Goal: Task Accomplishment & Management: Use online tool/utility

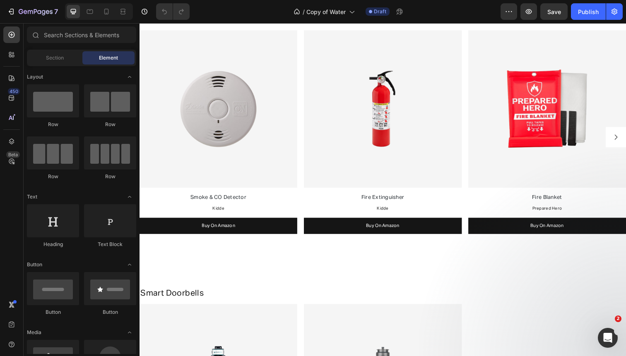
scroll to position [847, 0]
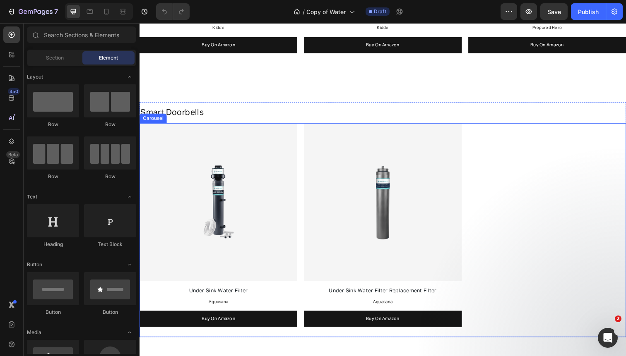
click at [302, 142] on div "Image Under Sink Water Filter Text Block Aquasana Text Block Buy On Amazon Butt…" at bounding box center [387, 235] width 496 height 218
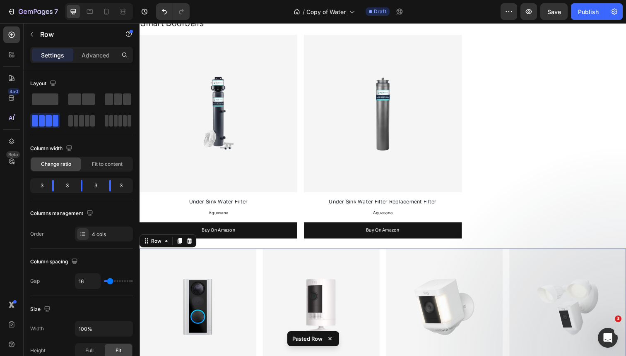
scroll to position [923, 0]
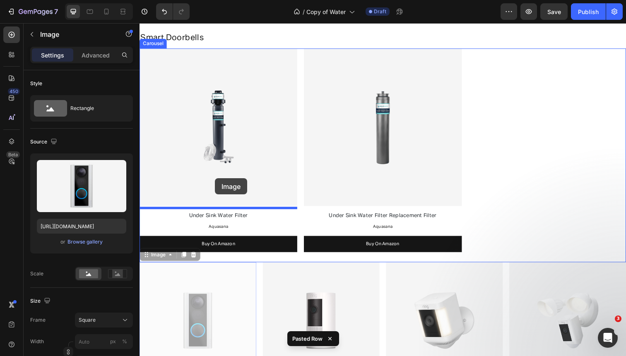
drag, startPoint x: 206, startPoint y: 315, endPoint x: 216, endPoint y: 181, distance: 134.4
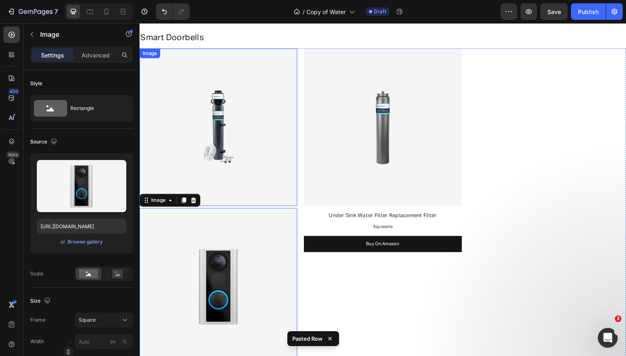
click at [233, 66] on img at bounding box center [219, 129] width 161 height 161
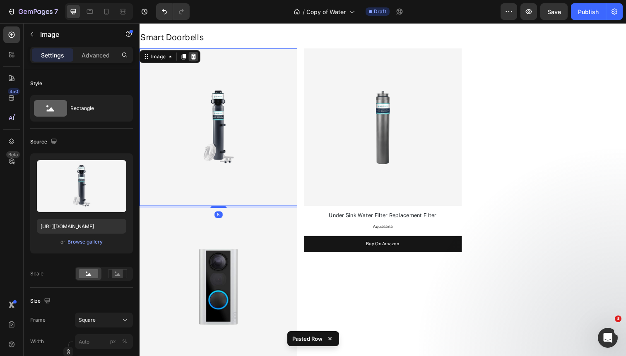
click at [194, 55] on icon at bounding box center [194, 58] width 5 height 6
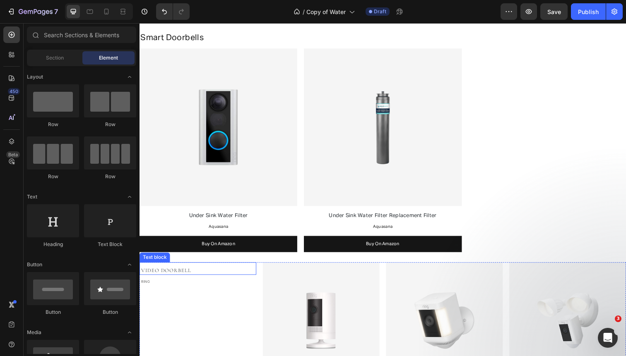
click at [176, 277] on span "Video Doorbell" at bounding box center [166, 276] width 51 height 7
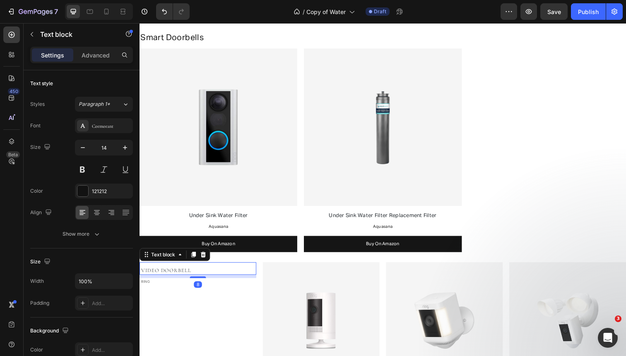
click at [176, 277] on span "Video Doorbell" at bounding box center [166, 276] width 51 height 7
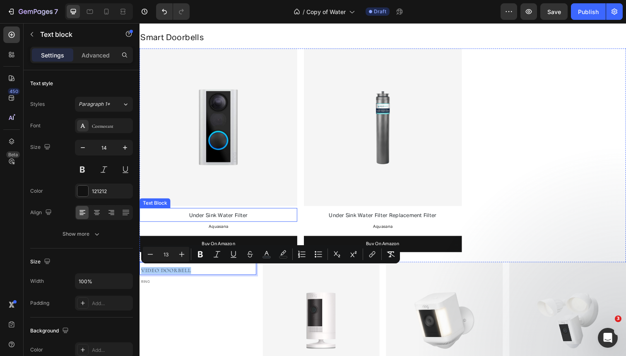
click at [216, 219] on span "Under Sink Water Filter" at bounding box center [220, 219] width 60 height 5
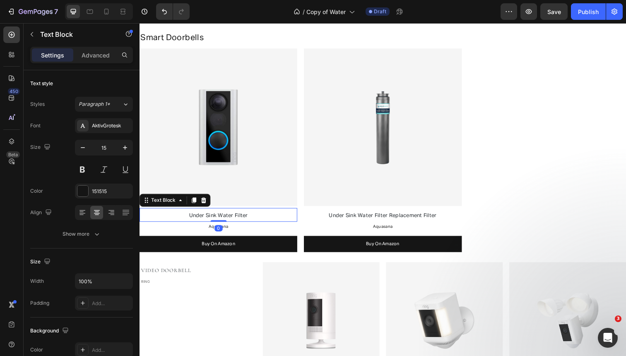
click at [216, 219] on span "Under Sink Water Filter" at bounding box center [220, 219] width 60 height 5
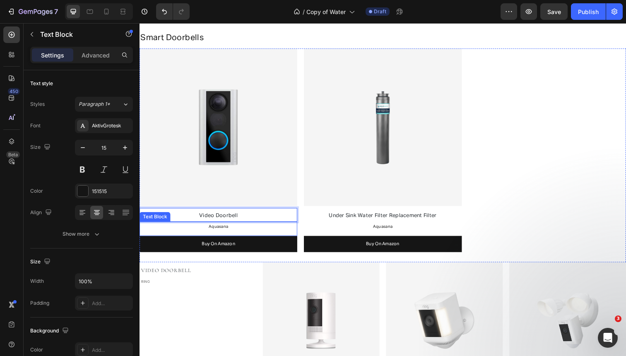
click at [223, 231] on span "Aquasana" at bounding box center [220, 231] width 20 height 4
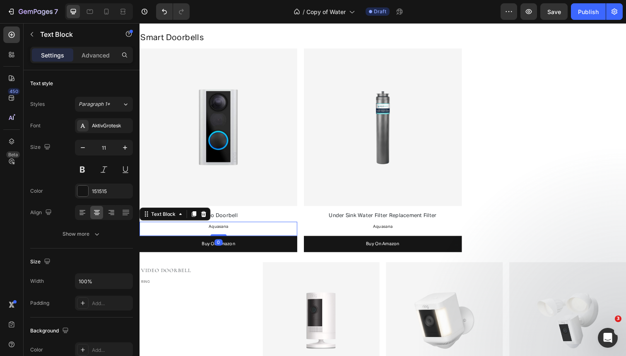
click at [223, 231] on span "Aquasana" at bounding box center [220, 231] width 20 height 4
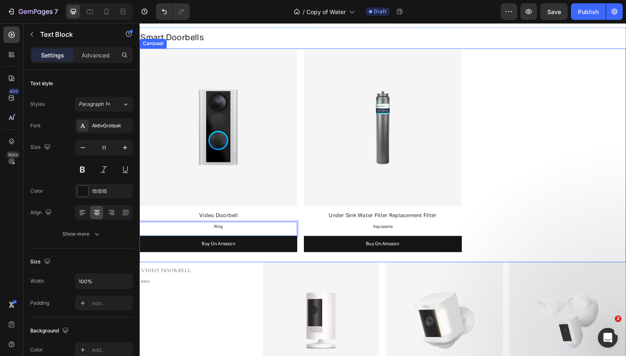
click at [303, 160] on div "Image Video Doorbell Text Block Ring Text Block 0 Buy On Amazon Button Image Un…" at bounding box center [387, 158] width 496 height 218
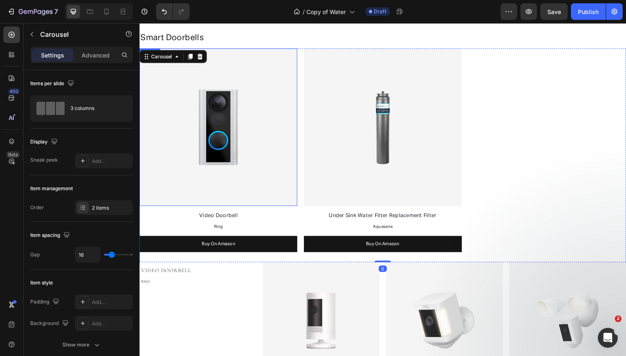
scroll to position [895, 0]
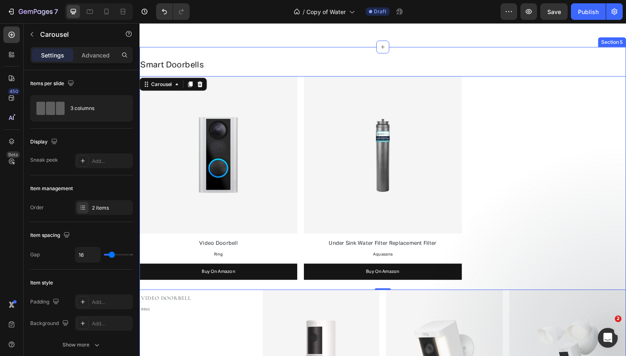
click at [293, 50] on div "Smart Doorbells Heading Image Video Doorbell Text Block Ring Text Block Buy On …" at bounding box center [387, 268] width 496 height 441
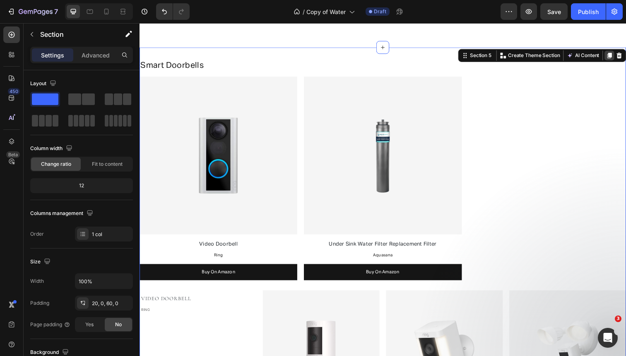
click at [618, 54] on icon at bounding box center [619, 56] width 5 height 6
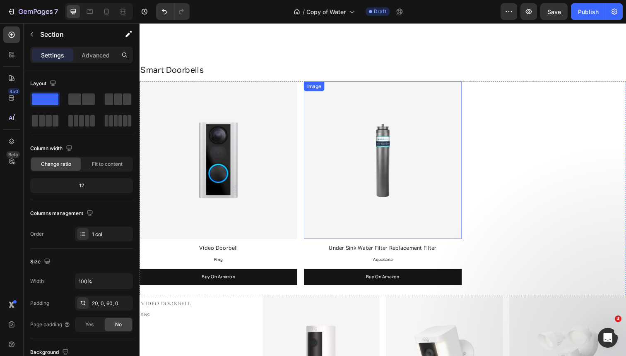
scroll to position [1331, 0]
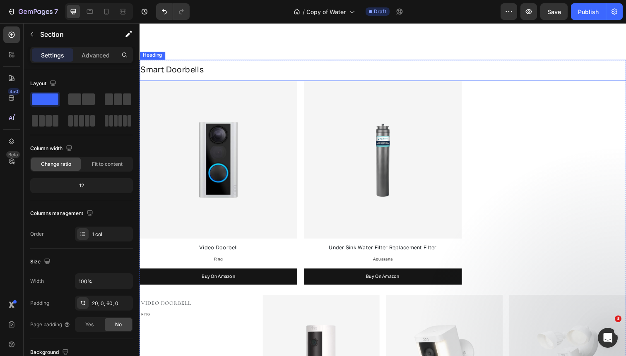
click at [208, 68] on h2 "Smart Doorbells" at bounding box center [387, 71] width 496 height 12
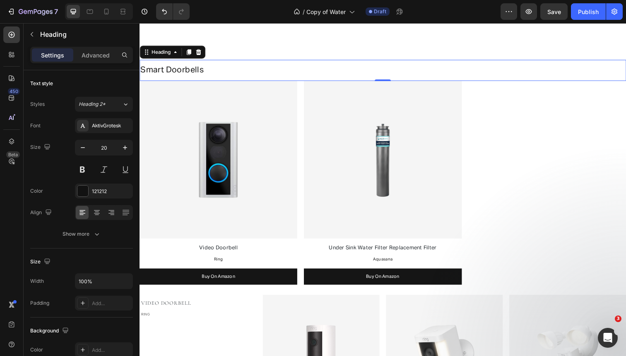
click at [208, 68] on h2 "Smart Doorbells" at bounding box center [387, 71] width 496 height 12
click at [208, 68] on p "Smart Doorbells" at bounding box center [387, 71] width 495 height 11
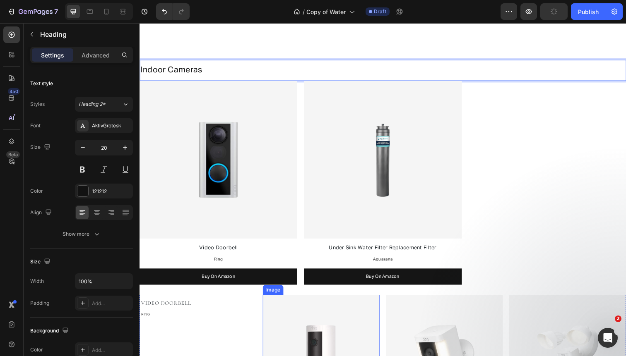
scroll to position [1390, 0]
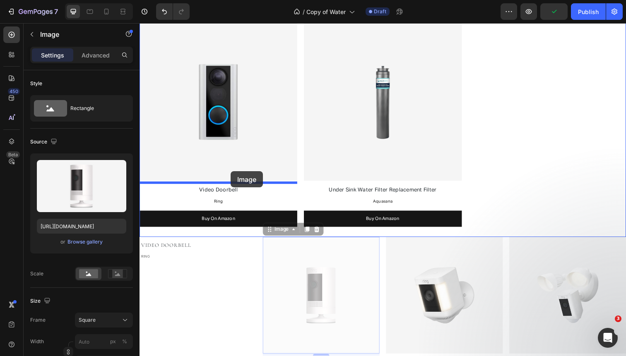
drag, startPoint x: 282, startPoint y: 304, endPoint x: 232, endPoint y: 174, distance: 139.1
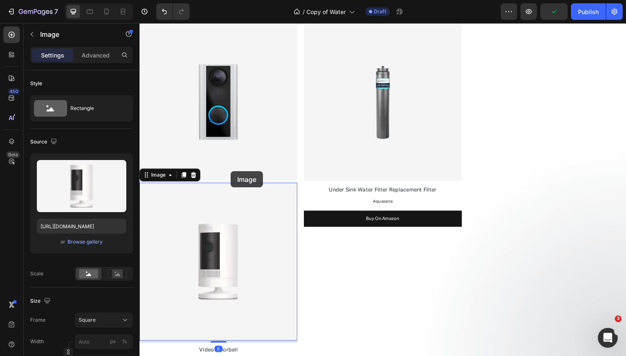
scroll to position [1471, 0]
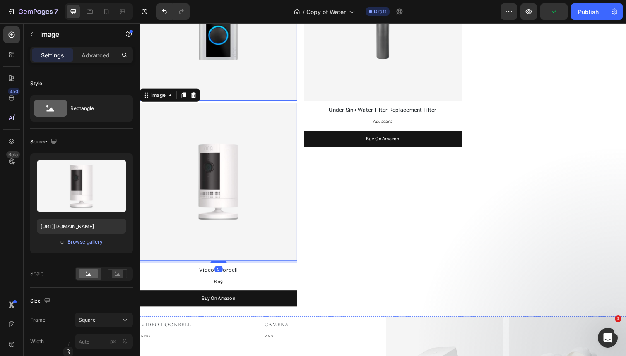
click at [252, 79] on img at bounding box center [219, 22] width 161 height 161
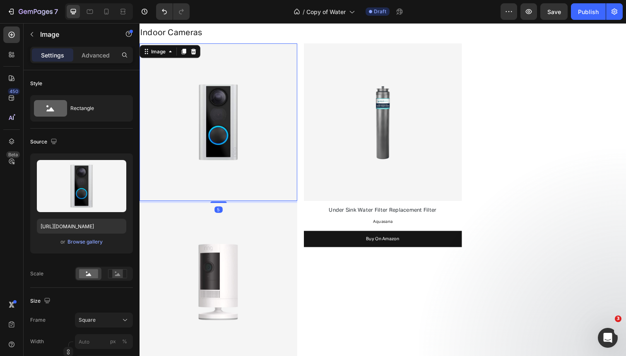
scroll to position [1359, 0]
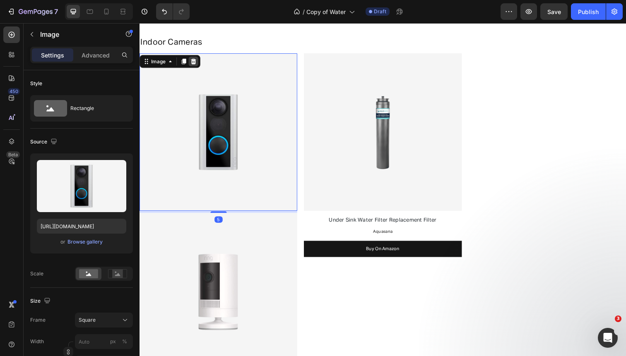
click at [194, 63] on icon at bounding box center [194, 63] width 5 height 6
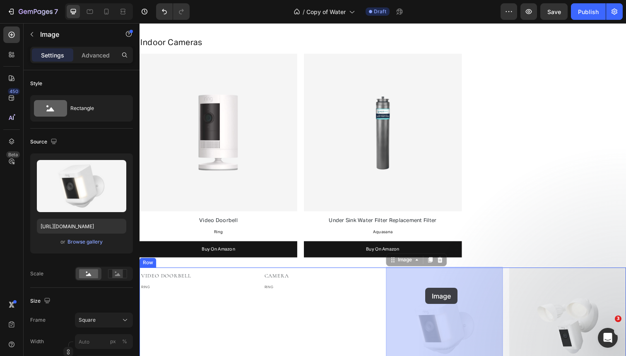
drag, startPoint x: 445, startPoint y: 312, endPoint x: 431, endPoint y: 294, distance: 23.0
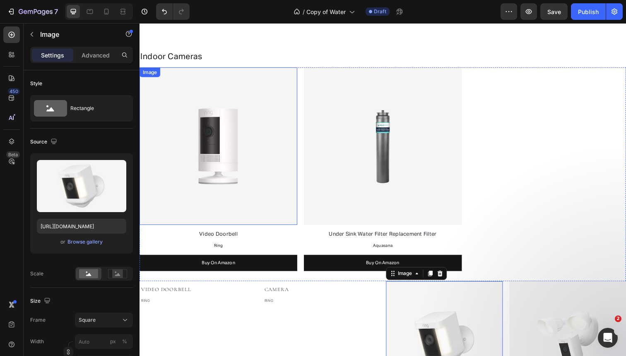
scroll to position [1343, 0]
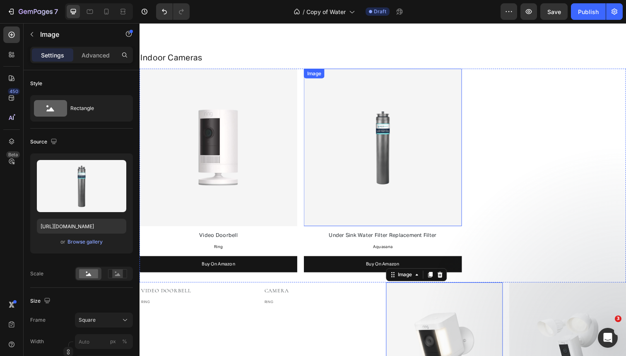
click at [346, 122] on img at bounding box center [387, 150] width 161 height 161
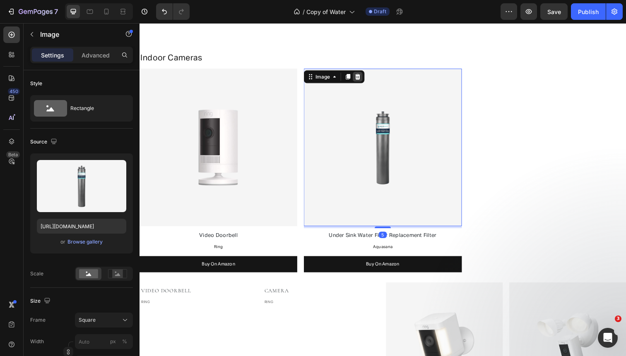
click at [361, 78] on icon at bounding box center [362, 78] width 5 height 6
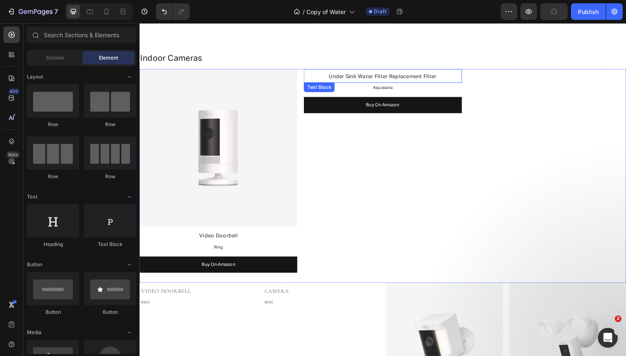
click at [347, 73] on p "Under Sink Water Filter Replacement Filter" at bounding box center [387, 78] width 159 height 12
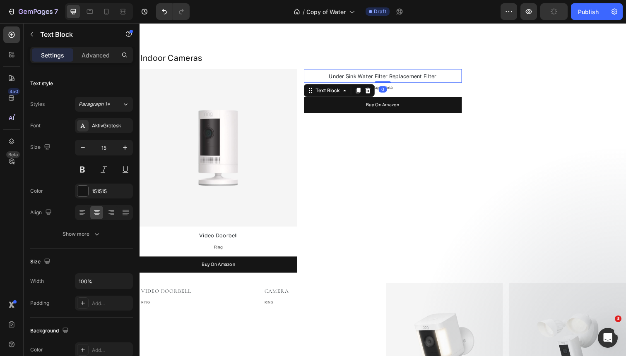
click at [347, 73] on p "Under Sink Water Filter Replacement Filter" at bounding box center [387, 78] width 159 height 12
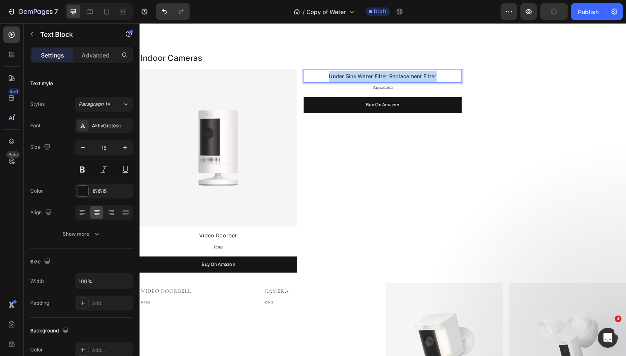
click at [347, 73] on p "Under Sink Water Filter Replacement Filter" at bounding box center [387, 78] width 159 height 12
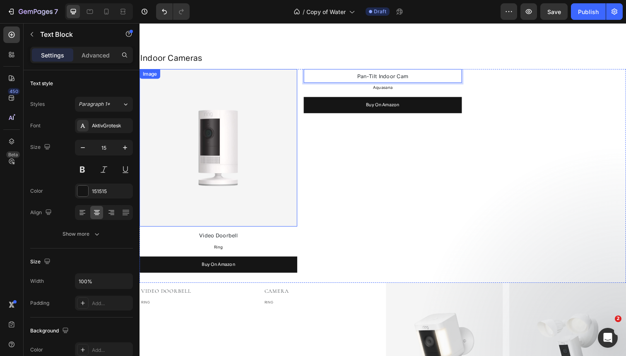
click at [283, 123] on img at bounding box center [219, 150] width 161 height 161
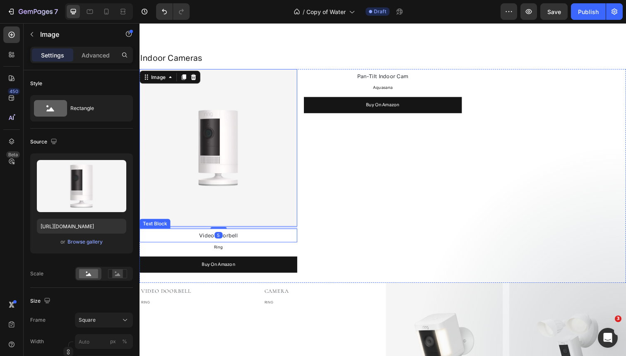
click at [242, 238] on p "Video Doorbell" at bounding box center [219, 241] width 159 height 12
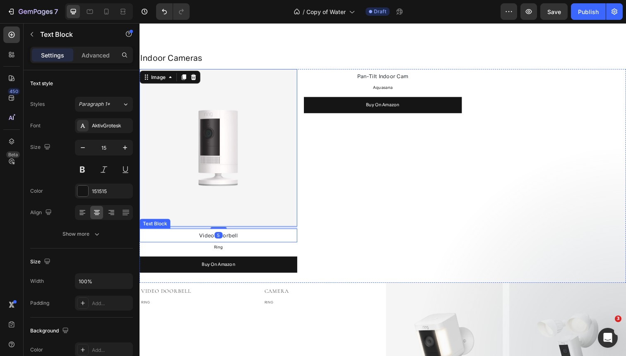
click at [242, 238] on p "Video Doorbell" at bounding box center [219, 241] width 159 height 12
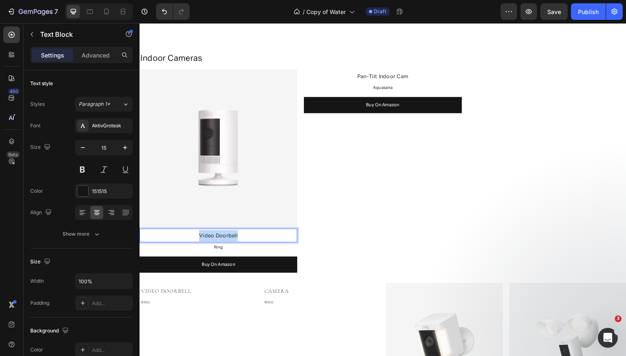
click at [242, 238] on p "Video Doorbell" at bounding box center [219, 241] width 159 height 12
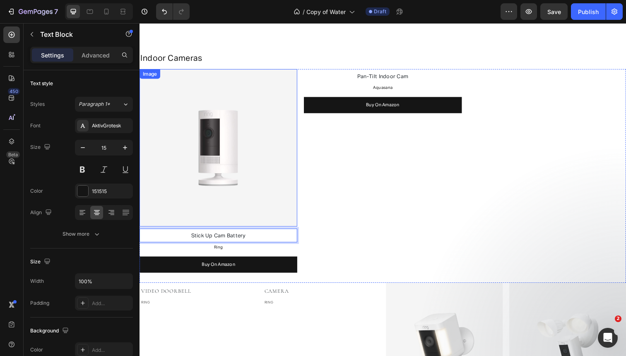
click at [258, 220] on img at bounding box center [219, 150] width 161 height 161
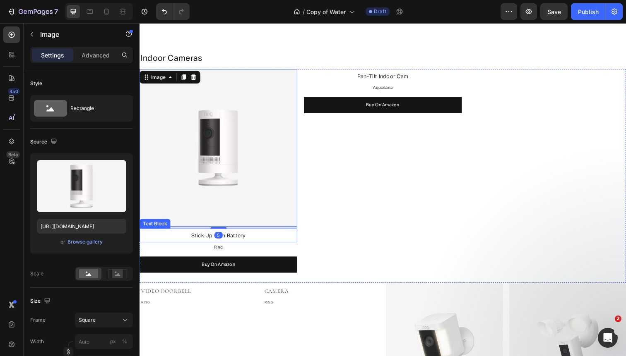
click at [251, 235] on p "Stick Up Cam Battery" at bounding box center [219, 241] width 159 height 12
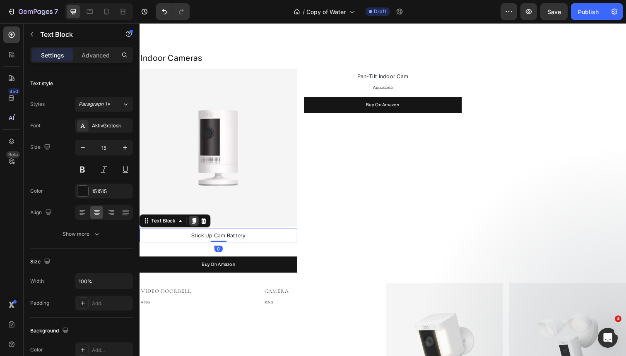
click at [195, 226] on icon at bounding box center [195, 226] width 5 height 6
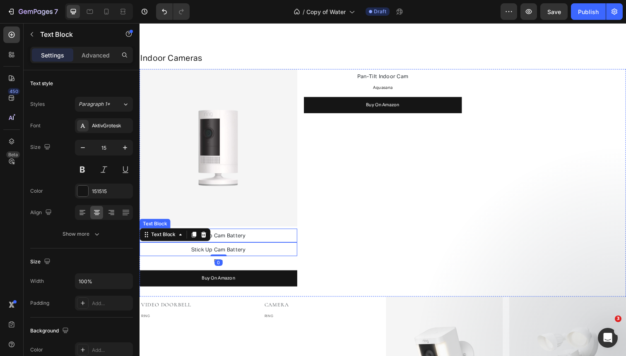
click at [228, 242] on span "Stick Up Cam Battery" at bounding box center [220, 240] width 56 height 5
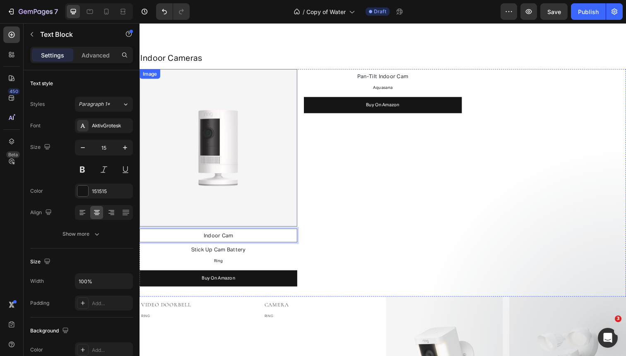
click at [235, 210] on img at bounding box center [219, 150] width 161 height 161
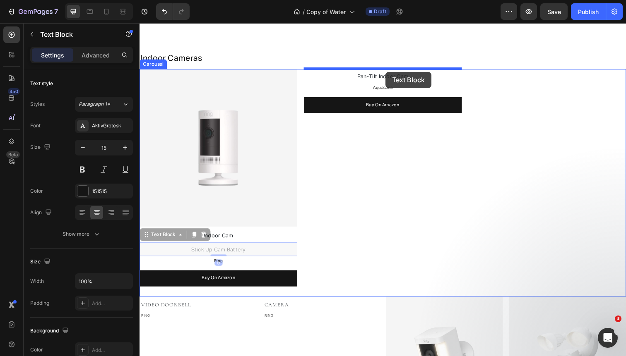
drag, startPoint x: 237, startPoint y: 254, endPoint x: 391, endPoint y: 73, distance: 237.2
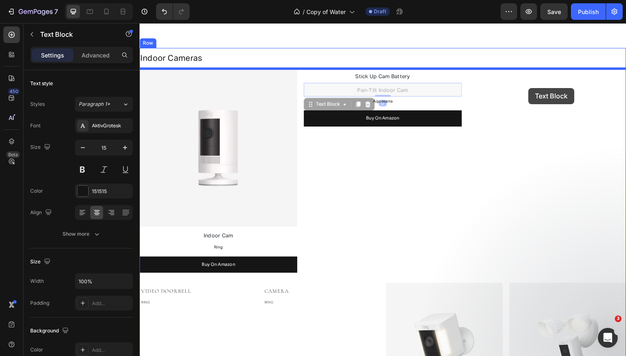
drag, startPoint x: 400, startPoint y: 91, endPoint x: 537, endPoint y: 89, distance: 136.5
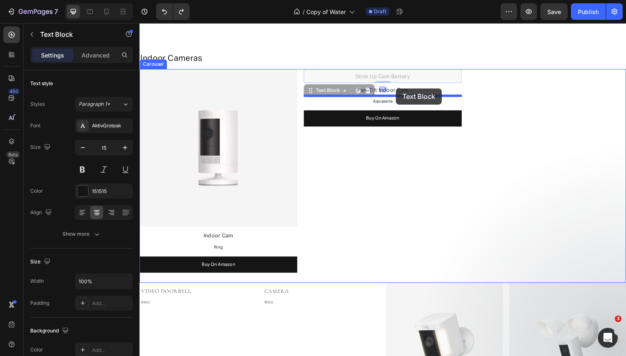
drag, startPoint x: 372, startPoint y: 77, endPoint x: 399, endPoint y: 86, distance: 28.8
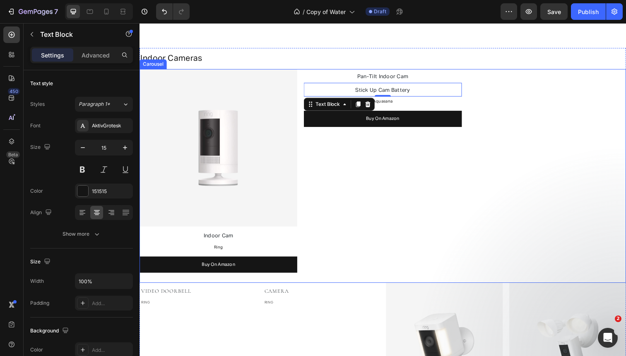
click at [302, 115] on div "Image Indoor Cam Text Block Ring Text Block Buy On Amazon Button Pan-Tilt Indoo…" at bounding box center [387, 179] width 496 height 218
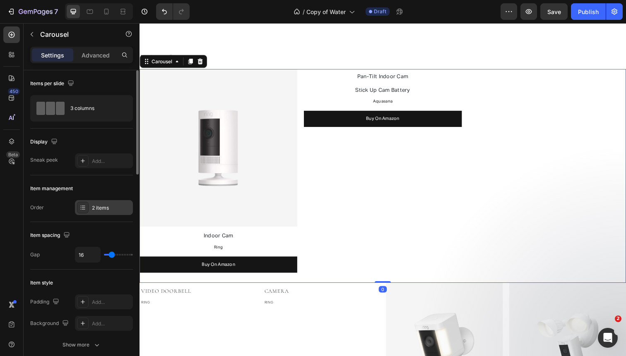
click at [107, 211] on div "2 items" at bounding box center [111, 207] width 39 height 7
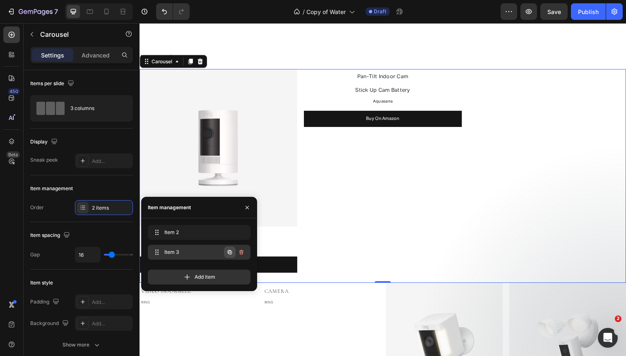
click at [230, 252] on icon "button" at bounding box center [229, 252] width 7 height 7
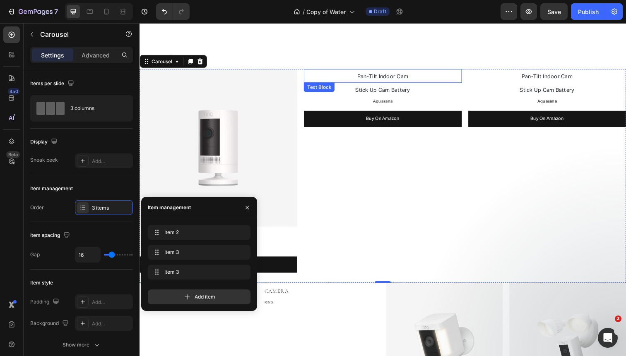
click at [410, 79] on span "Pan-Tilt Indoor Cam" at bounding box center [388, 77] width 52 height 5
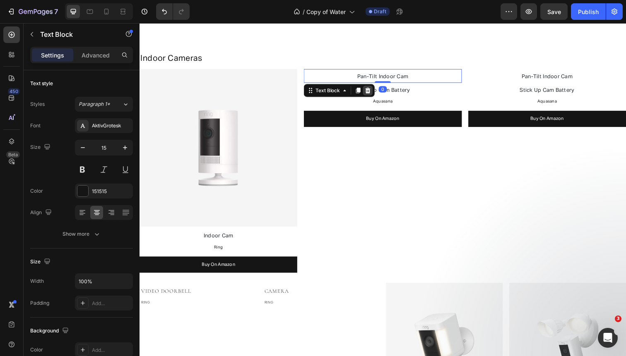
click at [373, 93] on icon at bounding box center [372, 92] width 7 height 7
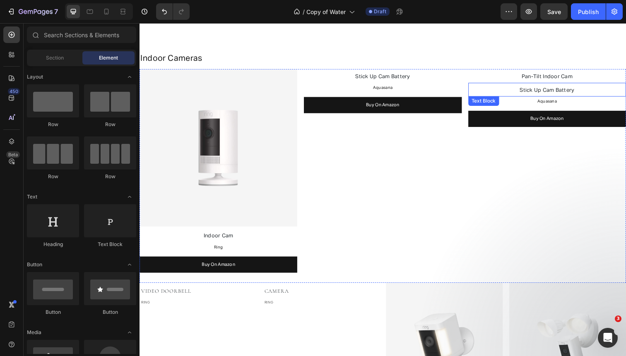
click at [534, 87] on p "Stick Up Cam Battery" at bounding box center [555, 92] width 159 height 12
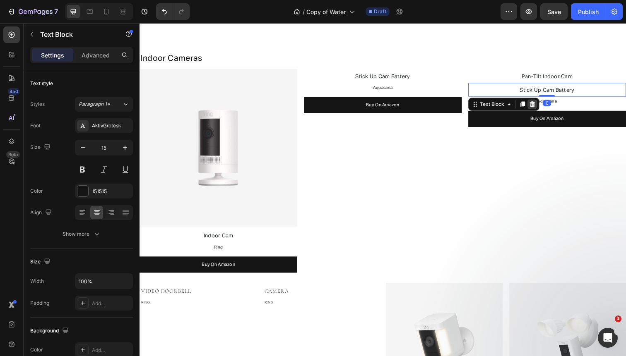
click at [541, 105] on icon at bounding box center [539, 106] width 5 height 6
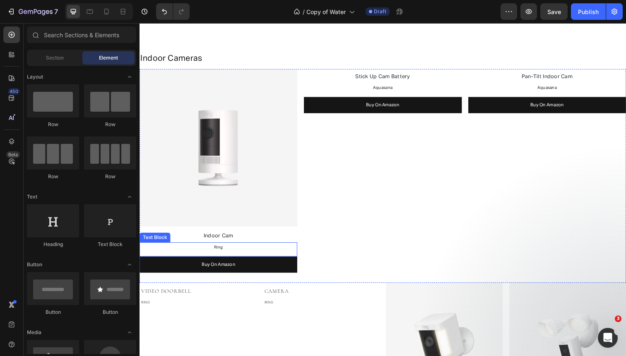
click at [224, 251] on p "Ring" at bounding box center [219, 252] width 159 height 9
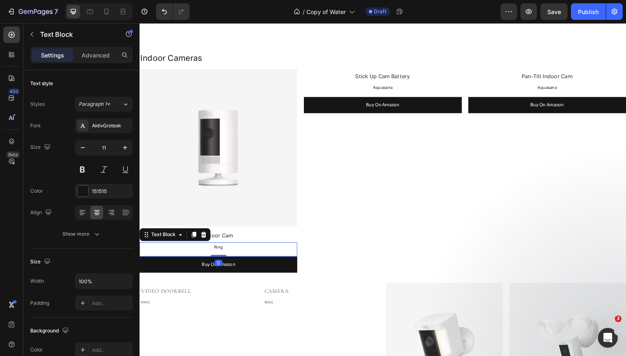
click at [224, 251] on p "Ring" at bounding box center [219, 252] width 159 height 9
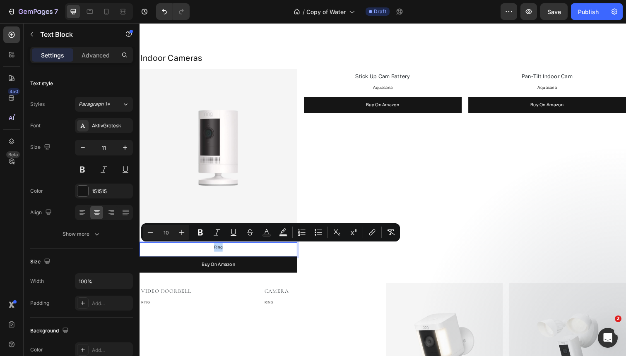
copy span "Ring"
click at [395, 87] on span "Aquasana" at bounding box center [388, 89] width 20 height 4
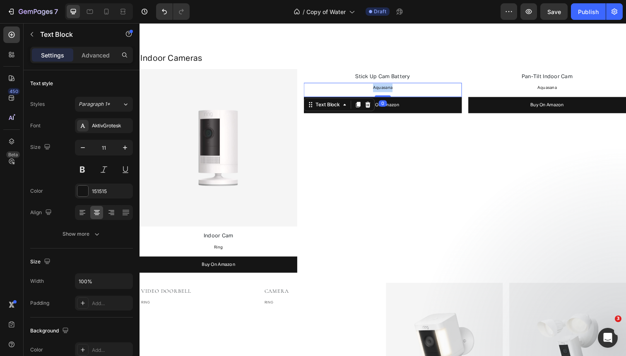
click at [395, 87] on span "Aquasana" at bounding box center [388, 89] width 20 height 4
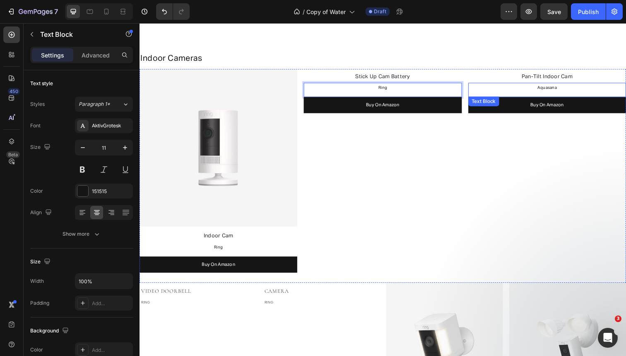
click at [541, 87] on p "Aquasana" at bounding box center [555, 89] width 159 height 9
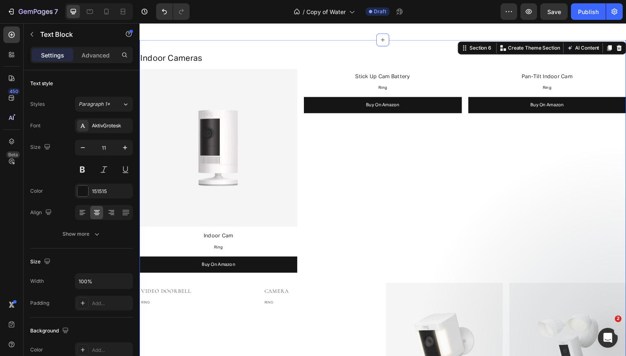
click at [301, 43] on div "⁠⁠⁠⁠⁠⁠⁠ Indoor Cameras Heading Image Indoor Cam Text Block Ring Text Block Buy …" at bounding box center [387, 261] width 496 height 441
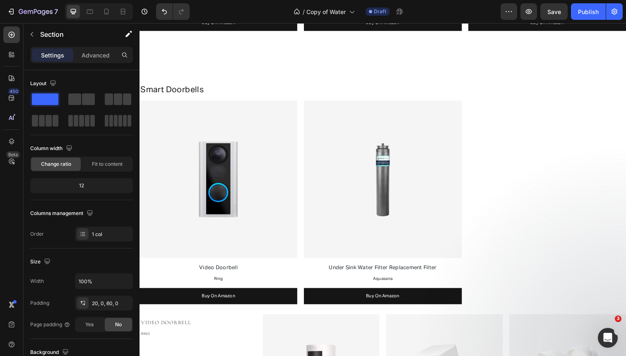
scroll to position [849, 0]
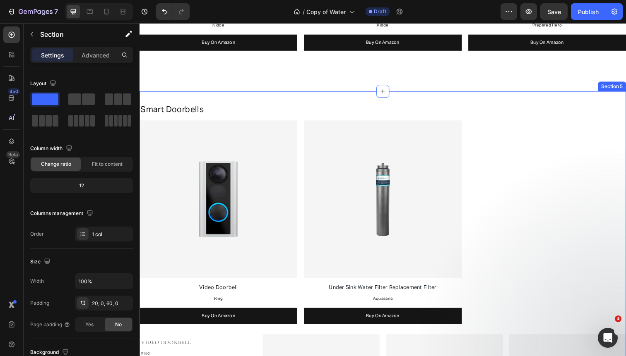
click at [299, 96] on div "Smart Doorbells Heading Image Video Doorbell Text Block Ring Text Block Buy On …" at bounding box center [387, 313] width 496 height 441
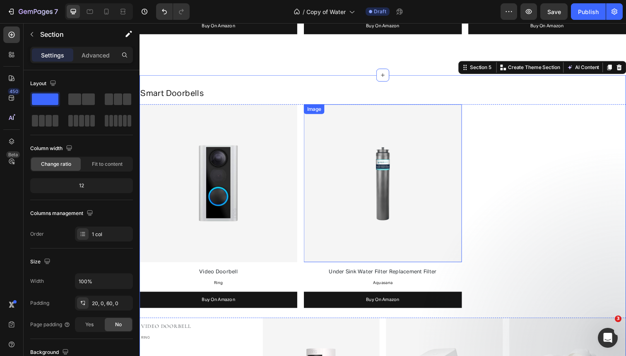
scroll to position [869, 0]
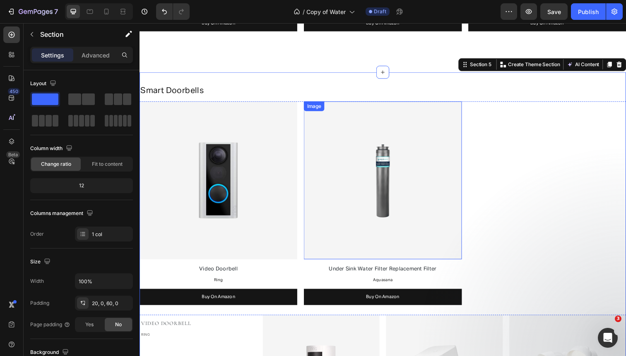
click at [357, 144] on img at bounding box center [387, 183] width 161 height 161
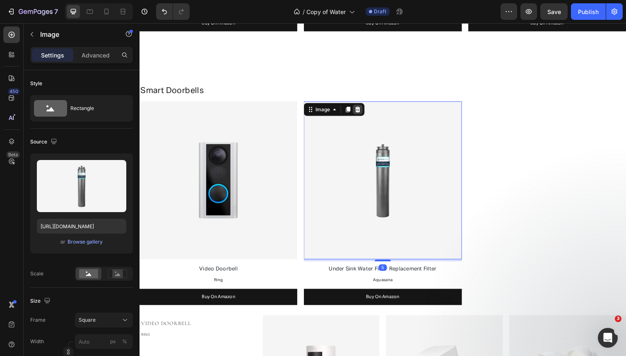
click at [362, 111] on icon at bounding box center [362, 112] width 5 height 6
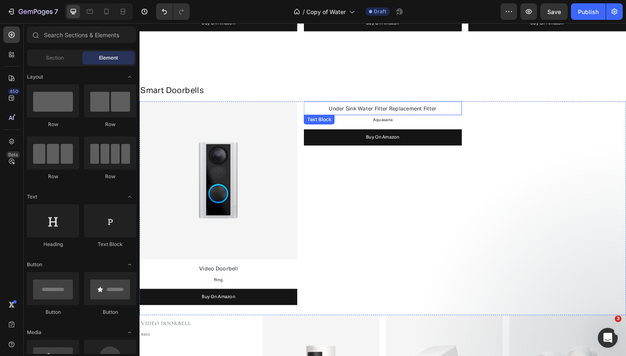
scroll to position [1074, 0]
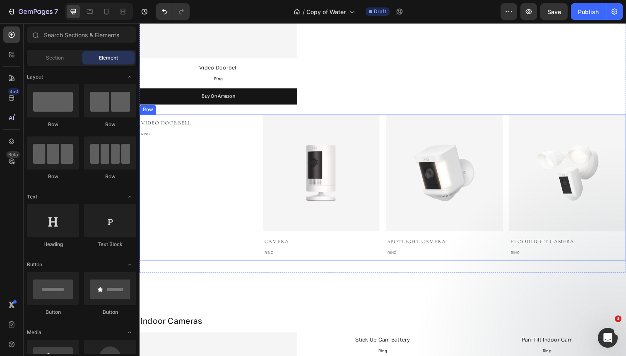
click at [388, 145] on div "Video Doorbell Text block RING Text block Image camera Text block RING Text blo…" at bounding box center [387, 191] width 496 height 149
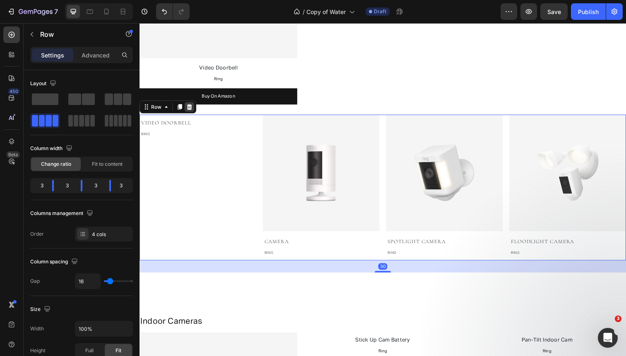
click at [190, 107] on icon at bounding box center [190, 109] width 5 height 6
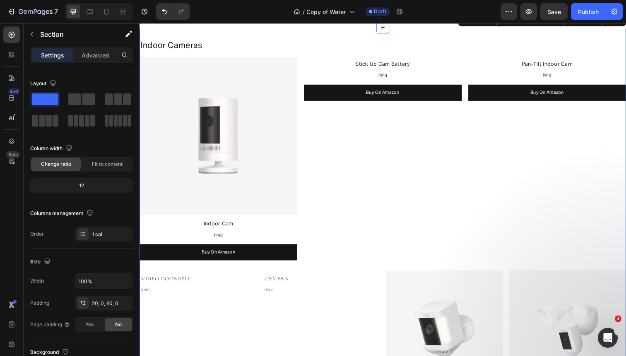
scroll to position [1094, 0]
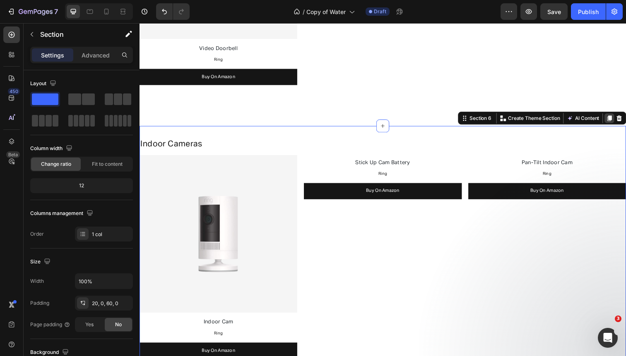
click at [618, 118] on icon at bounding box center [619, 120] width 5 height 6
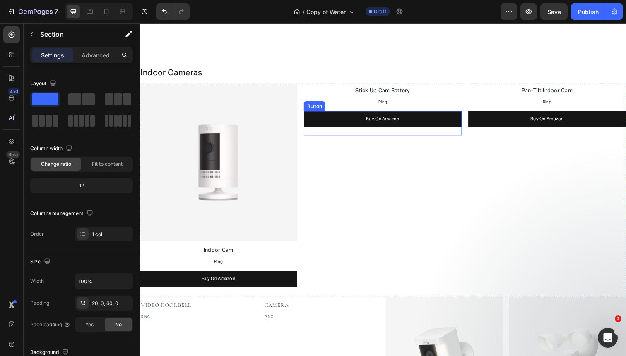
scroll to position [1610, 0]
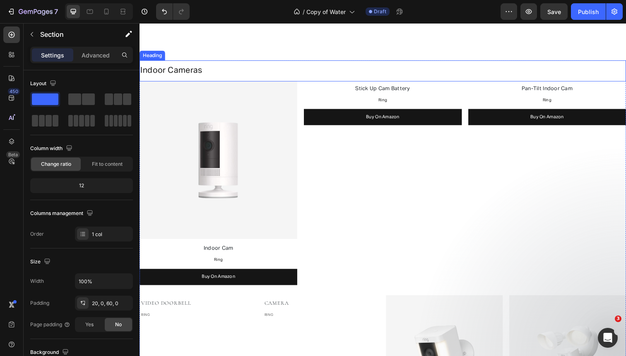
click at [153, 72] on span "Indoor Cameras" at bounding box center [171, 71] width 63 height 8
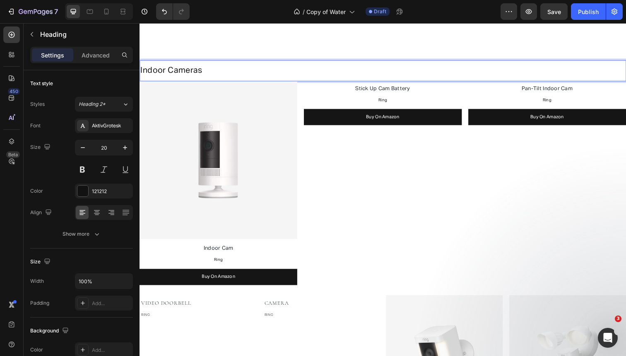
click at [153, 72] on span "Indoor Cameras" at bounding box center [171, 71] width 63 height 8
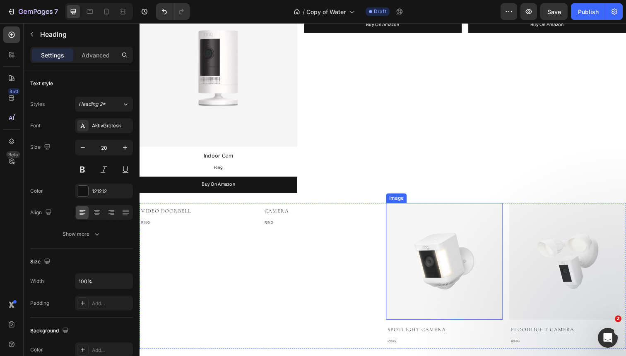
scroll to position [1694, 0]
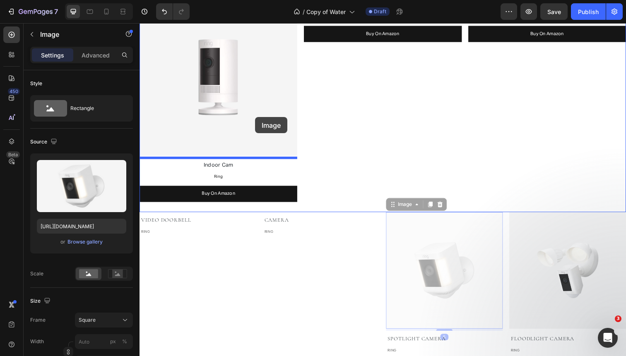
drag, startPoint x: 456, startPoint y: 250, endPoint x: 257, endPoint y: 119, distance: 238.1
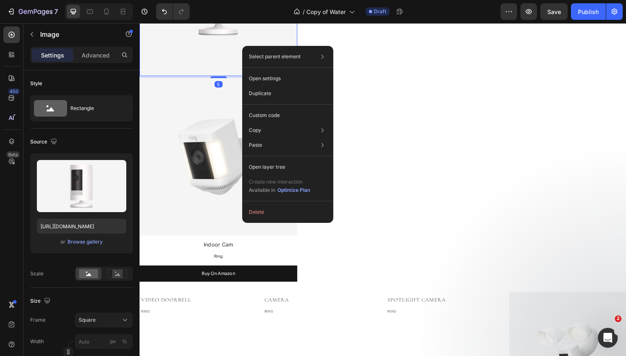
click at [289, 203] on div "Select parent element Section Row 1 col Carousel Image Open settings Duplicate …" at bounding box center [287, 134] width 91 height 177
click at [287, 209] on button "Delete" at bounding box center [287, 212] width 84 height 15
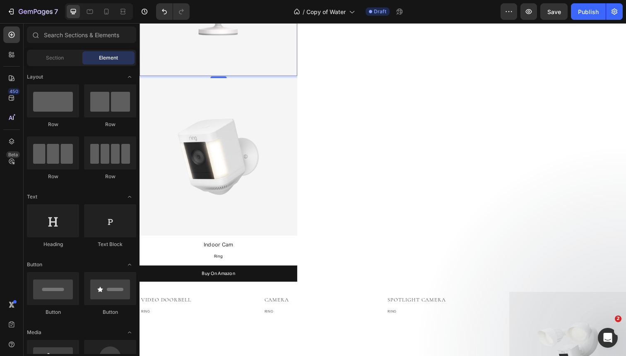
scroll to position [1694, 0]
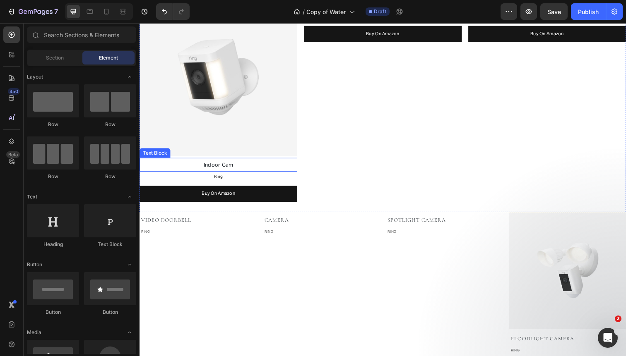
click at [247, 167] on p "Indoor Cam" at bounding box center [219, 169] width 159 height 12
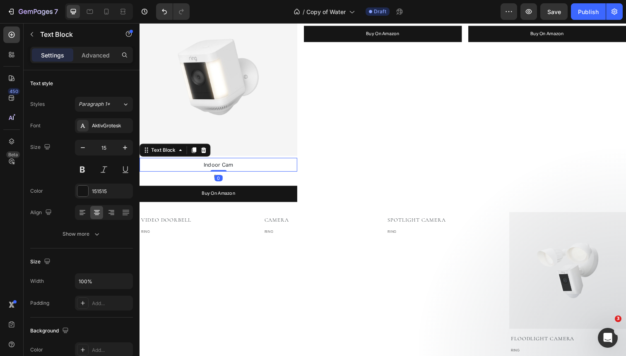
click at [247, 167] on p "Indoor Cam" at bounding box center [219, 169] width 159 height 12
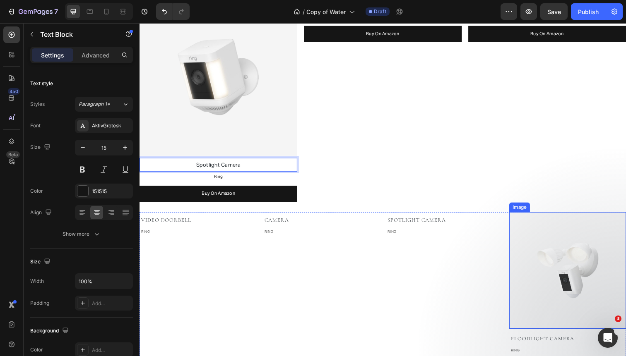
scroll to position [1604, 0]
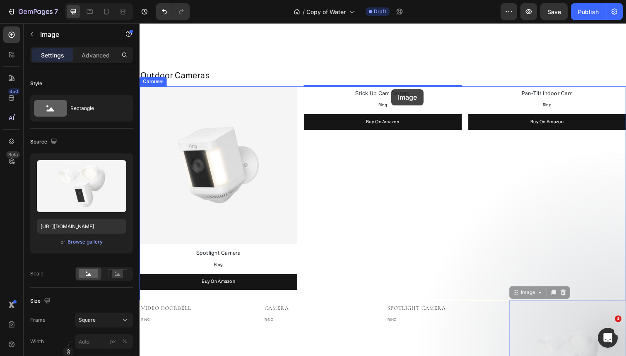
drag, startPoint x: 564, startPoint y: 319, endPoint x: 396, endPoint y: 90, distance: 283.2
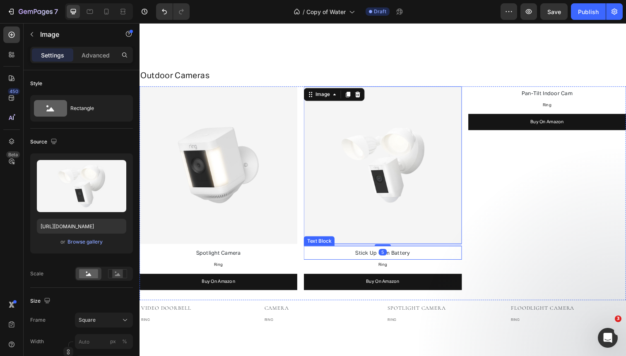
click at [366, 258] on span "Stick Up Cam Battery" at bounding box center [388, 258] width 56 height 5
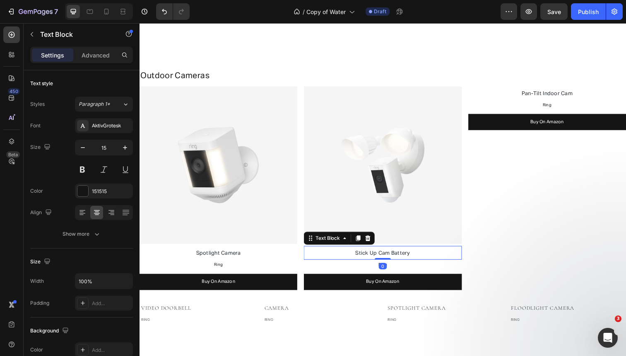
click at [366, 258] on span "Stick Up Cam Battery" at bounding box center [388, 258] width 56 height 5
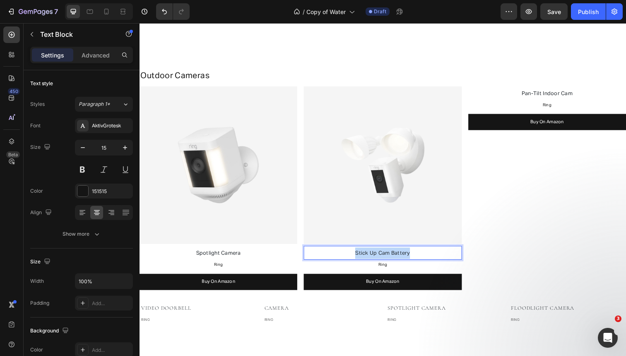
click at [366, 258] on span "Stick Up Cam Battery" at bounding box center [388, 258] width 56 height 5
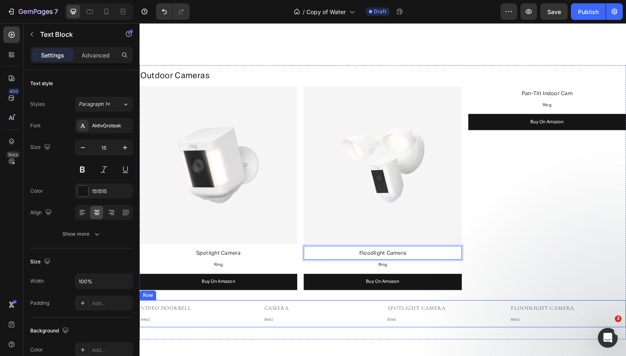
click at [511, 317] on div "Video Doorbell Text block RING Text block camera Text block RING Text block spo…" at bounding box center [387, 321] width 496 height 28
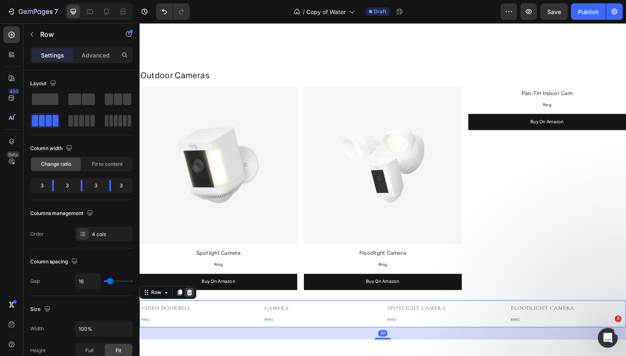
click at [189, 295] on icon at bounding box center [190, 298] width 7 height 7
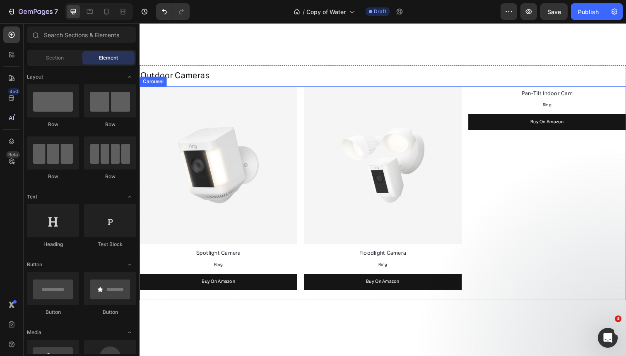
click at [471, 102] on div "Image Spotlight Camera Text Block Ring Text Block Buy On Amazon Button Image Fl…" at bounding box center [387, 197] width 496 height 218
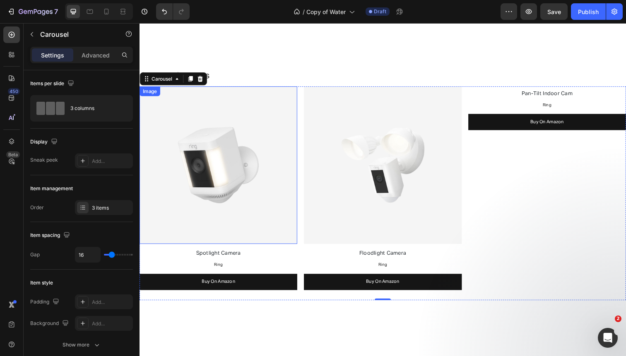
scroll to position [1596, 0]
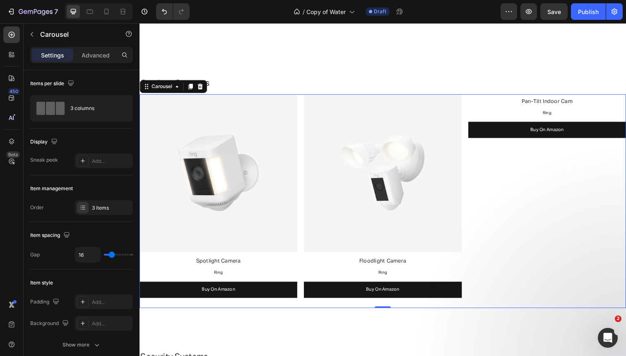
click at [472, 133] on div "Image Spotlight Camera Text Block Ring Text Block Buy On Amazon Button Image Fl…" at bounding box center [387, 205] width 496 height 218
click at [110, 207] on div "3 items" at bounding box center [111, 207] width 39 height 7
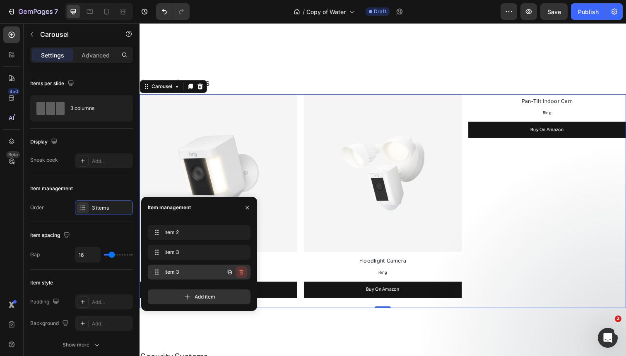
click at [243, 272] on icon "button" at bounding box center [241, 272] width 7 height 7
click at [243, 272] on button "Delete" at bounding box center [235, 272] width 23 height 12
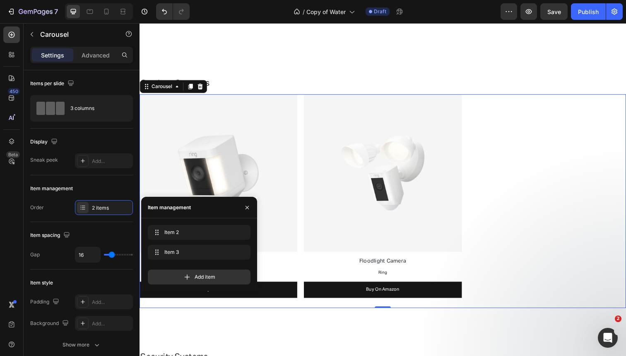
click at [491, 130] on div "Image Spotlight Camera Text Block Ring Text Block Buy On Amazon Button Image Fl…" at bounding box center [387, 205] width 496 height 218
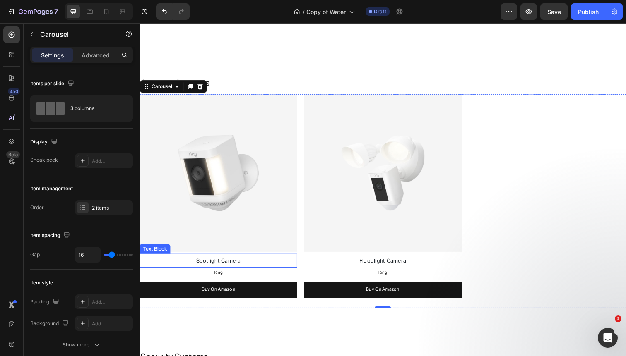
click at [241, 266] on span "Spotlight Camera" at bounding box center [220, 266] width 46 height 5
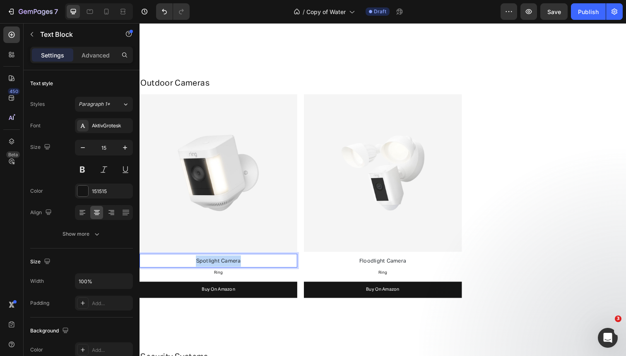
click at [241, 266] on span "Spotlight Camera" at bounding box center [220, 266] width 46 height 5
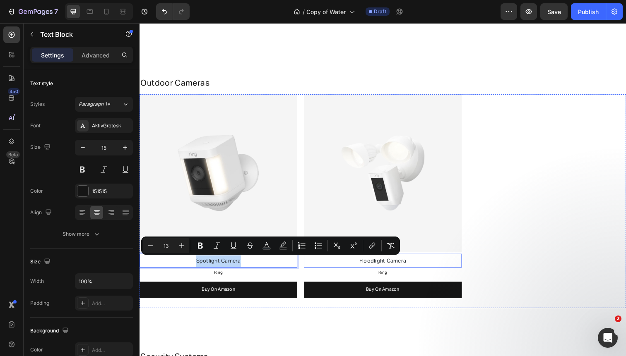
click at [386, 264] on span "Floodlight Camera" at bounding box center [388, 266] width 48 height 5
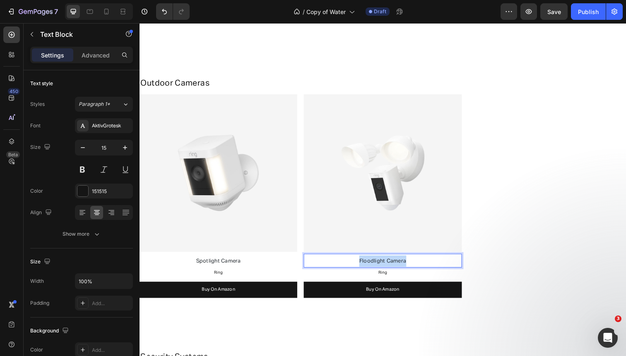
click at [386, 264] on span "Floodlight Camera" at bounding box center [388, 266] width 48 height 5
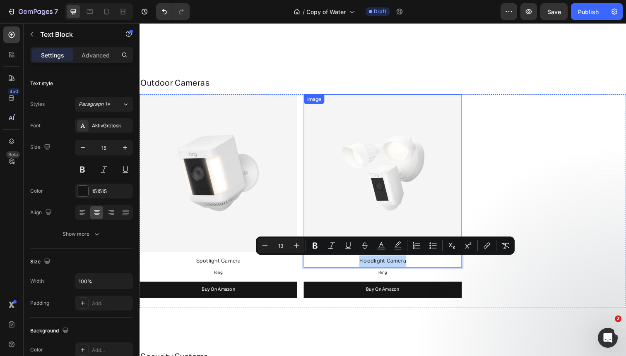
click at [417, 183] on img at bounding box center [387, 176] width 161 height 161
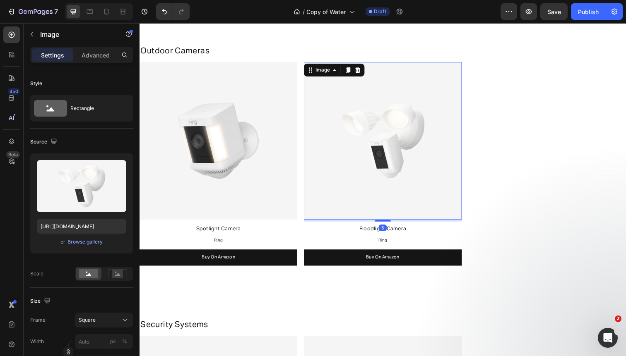
scroll to position [1765, 0]
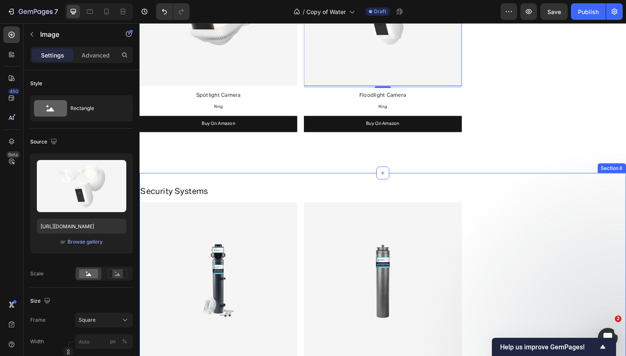
click at [208, 178] on div "Security Systems Heading Image Under Sink Water Filter Text Block Aquasana Text…" at bounding box center [387, 317] width 496 height 280
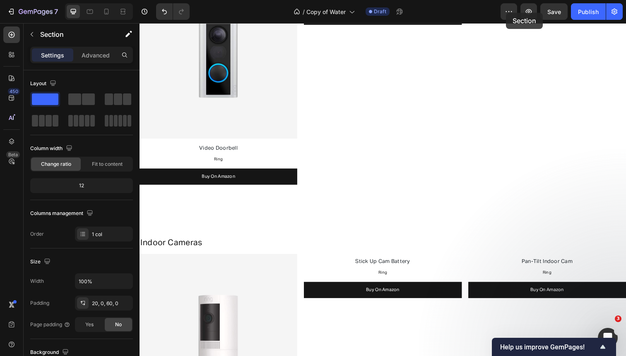
scroll to position [970, 0]
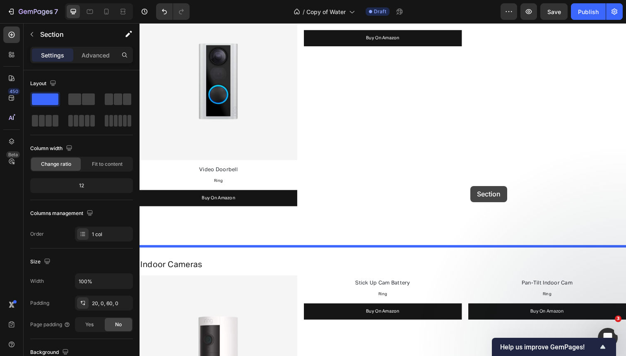
drag, startPoint x: 495, startPoint y: 167, endPoint x: 477, endPoint y: 189, distance: 29.1
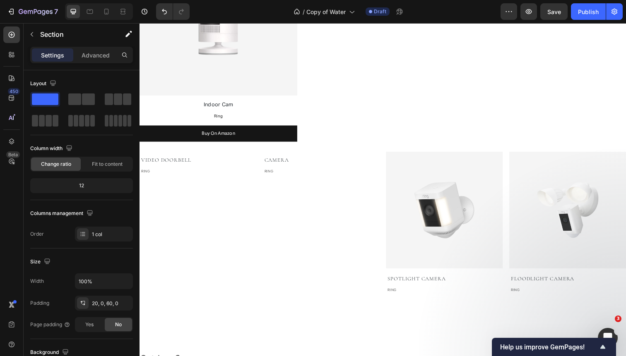
scroll to position [1598, 0]
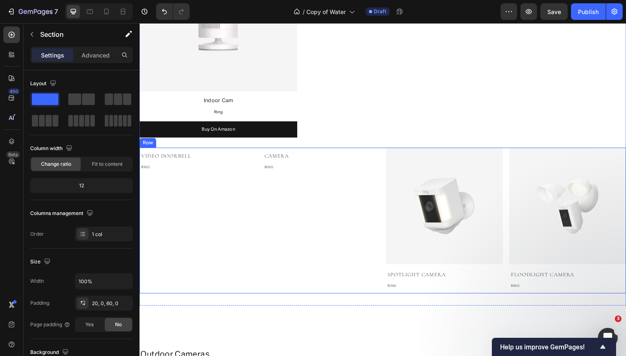
click at [384, 176] on div "Video Doorbell Text block RING Text block camera Text block RING Text block Ima…" at bounding box center [387, 225] width 496 height 149
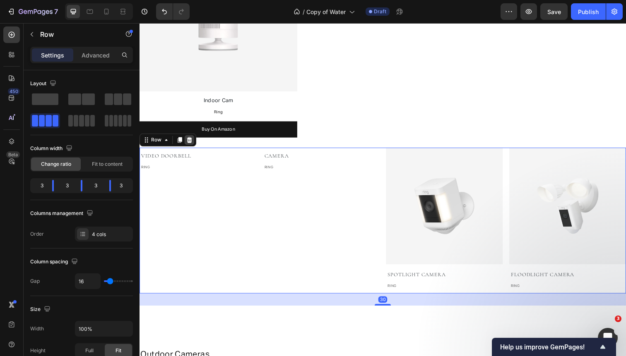
click at [189, 142] on icon at bounding box center [190, 143] width 5 height 6
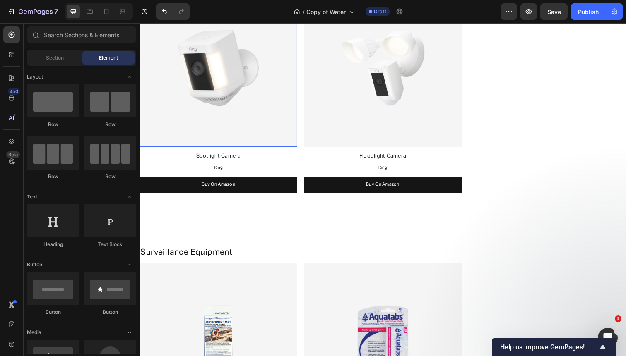
scroll to position [1861, 0]
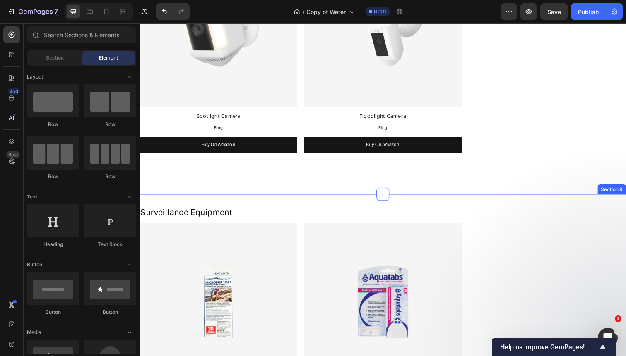
click at [238, 202] on div "Surveillance Equipment Heading Image Water Purification Tablets Text Block Kata…" at bounding box center [387, 338] width 496 height 280
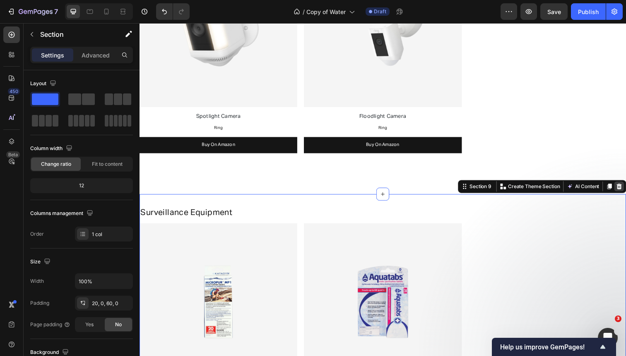
click at [625, 189] on div at bounding box center [629, 190] width 10 height 10
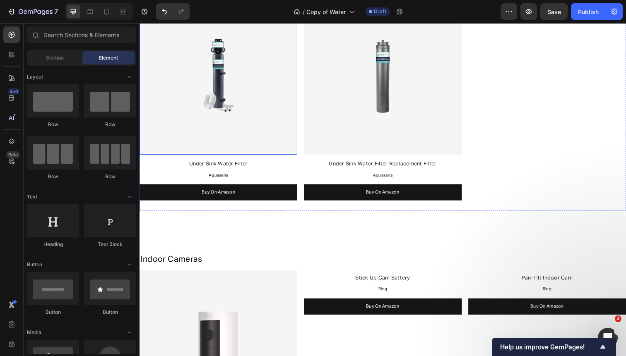
scroll to position [1196, 0]
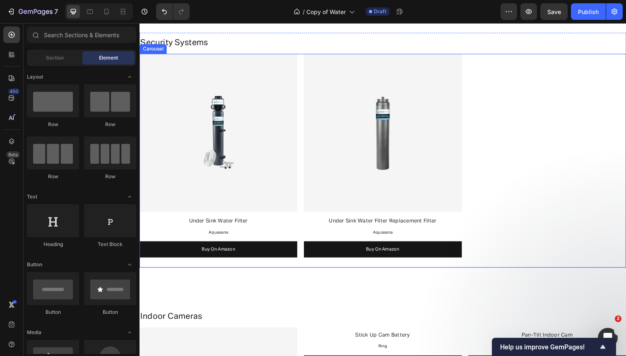
click at [303, 84] on div "Image Under Sink Water Filter Text Block Aquasana Text Block Buy On Amazon Butt…" at bounding box center [387, 164] width 496 height 218
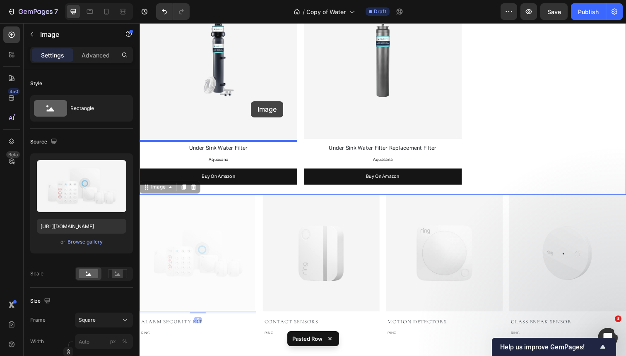
drag, startPoint x: 240, startPoint y: 238, endPoint x: 252, endPoint y: 101, distance: 137.1
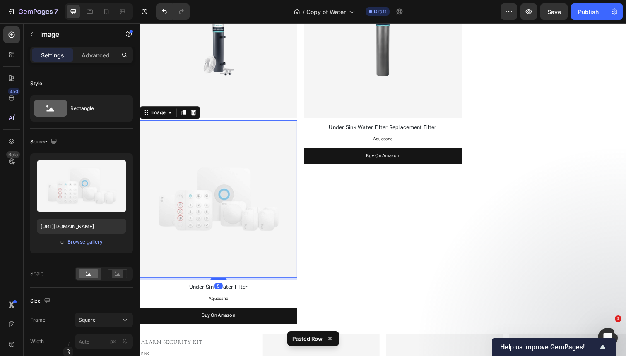
scroll to position [1275, 0]
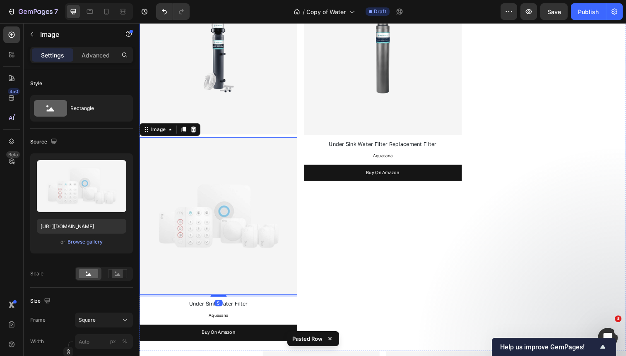
click at [241, 48] on img at bounding box center [219, 56] width 161 height 161
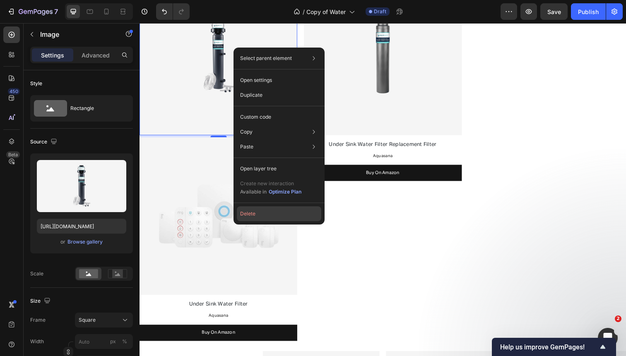
click at [253, 210] on button "Delete" at bounding box center [279, 213] width 84 height 15
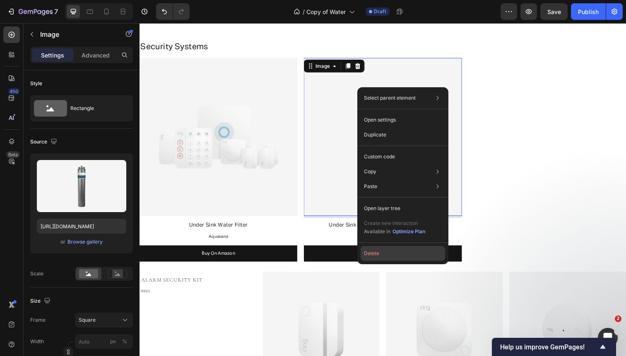
click at [376, 246] on button "Delete" at bounding box center [402, 253] width 84 height 15
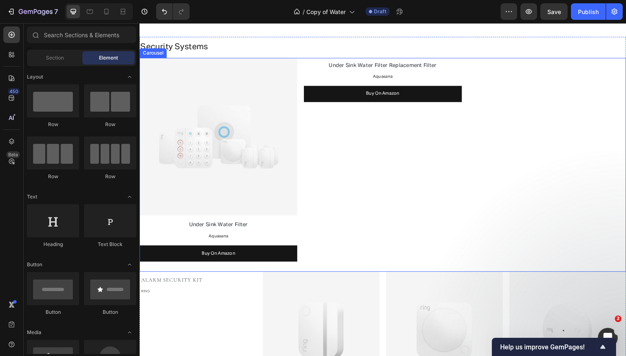
click at [304, 148] on div "Image Under Sink Water Filter Text Block Aquasana Text Block Buy On Amazon Butt…" at bounding box center [387, 168] width 496 height 218
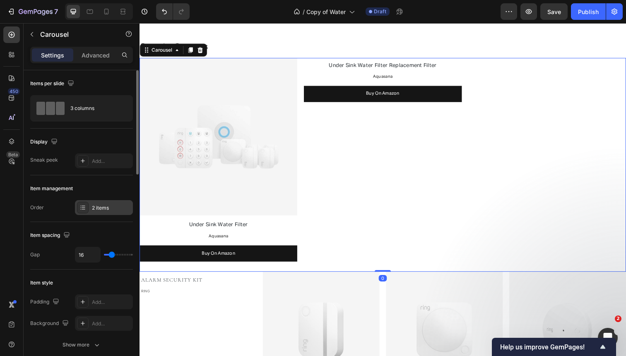
click at [105, 209] on div "2 items" at bounding box center [111, 207] width 39 height 7
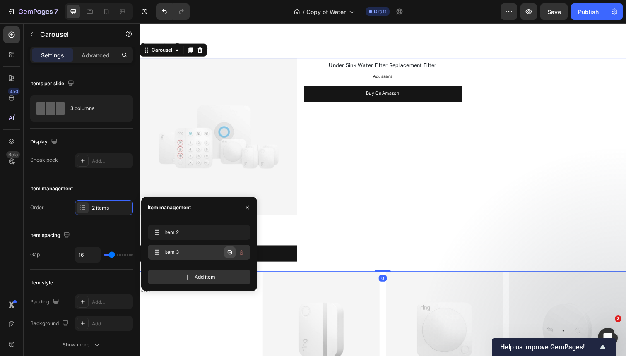
click at [228, 253] on icon "button" at bounding box center [230, 252] width 4 height 4
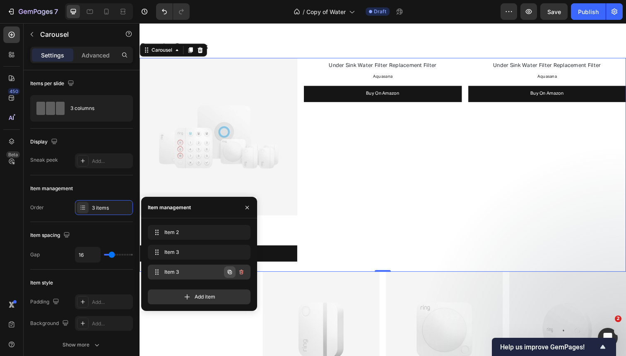
click at [229, 273] on icon "button" at bounding box center [229, 272] width 7 height 7
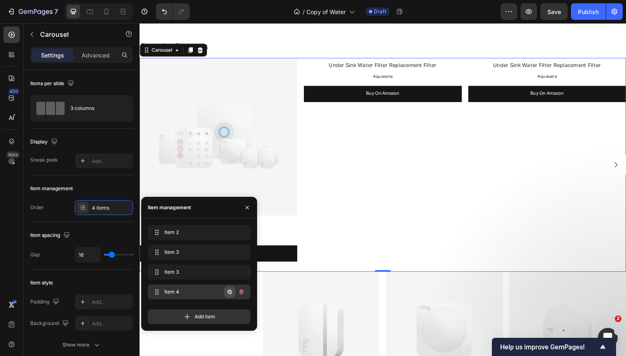
click at [227, 292] on icon "button" at bounding box center [229, 292] width 7 height 7
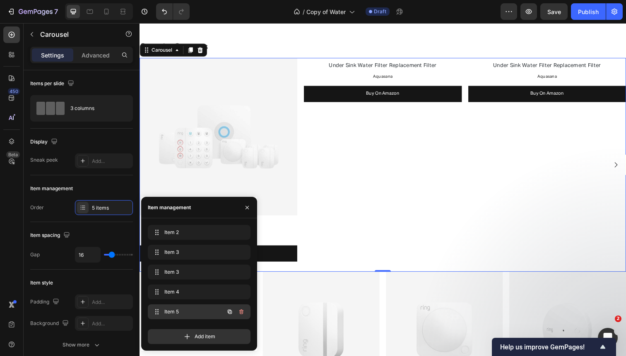
click at [228, 309] on icon "button" at bounding box center [229, 312] width 7 height 7
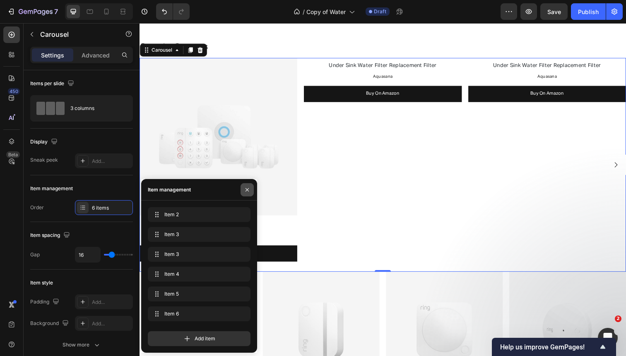
click at [244, 191] on icon "button" at bounding box center [247, 190] width 7 height 7
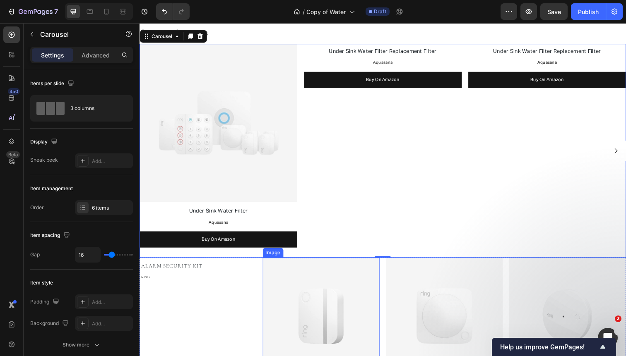
scroll to position [1206, 0]
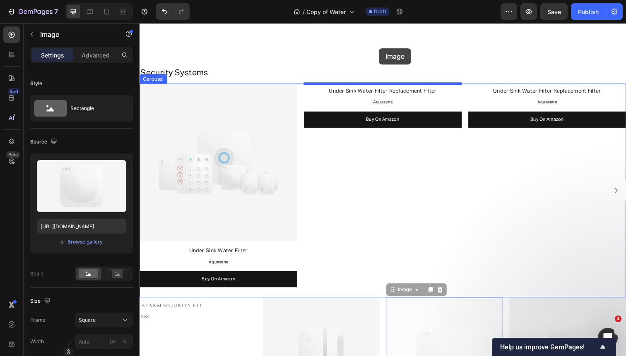
drag, startPoint x: 435, startPoint y: 302, endPoint x: 384, endPoint y: 49, distance: 258.4
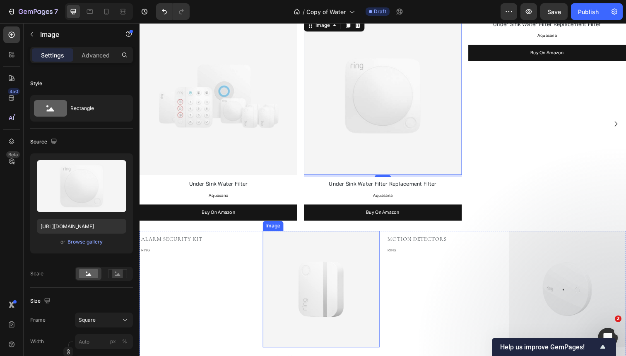
scroll to position [1198, 0]
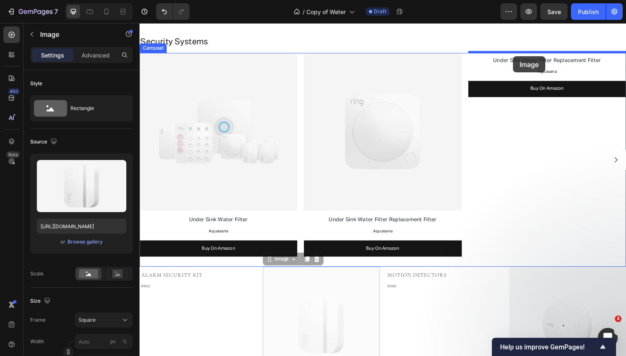
drag, startPoint x: 337, startPoint y: 302, endPoint x: 520, endPoint y: 57, distance: 305.6
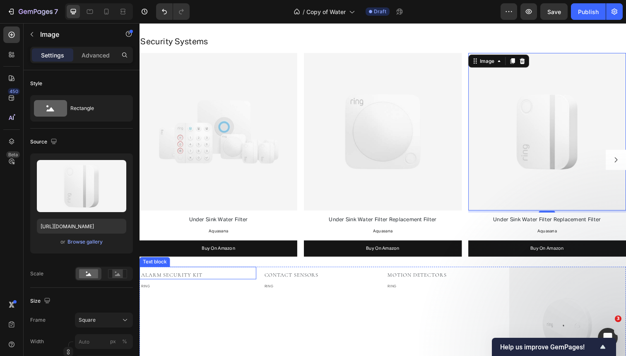
click at [178, 281] on span "Alarm Security Kit" at bounding box center [172, 280] width 62 height 7
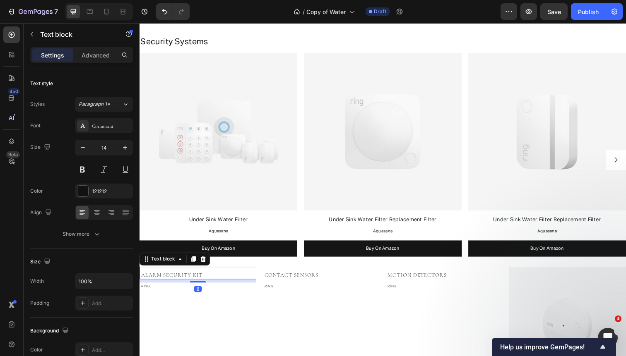
click at [178, 281] on span "Alarm Security Kit" at bounding box center [172, 280] width 62 height 7
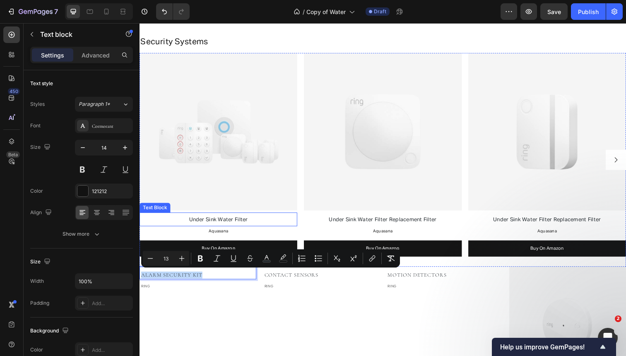
click at [212, 223] on span "Under Sink Water Filter" at bounding box center [220, 224] width 60 height 5
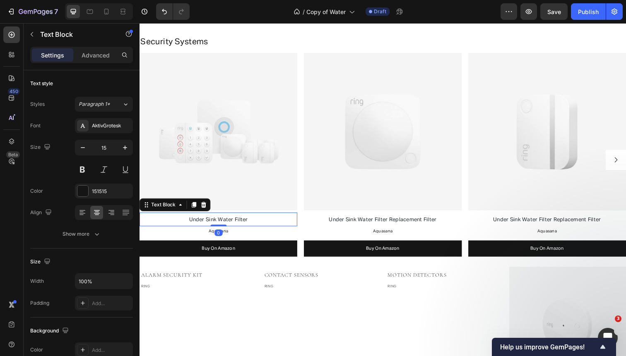
click at [212, 223] on span "Under Sink Water Filter" at bounding box center [220, 224] width 60 height 5
click at [213, 223] on span "8-piece kit" at bounding box center [220, 224] width 28 height 5
click at [230, 224] on span "8-Piece kit" at bounding box center [220, 224] width 28 height 5
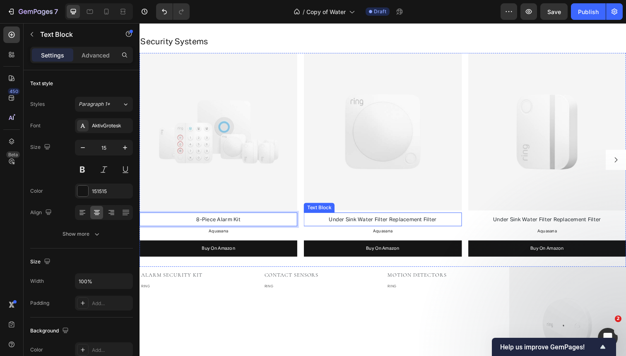
click at [392, 222] on span "Under Sink Water Filter Replacement Filter" at bounding box center [388, 224] width 110 height 5
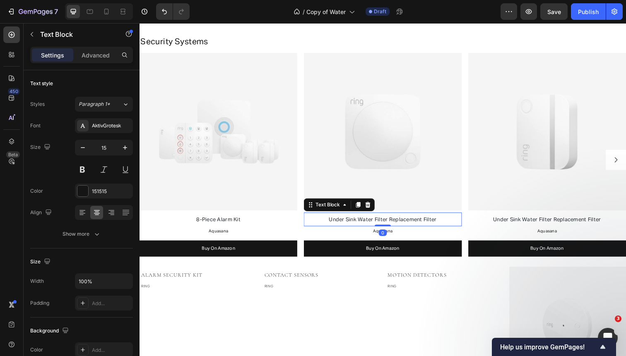
click at [392, 222] on span "Under Sink Water Filter Replacement Filter" at bounding box center [388, 224] width 110 height 5
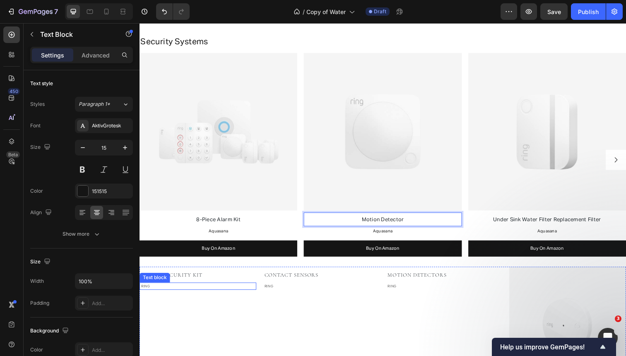
click at [161, 289] on p "RING" at bounding box center [199, 292] width 117 height 6
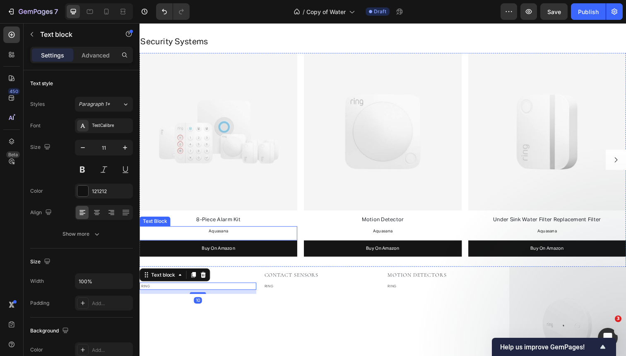
click at [213, 234] on span "Aquasana" at bounding box center [220, 236] width 20 height 4
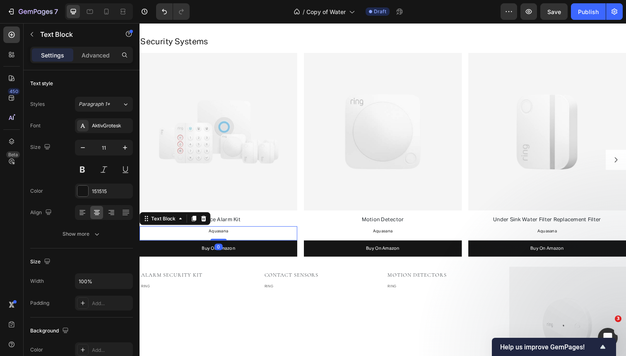
click at [213, 234] on span "Aquasana" at bounding box center [220, 236] width 20 height 4
click at [218, 237] on p "Ring" at bounding box center [219, 236] width 159 height 9
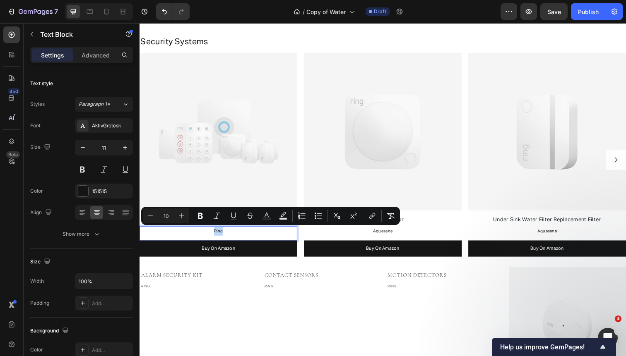
copy span "Ring"
click at [396, 234] on span "Aquasana" at bounding box center [388, 236] width 20 height 4
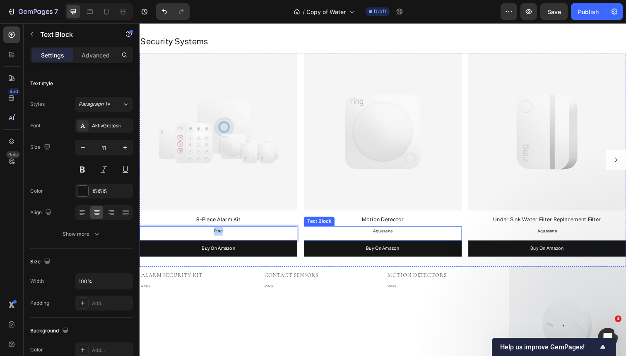
click at [396, 234] on span "Aquasana" at bounding box center [388, 236] width 20 height 4
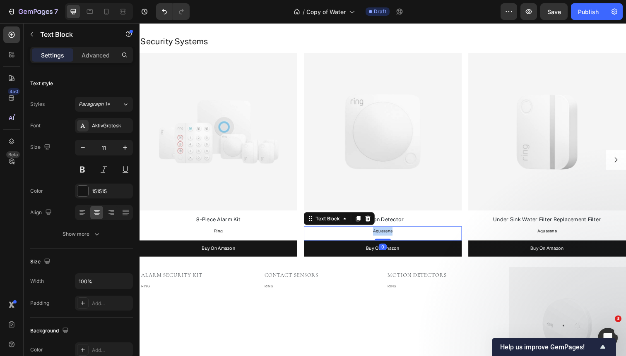
click at [396, 234] on span "Aquasana" at bounding box center [388, 236] width 20 height 4
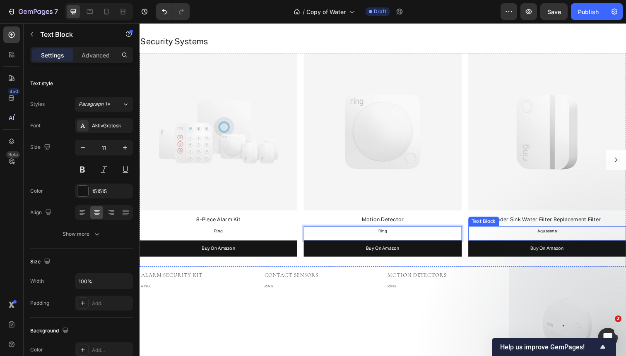
click at [560, 235] on span "Aquasana" at bounding box center [555, 236] width 20 height 4
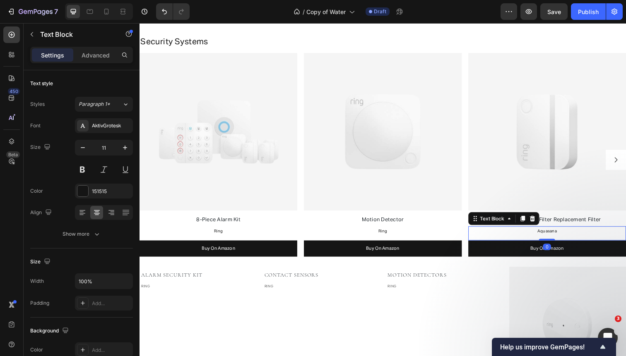
click at [560, 235] on span "Aquasana" at bounding box center [555, 236] width 20 height 4
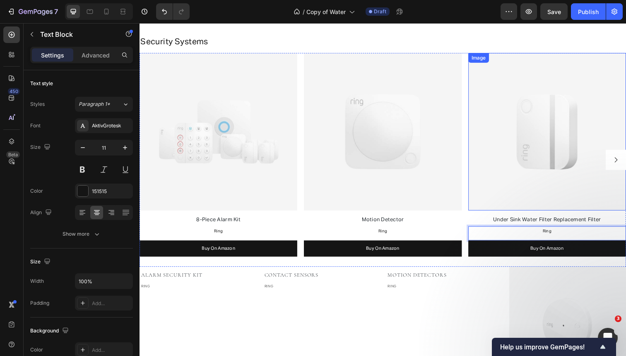
click at [622, 160] on icon "Carousel Next Arrow" at bounding box center [625, 162] width 7 height 7
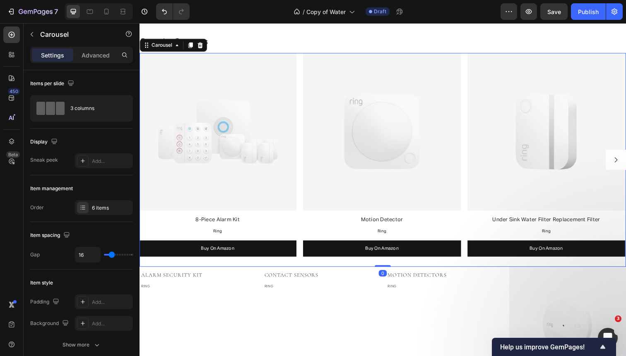
click at [622, 160] on icon "Carousel Next Arrow" at bounding box center [625, 162] width 7 height 7
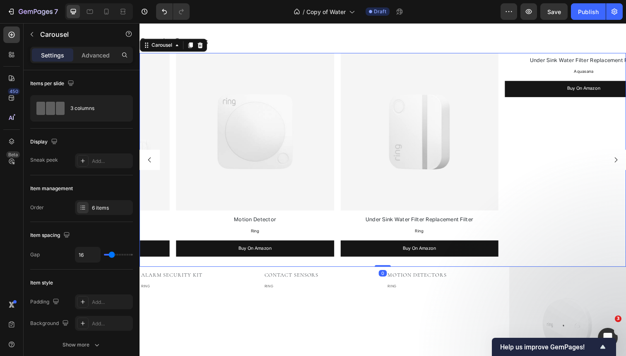
click at [622, 160] on icon "Carousel Next Arrow" at bounding box center [625, 162] width 7 height 7
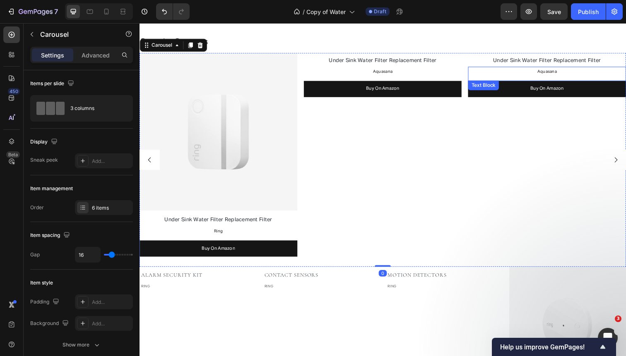
click at [556, 72] on span "Aquasana" at bounding box center [555, 73] width 20 height 4
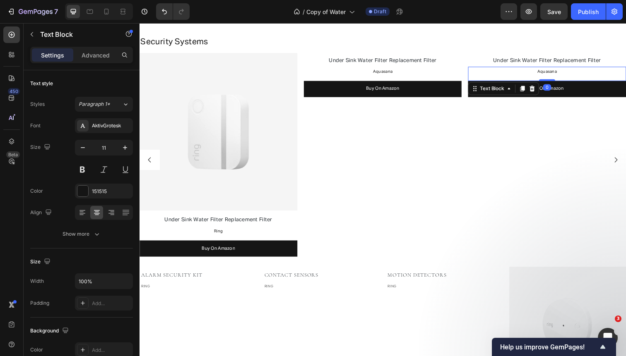
click at [556, 72] on span "Aquasana" at bounding box center [555, 73] width 20 height 4
click at [379, 71] on span "Aquasana" at bounding box center [388, 73] width 20 height 4
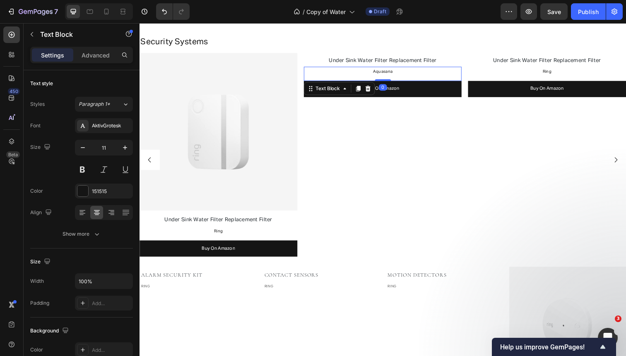
click at [379, 71] on span "Aquasana" at bounding box center [388, 73] width 20 height 4
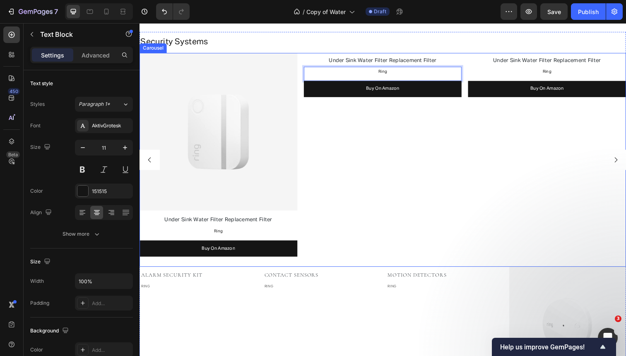
click at [625, 159] on icon "Carousel Next Arrow" at bounding box center [625, 162] width 7 height 7
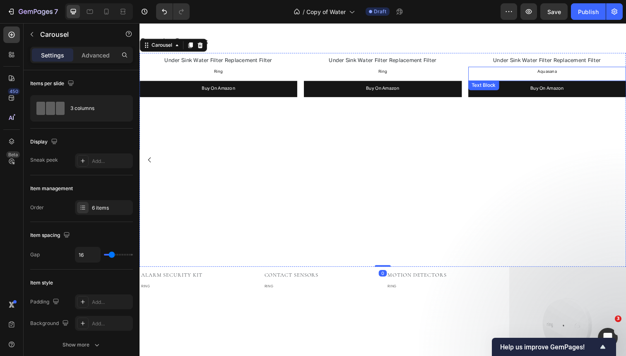
click at [554, 72] on span "Aquasana" at bounding box center [555, 73] width 20 height 4
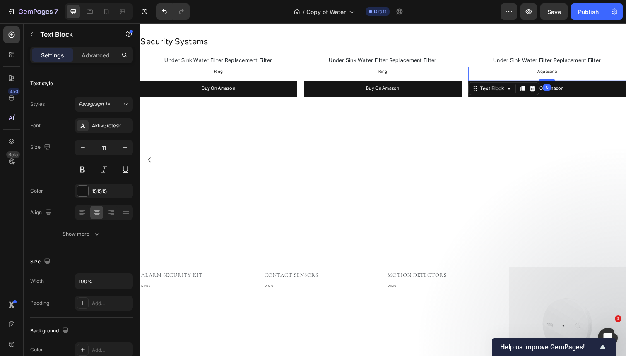
click at [554, 72] on span "Aquasana" at bounding box center [555, 73] width 20 height 4
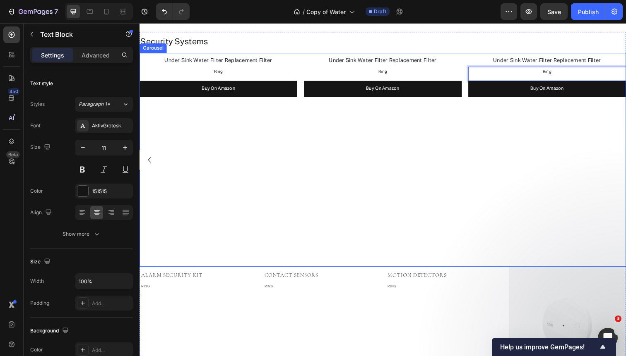
click at [146, 164] on icon "Carousel Back Arrow" at bounding box center [149, 162] width 7 height 7
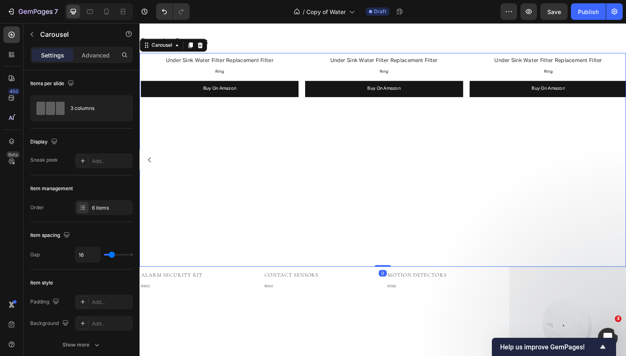
click at [146, 164] on icon "Carousel Back Arrow" at bounding box center [149, 162] width 7 height 7
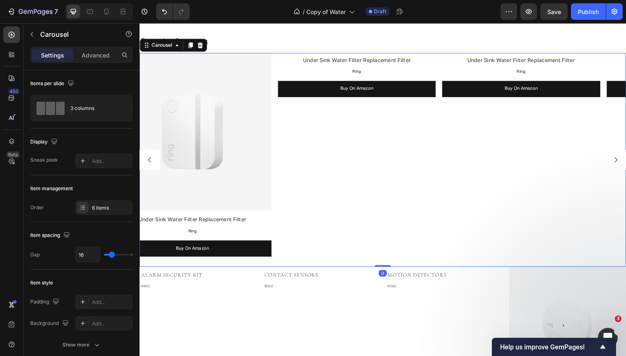
click at [146, 164] on icon "Carousel Back Arrow" at bounding box center [149, 162] width 7 height 7
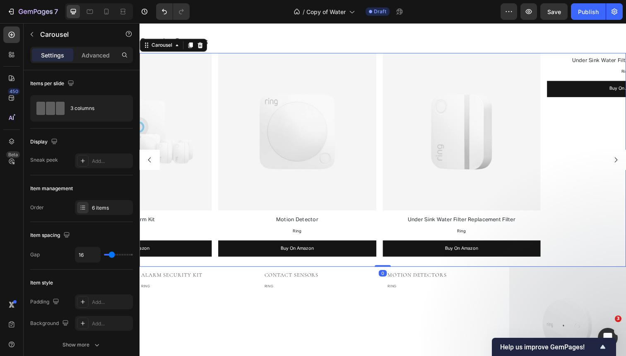
click at [146, 164] on img at bounding box center [132, 134] width 161 height 161
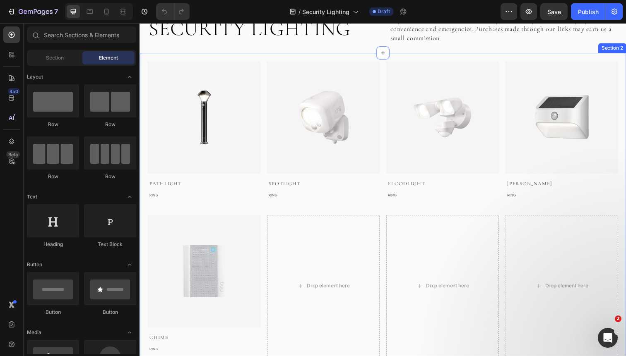
scroll to position [50, 0]
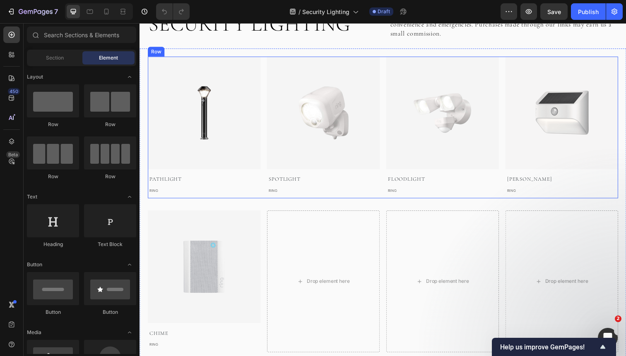
click at [266, 98] on div "Image Pathlight Text block RING Text block Image Spotlight Text block RING Text…" at bounding box center [388, 130] width 480 height 145
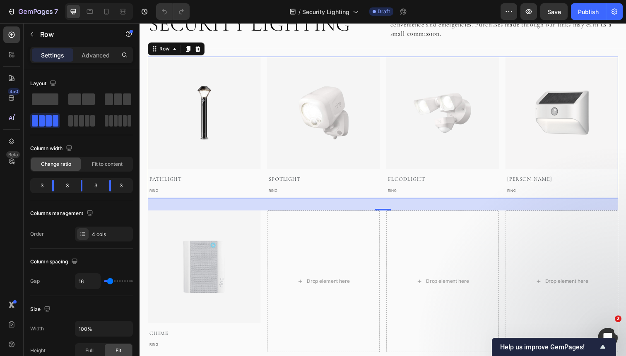
click at [265, 133] on div "Image Pathlight Text block RING Text block Image Spotlight Text block RING Text…" at bounding box center [388, 130] width 480 height 145
click at [264, 152] on div "Image Pathlight Text block RING Text block Image Spotlight Text block RING Text…" at bounding box center [388, 130] width 480 height 145
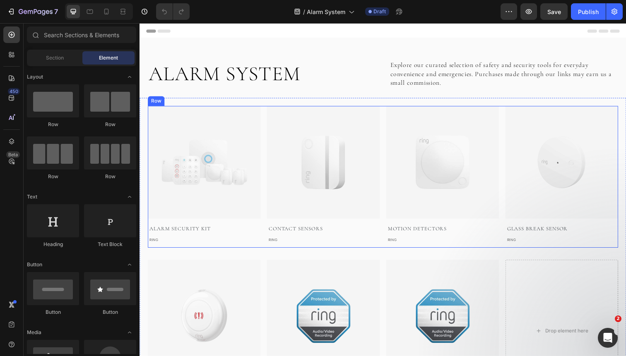
click at [264, 131] on div "Image Alarm Security Kit Text block RING Text block Image Contact Sensors Text …" at bounding box center [388, 180] width 480 height 145
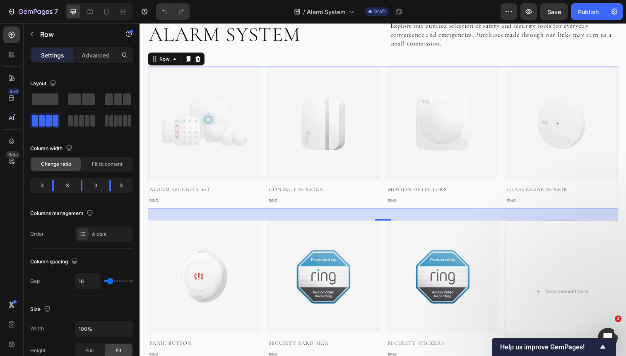
scroll to position [69, 0]
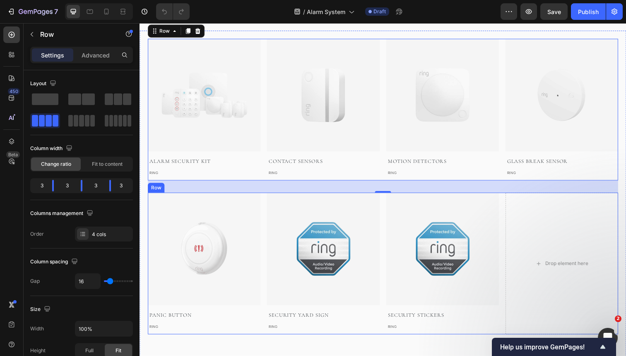
click at [265, 219] on div "Image Panic Button Text block RING Text block Image security Yard Sign Text blo…" at bounding box center [388, 269] width 480 height 145
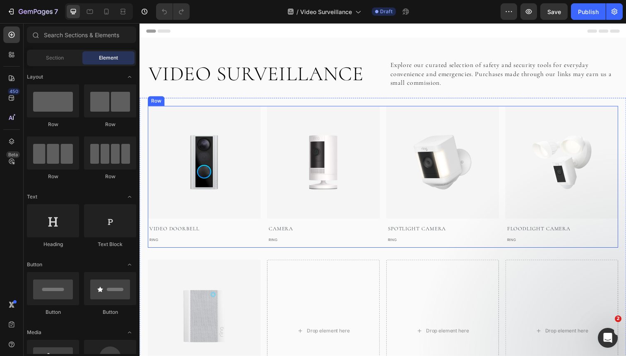
click at [266, 140] on div "Image Video Doorbell Text block RING Text block Image camera Text block RING Te…" at bounding box center [388, 180] width 480 height 145
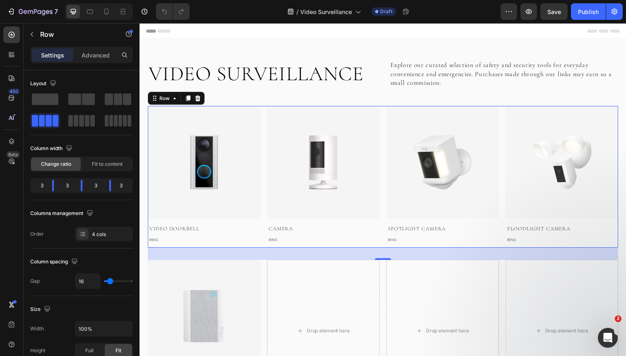
click at [265, 142] on div "Image Video Doorbell Text block RING Text block Image camera Text block RING Te…" at bounding box center [388, 180] width 480 height 145
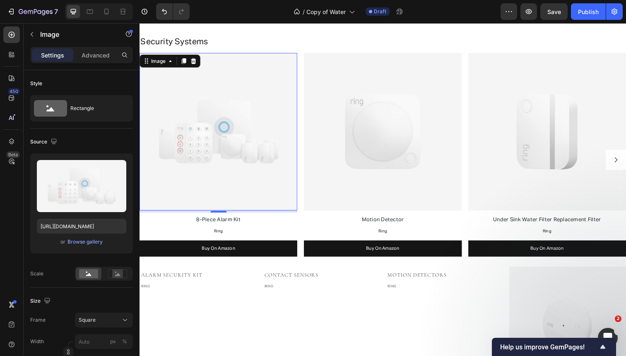
scroll to position [1198, 0]
click at [555, 227] on p "Under Sink Water Filter Replacement Filter" at bounding box center [555, 224] width 159 height 12
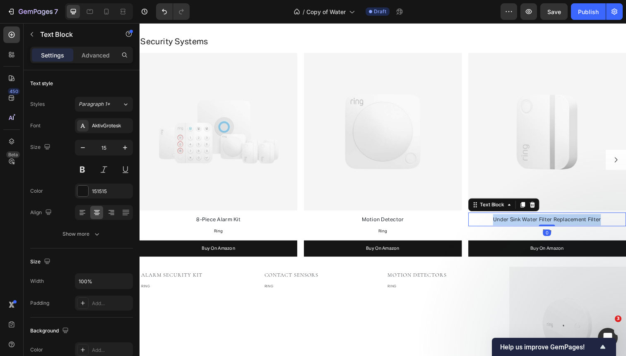
click at [555, 227] on p "Under Sink Water Filter Replacement Filter" at bounding box center [555, 224] width 159 height 12
click at [550, 224] on span "Window and door sensors" at bounding box center [555, 224] width 68 height 5
click at [555, 223] on span "Window & door sensors" at bounding box center [555, 224] width 62 height 5
click at [578, 224] on span "Window & Door sensors" at bounding box center [555, 224] width 62 height 5
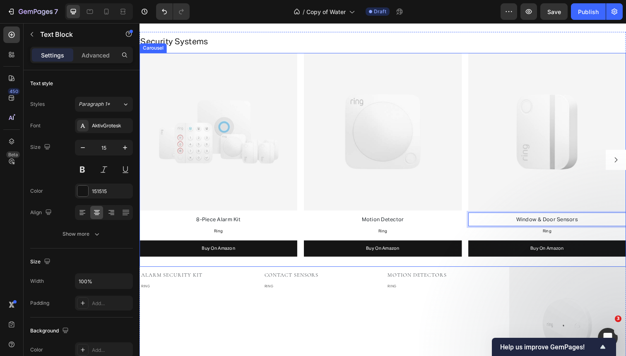
click at [469, 113] on div "Image 8-Piece Alarm Kit Text Block Ring Text Block Buy On Amazon Button Image M…" at bounding box center [387, 163] width 496 height 218
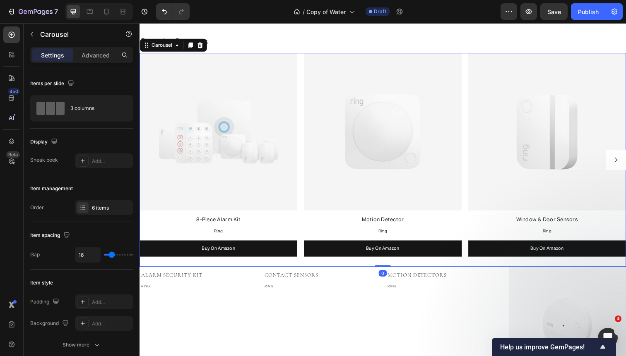
click at [625, 157] on button "Carousel Next Arrow" at bounding box center [625, 163] width 21 height 21
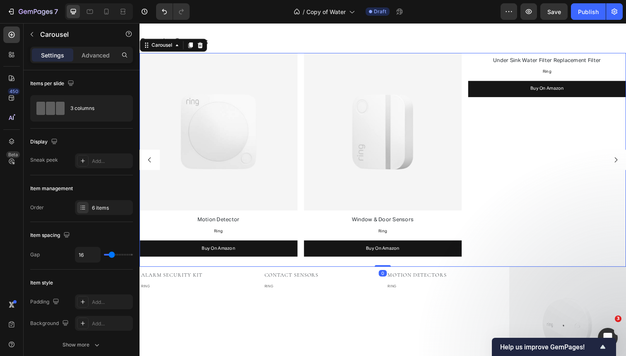
click at [625, 157] on button "Carousel Next Arrow" at bounding box center [625, 163] width 21 height 21
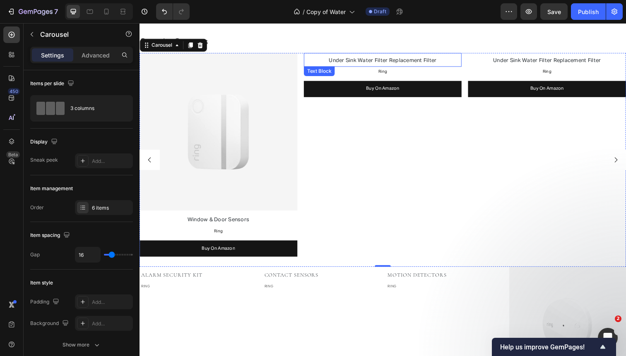
click at [414, 62] on span "Under Sink Water Filter Replacement Filter" at bounding box center [388, 61] width 110 height 5
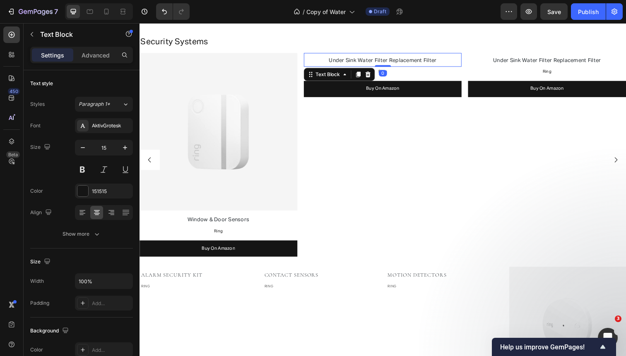
click at [414, 62] on span "Under Sink Water Filter Replacement Filter" at bounding box center [388, 61] width 110 height 5
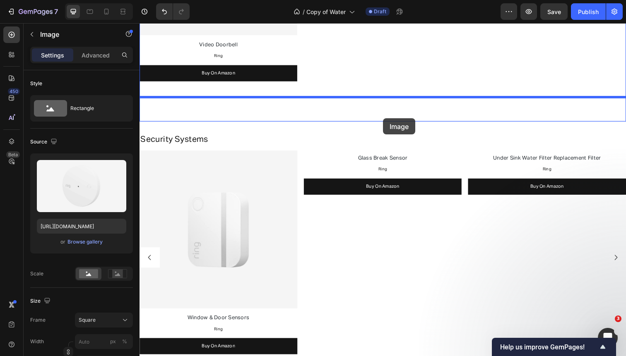
scroll to position [1081, 0]
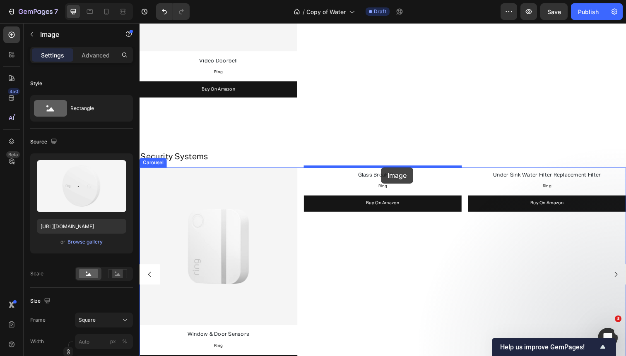
drag, startPoint x: 558, startPoint y: 295, endPoint x: 385, endPoint y: 171, distance: 212.5
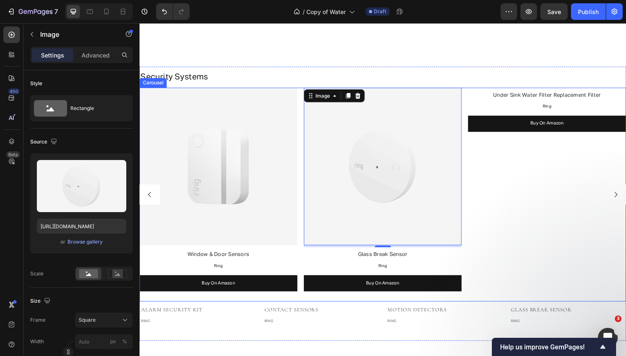
scroll to position [1167, 0]
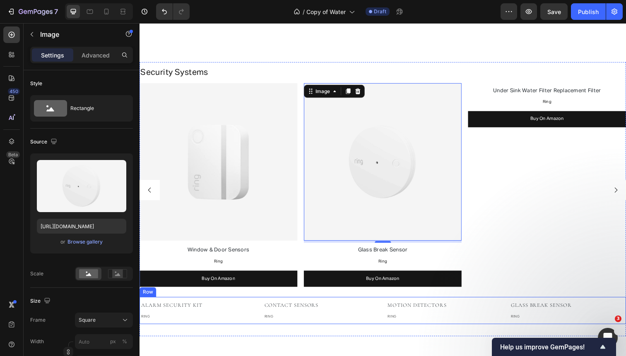
click at [510, 309] on div "Alarm Security Kit Text block RING Text block Contact Sensors Text block RING T…" at bounding box center [387, 317] width 496 height 28
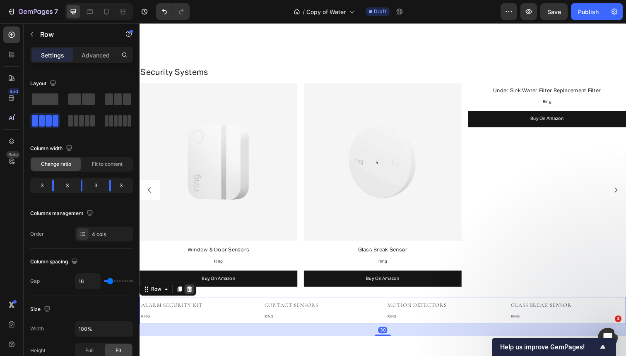
click at [192, 293] on icon at bounding box center [190, 295] width 5 height 6
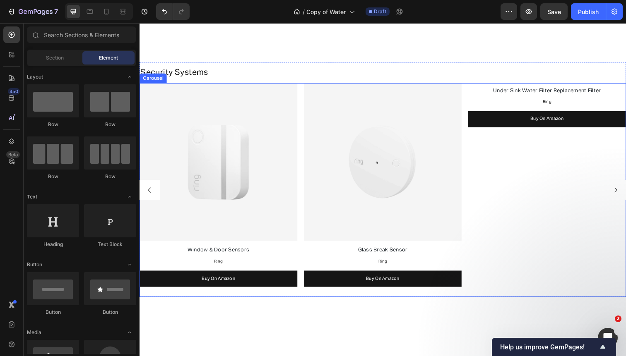
click at [302, 175] on div "Image 8-Piece Alarm Kit Text Block Ring Text Block Buy On Amazon Button Image M…" at bounding box center [387, 194] width 496 height 218
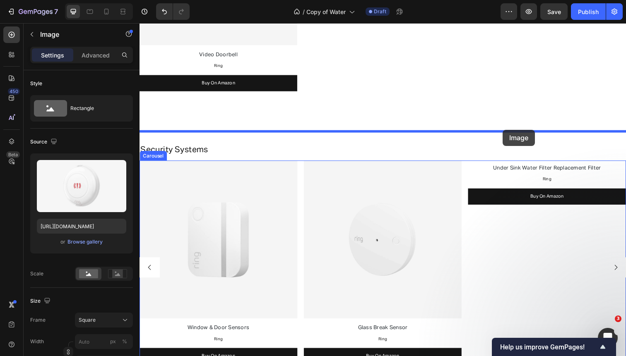
scroll to position [1051, 0]
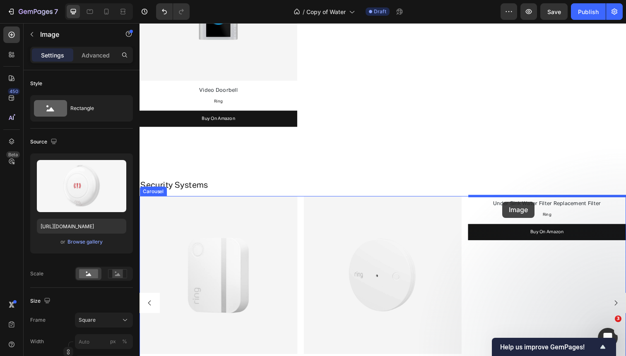
drag, startPoint x: 216, startPoint y: 283, endPoint x: 510, endPoint y: 205, distance: 304.0
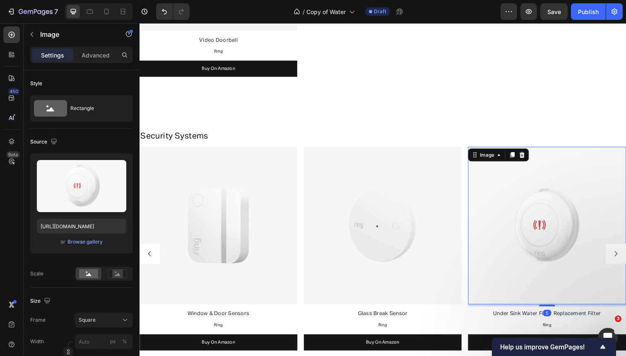
scroll to position [1278, 0]
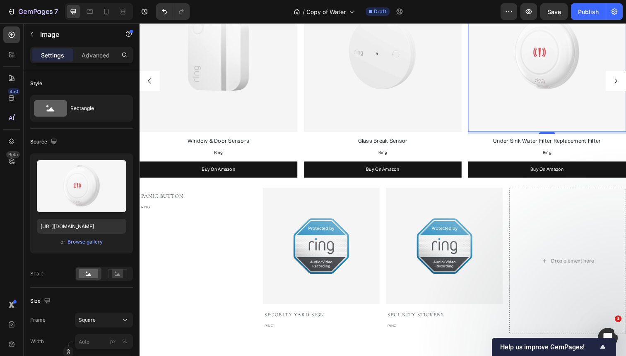
click at [588, 142] on span "Under Sink Water Filter Replacement Filter" at bounding box center [555, 143] width 110 height 5
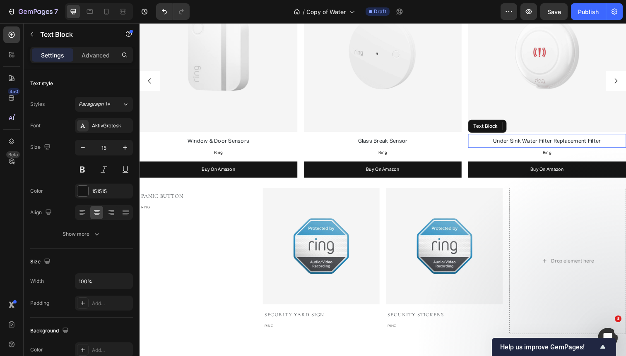
click at [588, 142] on span "Under Sink Water Filter Replacement Filter" at bounding box center [555, 143] width 110 height 5
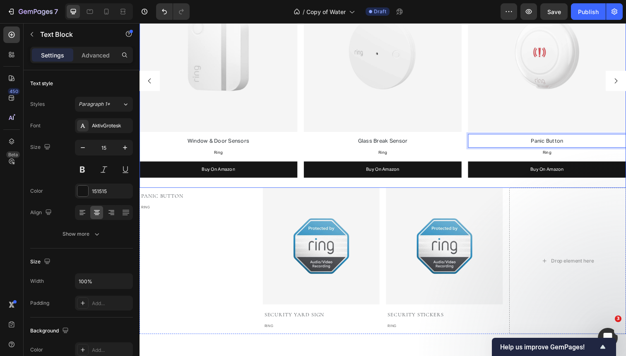
click at [472, 89] on div "Image 8-Piece Alarm Kit Text Block Ring Text Block Buy On Amazon Button Image M…" at bounding box center [387, 82] width 496 height 218
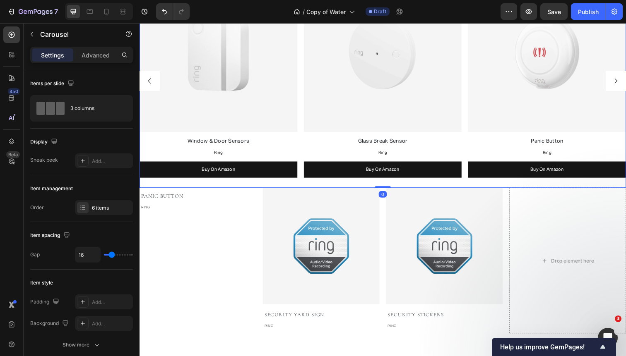
click at [625, 80] on icon "Carousel Next Arrow" at bounding box center [625, 82] width 7 height 7
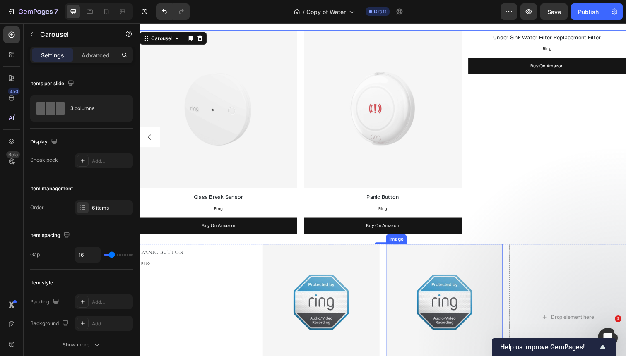
scroll to position [1188, 0]
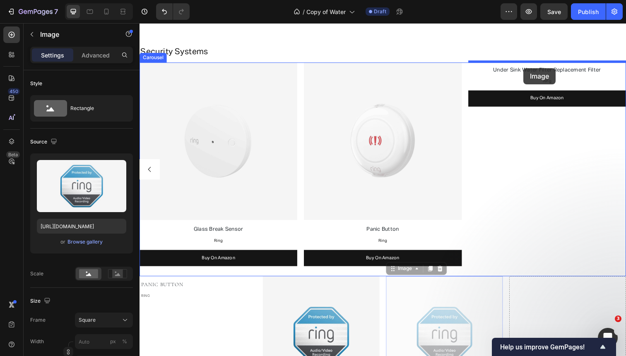
drag, startPoint x: 453, startPoint y: 303, endPoint x: 531, endPoint y: 69, distance: 247.3
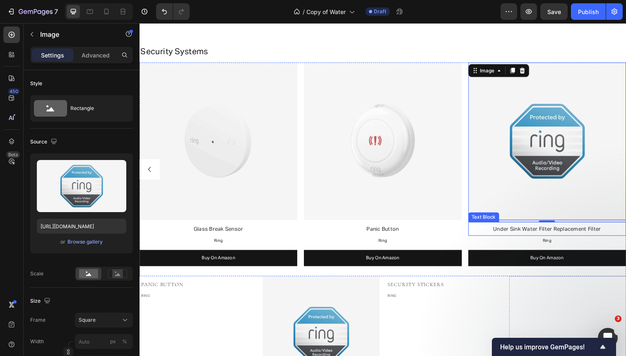
click at [523, 233] on span "Under Sink Water Filter Replacement Filter" at bounding box center [555, 234] width 110 height 5
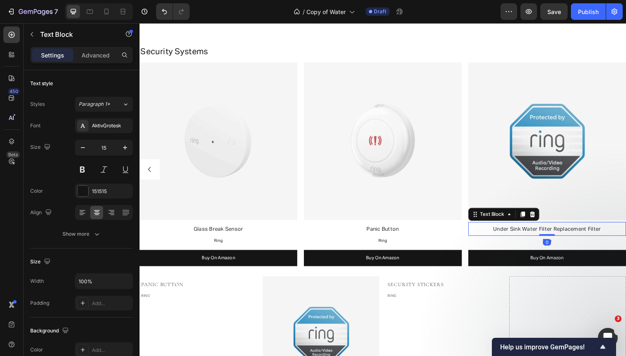
click at [523, 233] on span "Under Sink Water Filter Replacement Filter" at bounding box center [555, 234] width 110 height 5
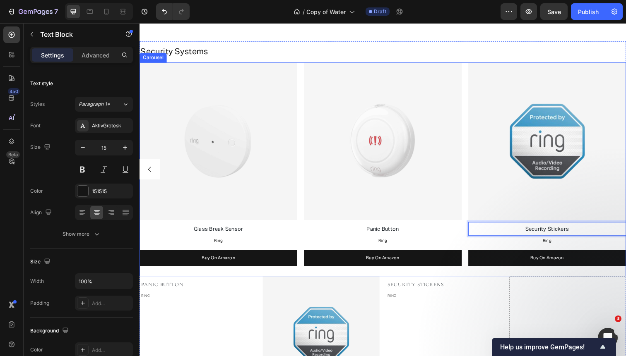
click at [472, 211] on div "Image 8-Piece Alarm Kit Text Block Ring Text Block Buy On Amazon Button Image M…" at bounding box center [387, 173] width 496 height 218
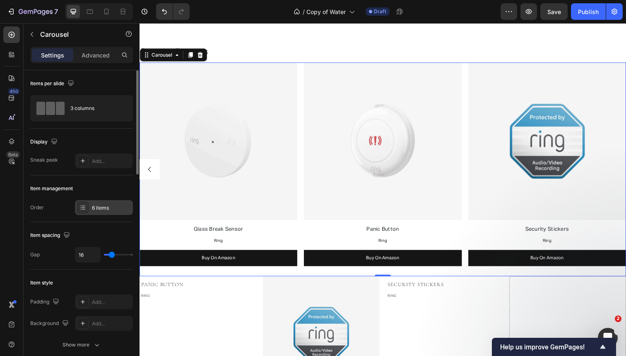
click at [111, 211] on div "6 items" at bounding box center [111, 207] width 39 height 7
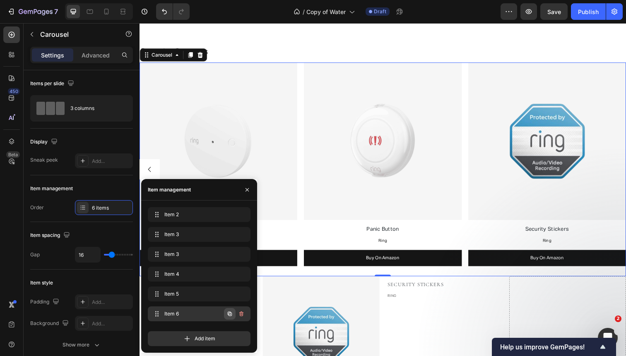
click at [229, 314] on icon "button" at bounding box center [229, 314] width 7 height 7
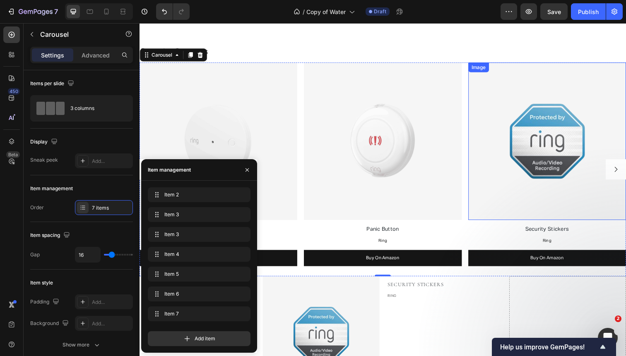
click at [621, 164] on button "Carousel Next Arrow" at bounding box center [625, 173] width 21 height 21
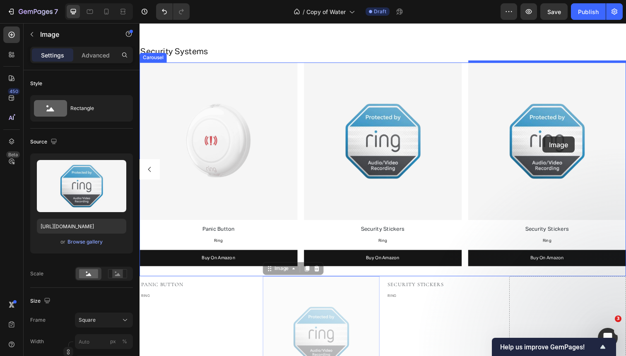
drag, startPoint x: 302, startPoint y: 324, endPoint x: 550, endPoint y: 138, distance: 309.5
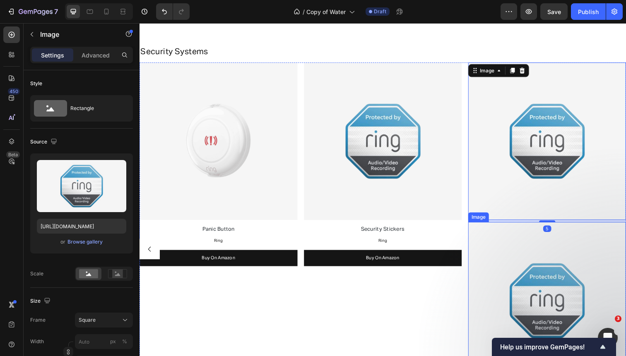
click at [541, 259] on img at bounding box center [555, 307] width 161 height 161
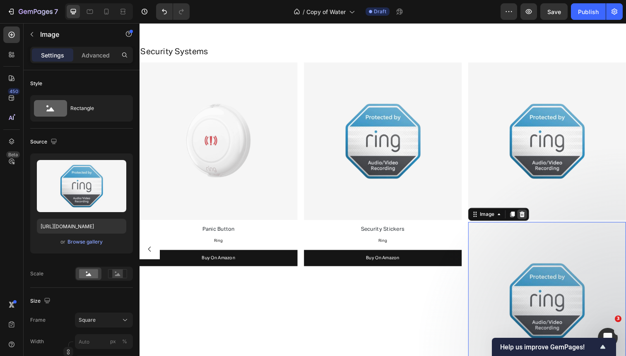
click at [529, 219] on icon at bounding box center [530, 219] width 7 height 7
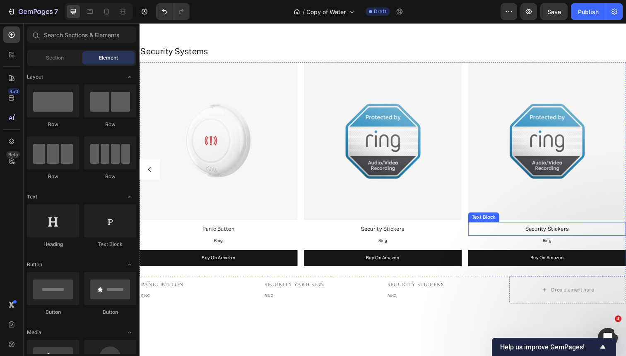
click at [578, 230] on p "Security Stickers" at bounding box center [555, 234] width 159 height 12
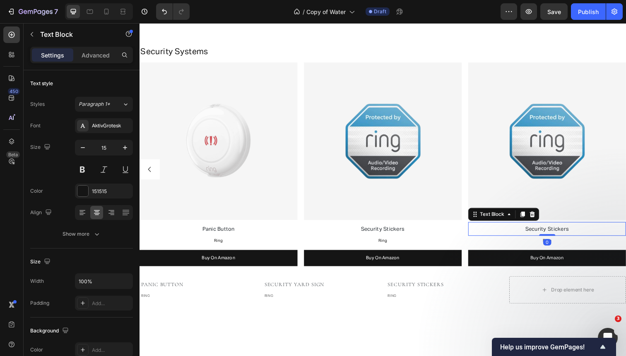
click at [563, 230] on p "Security Stickers" at bounding box center [555, 234] width 159 height 12
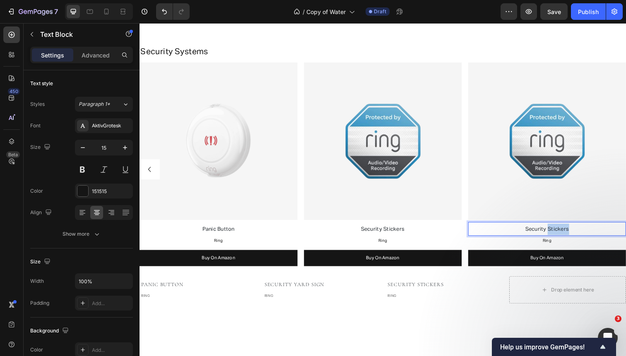
click at [563, 230] on p "Security Stickers" at bounding box center [555, 234] width 159 height 12
click at [554, 235] on span "Security Yard Sign" at bounding box center [555, 234] width 48 height 5
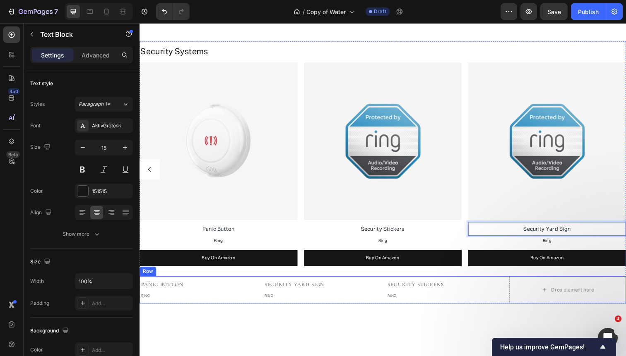
click at [513, 291] on div "Panic Button Text block RING Text block security Yard Sign Text block RING Text…" at bounding box center [387, 296] width 496 height 28
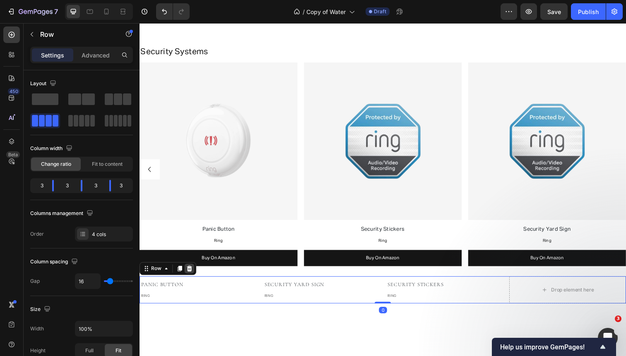
click at [189, 272] on icon at bounding box center [190, 274] width 5 height 6
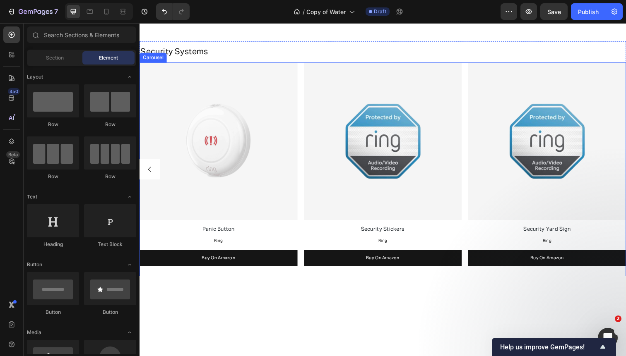
click at [471, 122] on div "Image 8-Piece Alarm Kit Text Block Ring Text Block Buy On Amazon Button Image M…" at bounding box center [387, 173] width 496 height 218
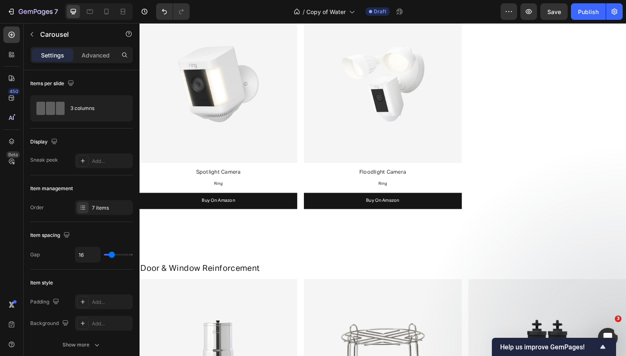
scroll to position [1805, 0]
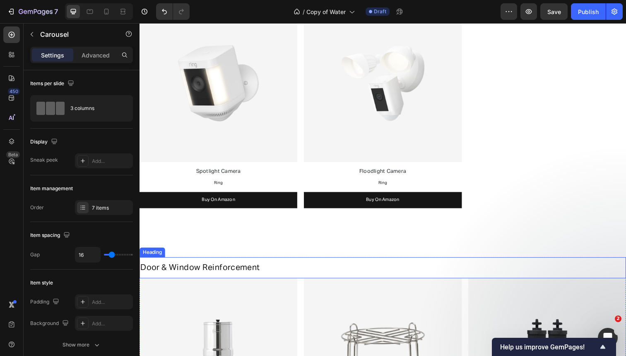
click at [223, 272] on span "Door & Window Reinforcement" at bounding box center [201, 273] width 122 height 8
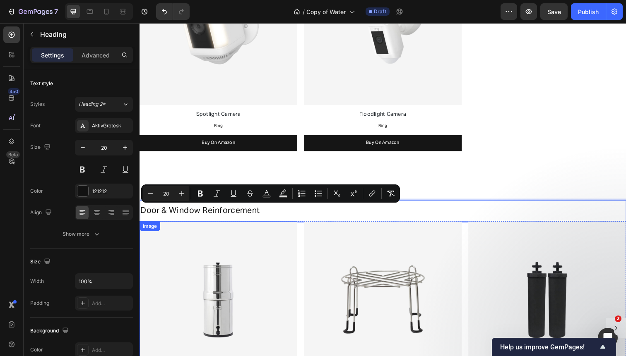
scroll to position [1863, 0]
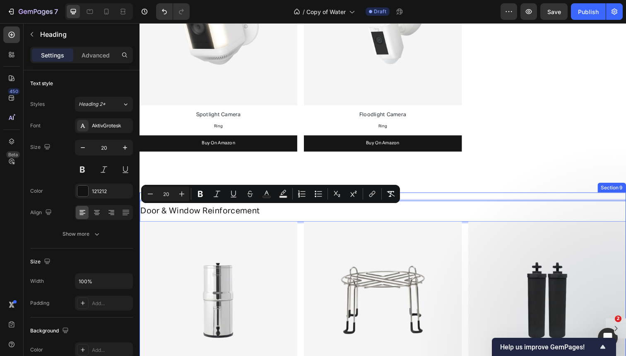
click at [420, 197] on div "Door & Window Reinforcement Heading 0 Image Big [PERSON_NAME] Text Block [PERSO…" at bounding box center [387, 337] width 496 height 280
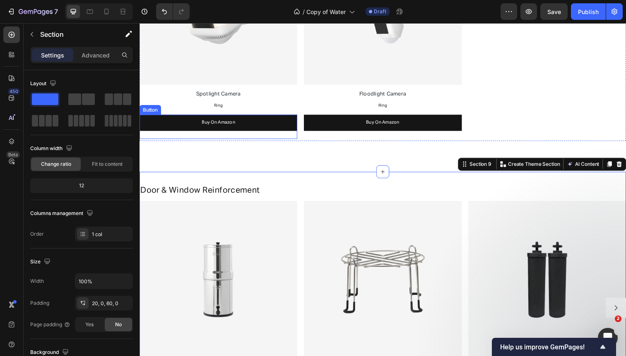
scroll to position [1888, 0]
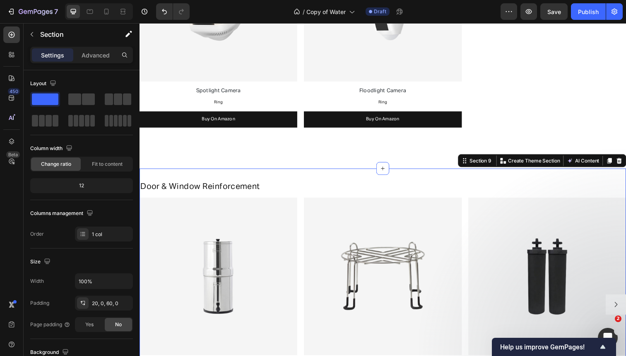
click at [233, 177] on div "⁠⁠⁠⁠⁠⁠⁠ Door & Window Reinforcement Heading Image Big [PERSON_NAME] Text Block …" at bounding box center [387, 312] width 496 height 280
click at [619, 161] on icon at bounding box center [619, 164] width 5 height 6
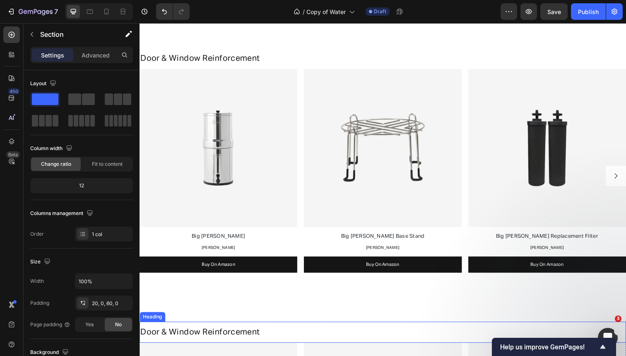
scroll to position [2017, 0]
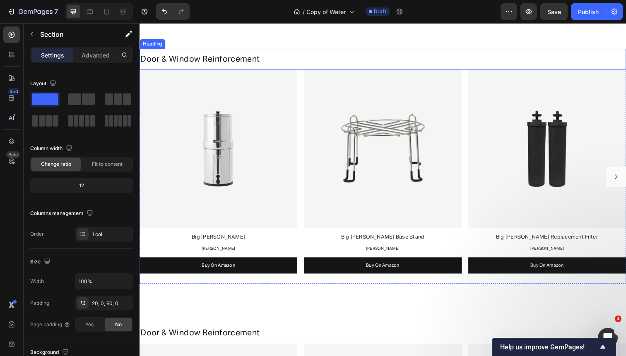
click at [189, 60] on span "Door & Window Reinforcement" at bounding box center [201, 60] width 122 height 8
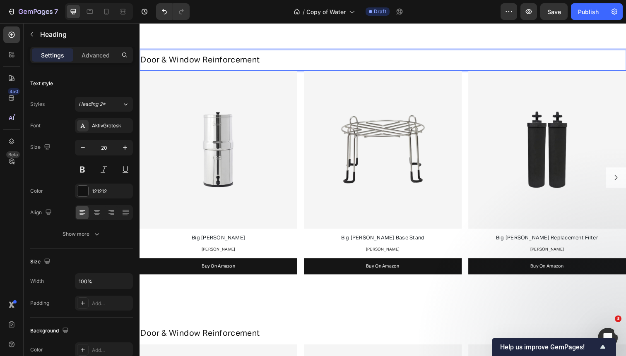
click at [190, 60] on span "Door & Window Reinforcement" at bounding box center [201, 61] width 122 height 8
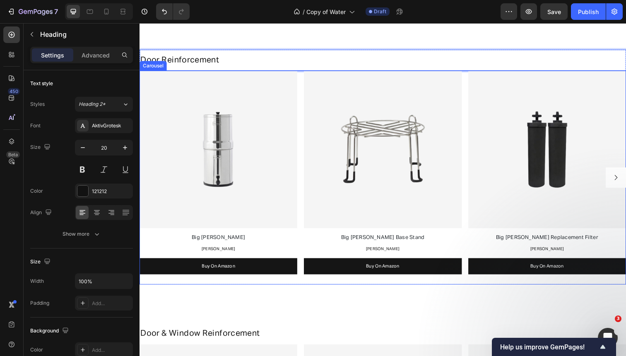
click at [305, 90] on div "Image Big [PERSON_NAME] Text Block [PERSON_NAME] Text Block Buy On Amazon Butto…" at bounding box center [387, 181] width 496 height 218
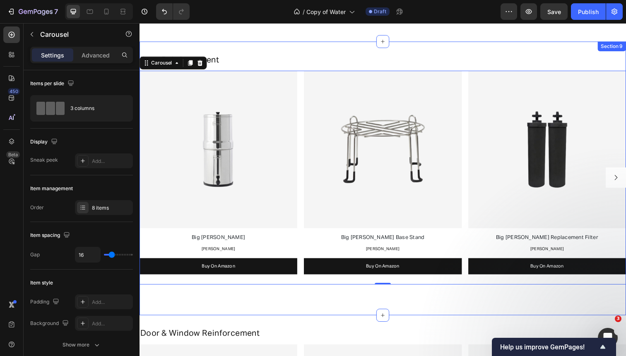
click at [302, 46] on div "⁠⁠⁠⁠⁠⁠⁠ Door Reinforcement Heading Image Big [PERSON_NAME] Text Block [PERSON_N…" at bounding box center [387, 182] width 496 height 280
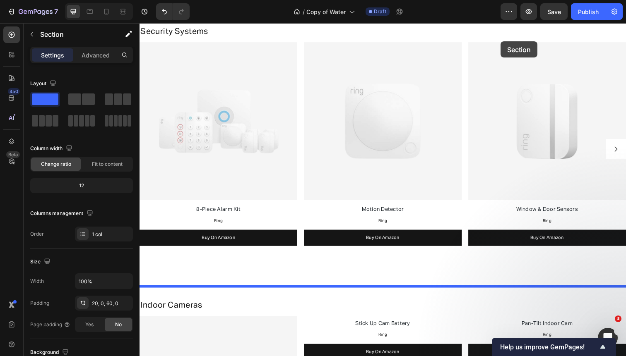
scroll to position [1146, 0]
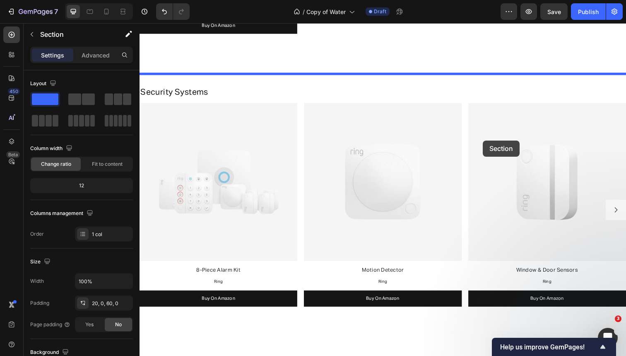
drag, startPoint x: 485, startPoint y: 254, endPoint x: 490, endPoint y: 143, distance: 111.0
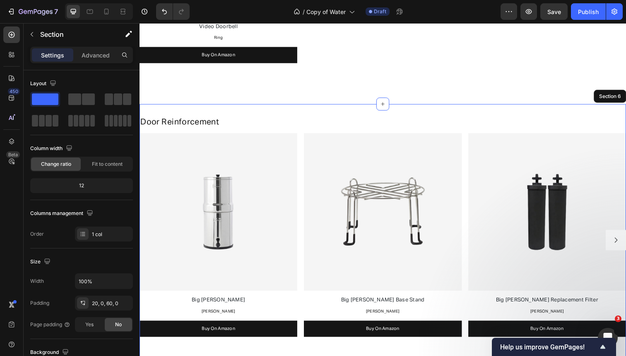
scroll to position [1123, 0]
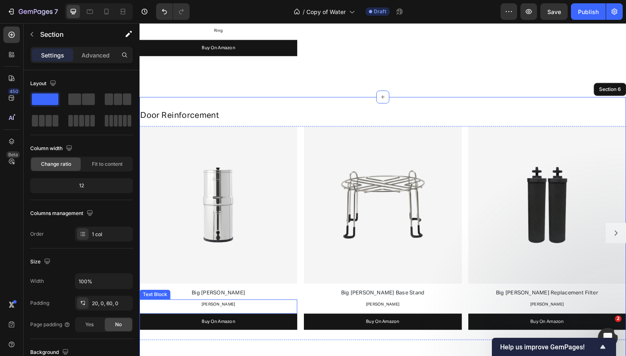
click at [227, 309] on span "[PERSON_NAME]" at bounding box center [220, 311] width 34 height 4
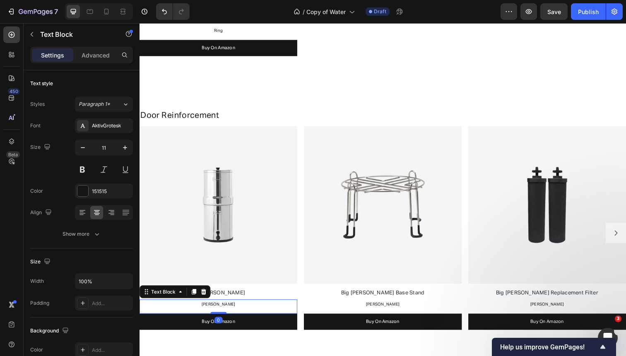
click at [227, 309] on span "[PERSON_NAME]" at bounding box center [220, 311] width 34 height 4
click at [223, 309] on span "Yale" at bounding box center [220, 311] width 9 height 4
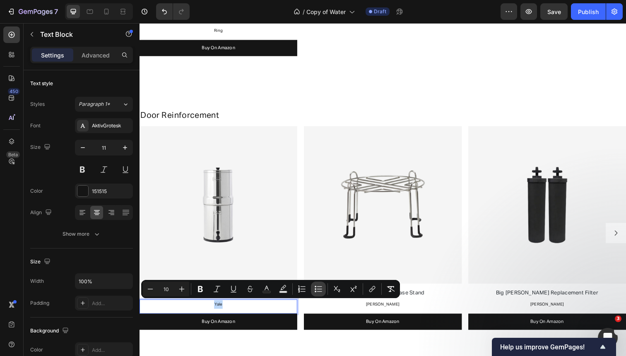
copy span "Yale"
click at [390, 309] on span "[PERSON_NAME]" at bounding box center [387, 311] width 34 height 4
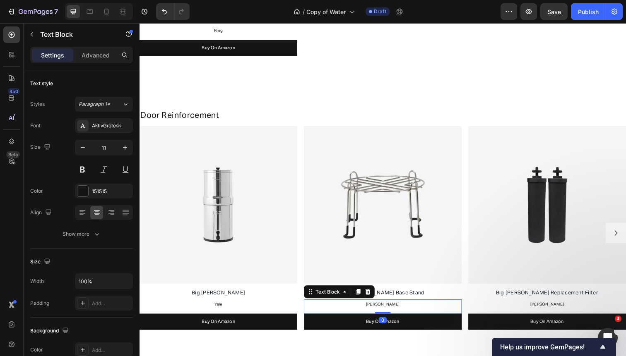
click at [390, 309] on span "[PERSON_NAME]" at bounding box center [387, 311] width 34 height 4
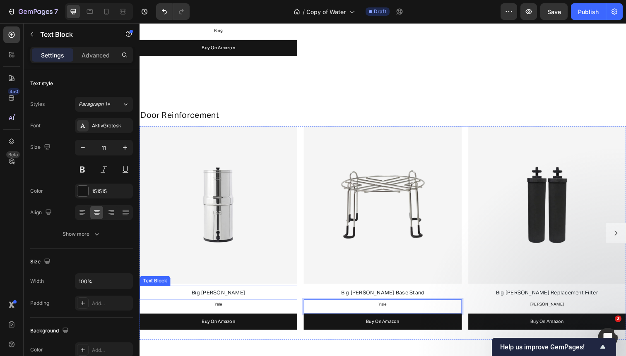
click at [225, 300] on span "Big [PERSON_NAME]" at bounding box center [220, 299] width 55 height 5
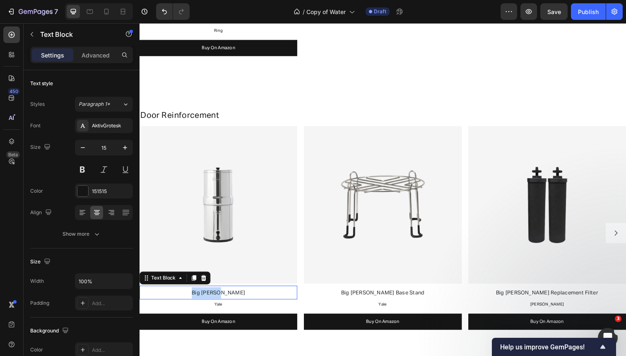
click at [225, 300] on span "Big [PERSON_NAME]" at bounding box center [220, 299] width 55 height 5
click at [218, 301] on span "Smart Deadbolt" at bounding box center [219, 299] width 41 height 5
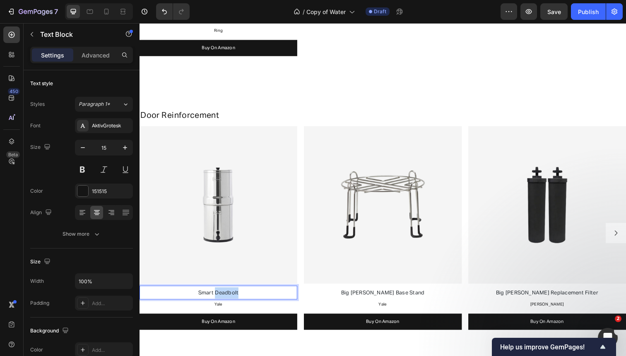
click at [218, 301] on span "Smart Deadbolt" at bounding box center [219, 299] width 41 height 5
copy span "Smart Deadbolt"
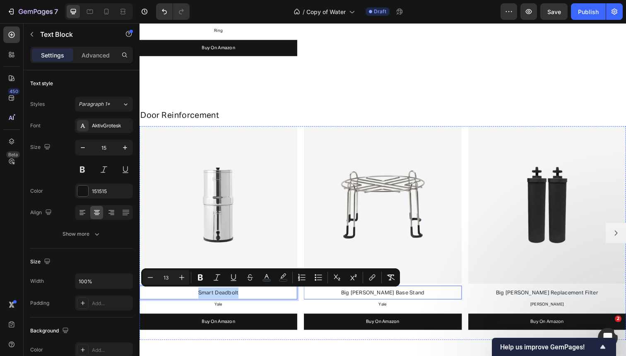
click at [377, 297] on span "Big [PERSON_NAME] Base Stand" at bounding box center [387, 299] width 85 height 5
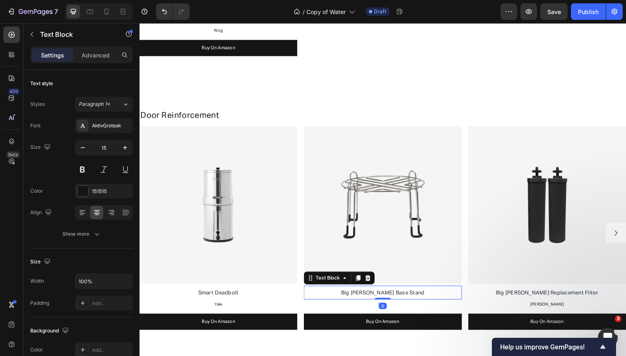
click at [377, 297] on span "Big [PERSON_NAME] Base Stand" at bounding box center [387, 299] width 85 height 5
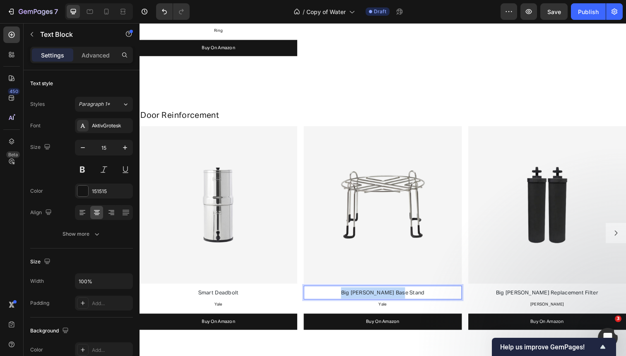
click at [377, 297] on span "Big [PERSON_NAME] Base Stand" at bounding box center [387, 299] width 85 height 5
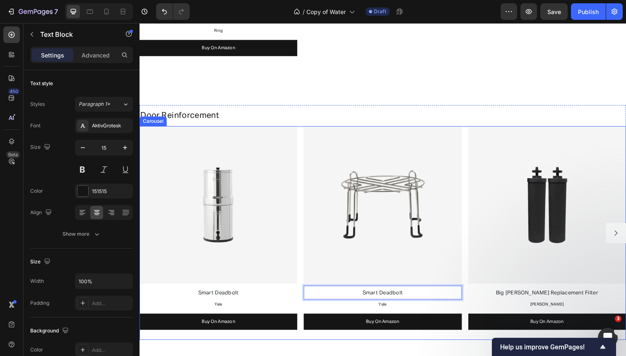
click at [469, 211] on div "Image Smart Deadbolt Text Block Yale Text Block Buy On Amazon Button Image Smar…" at bounding box center [387, 238] width 496 height 218
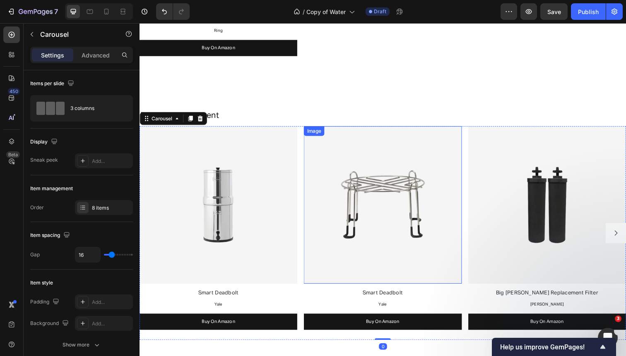
click at [436, 198] on img at bounding box center [387, 209] width 161 height 161
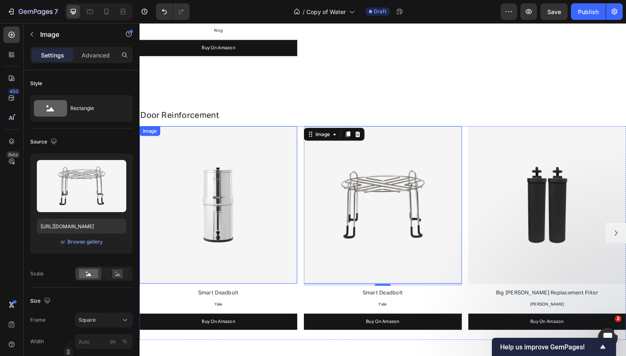
click at [206, 160] on img at bounding box center [219, 209] width 161 height 161
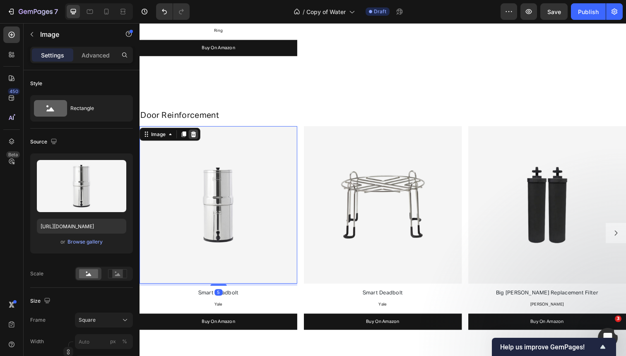
click at [194, 138] on icon at bounding box center [194, 137] width 5 height 6
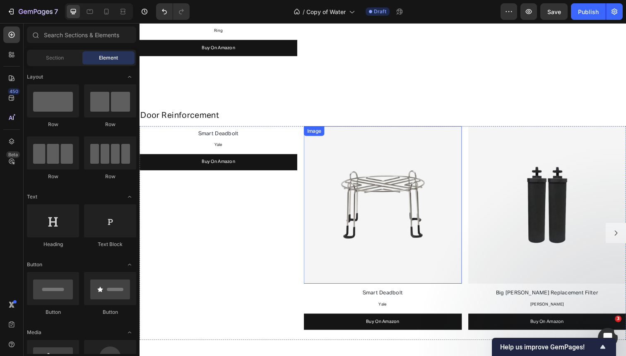
click at [371, 177] on img at bounding box center [387, 209] width 161 height 161
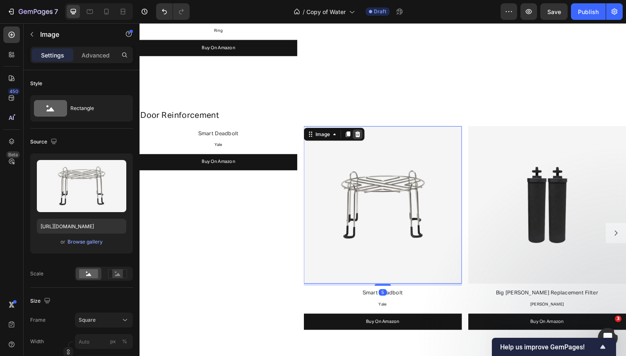
click at [362, 135] on icon at bounding box center [362, 137] width 5 height 6
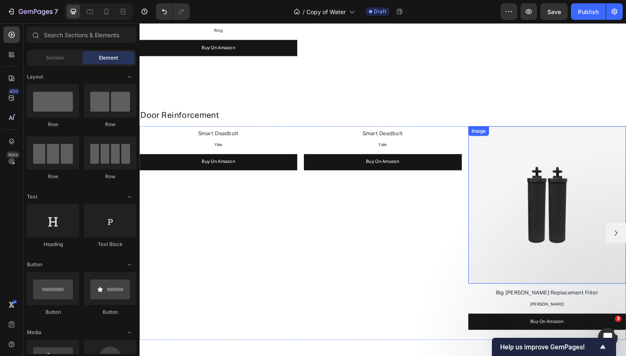
click at [537, 173] on img at bounding box center [555, 209] width 161 height 161
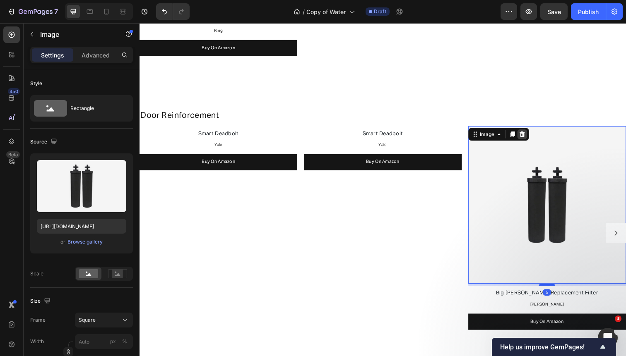
click at [530, 137] on icon at bounding box center [530, 137] width 7 height 7
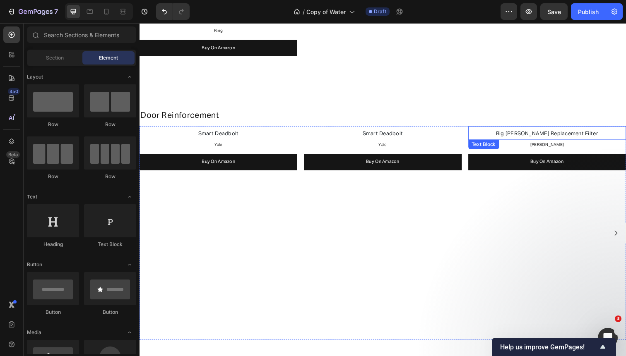
click at [528, 134] on span "Big [PERSON_NAME] Replacement Filter" at bounding box center [555, 136] width 104 height 5
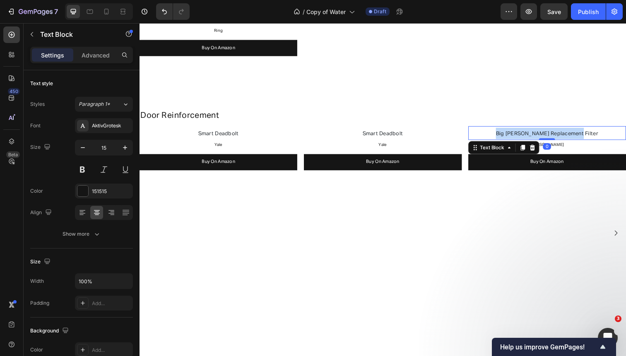
click at [528, 134] on span "Big [PERSON_NAME] Replacement Filter" at bounding box center [555, 136] width 104 height 5
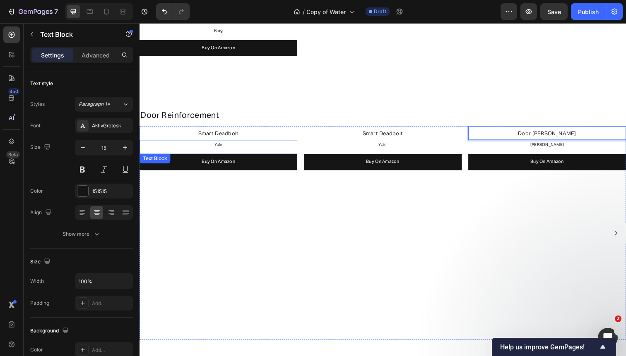
click at [300, 148] on div "Smart Deadbolt Text Block Yale Text Block Buy On Amazon Button Smart Deadbolt T…" at bounding box center [387, 238] width 496 height 218
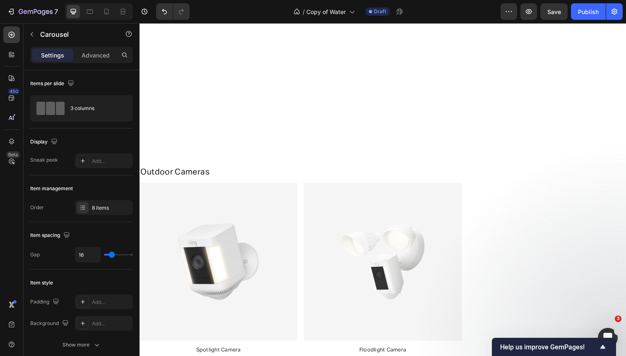
scroll to position [2138, 0]
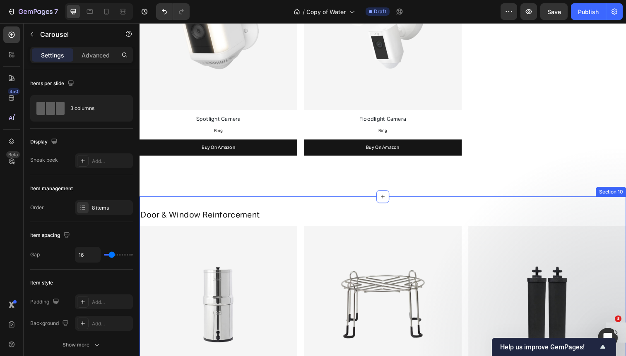
click at [290, 203] on div "Door & Window Reinforcement Heading Image Big [PERSON_NAME] Text Block [PERSON_…" at bounding box center [387, 341] width 496 height 280
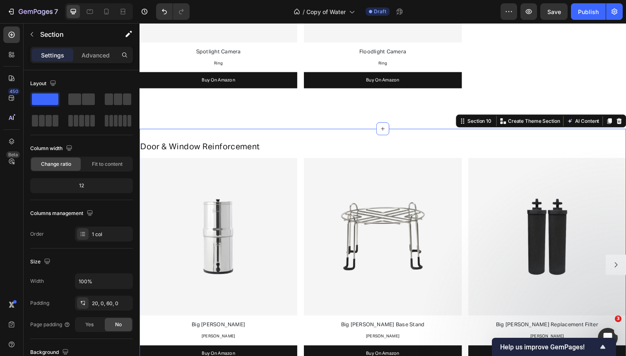
scroll to position [2216, 0]
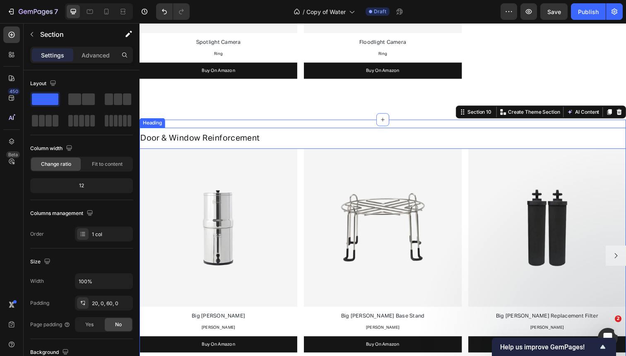
click at [209, 137] on span "Door & Window Reinforcement" at bounding box center [201, 141] width 122 height 8
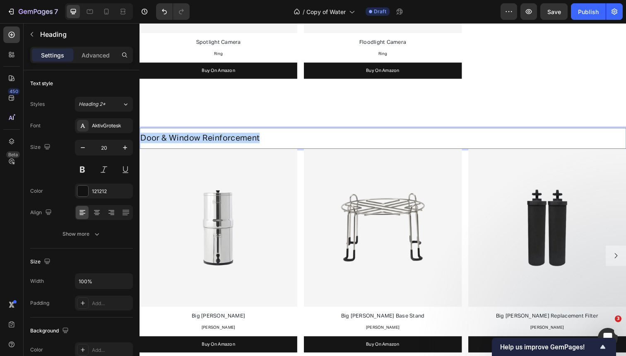
click at [209, 137] on span "Door & Window Reinforcement" at bounding box center [201, 141] width 122 height 8
click at [178, 139] on span "Security lightin" at bounding box center [170, 141] width 60 height 8
click at [222, 141] on p "Security Lightin" at bounding box center [387, 140] width 495 height 11
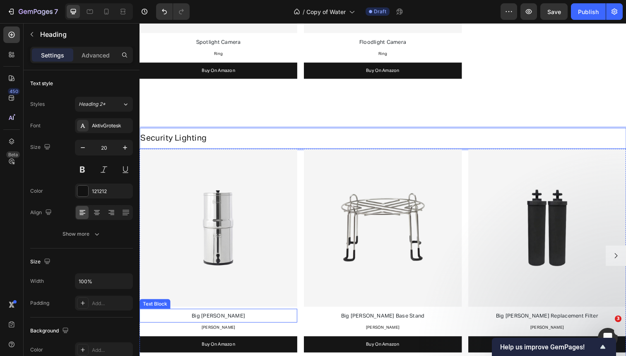
click at [225, 320] on span "Big [PERSON_NAME]" at bounding box center [220, 322] width 55 height 5
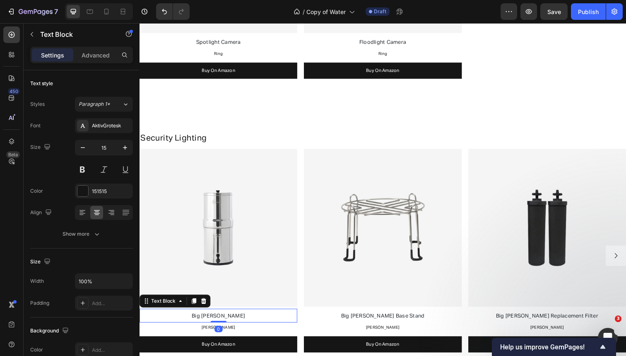
click at [225, 320] on span "Big [PERSON_NAME]" at bounding box center [220, 322] width 55 height 5
click at [194, 323] on span "Philips Hue Indoor Motion" at bounding box center [220, 322] width 67 height 5
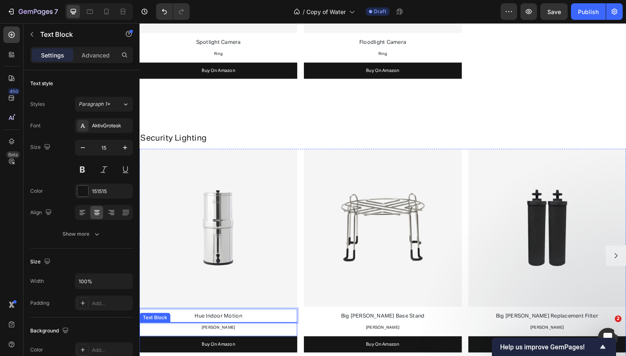
click at [218, 333] on span "[PERSON_NAME]" at bounding box center [220, 334] width 34 height 4
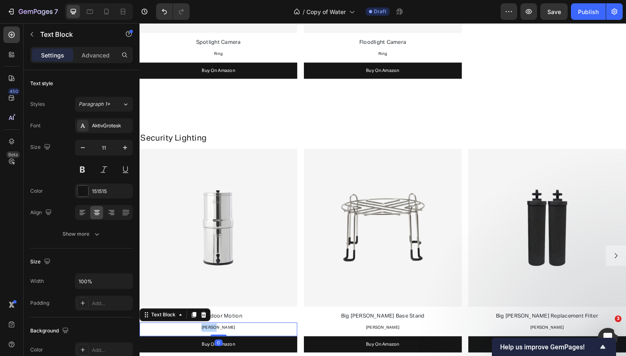
click at [218, 333] on span "[PERSON_NAME]" at bounding box center [220, 334] width 34 height 4
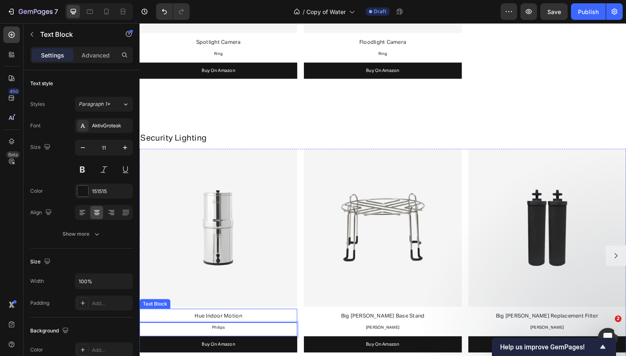
click at [202, 321] on span "Hue Indoor Motion" at bounding box center [220, 322] width 48 height 5
click at [245, 324] on p "Hue Indoor Motion" at bounding box center [219, 323] width 159 height 12
click at [218, 324] on span "Hue Indoor Motion" at bounding box center [220, 322] width 48 height 5
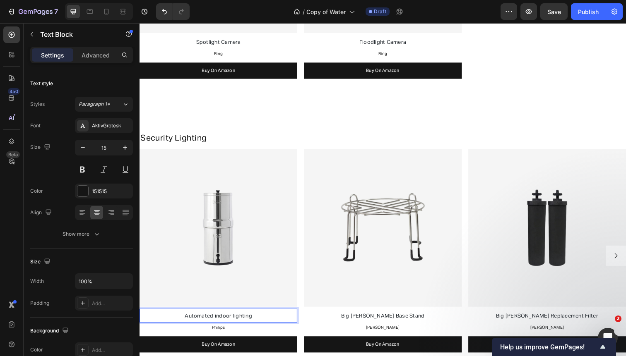
click at [218, 322] on span "Automated indoor lighting" at bounding box center [220, 322] width 69 height 5
click at [237, 321] on span "Automated Indoor lighting" at bounding box center [220, 322] width 69 height 5
click at [302, 208] on div "Image Automated Indoor Lighting Text Block 0 Philips Text Block Buy On Amazon B…" at bounding box center [387, 261] width 496 height 218
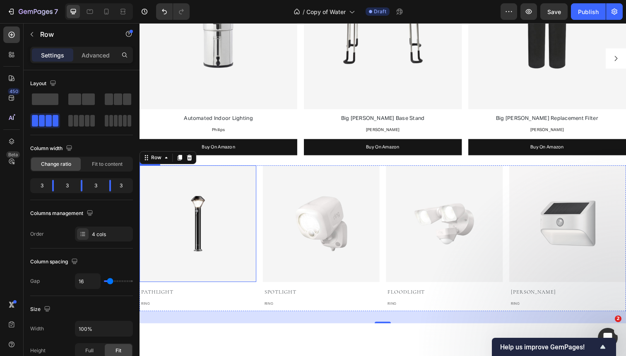
scroll to position [2369, 0]
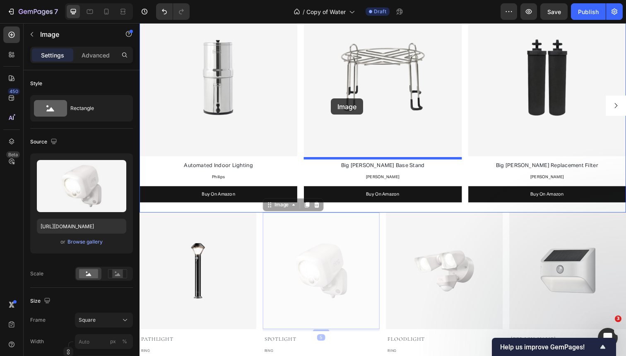
drag, startPoint x: 315, startPoint y: 269, endPoint x: 335, endPoint y: 100, distance: 170.3
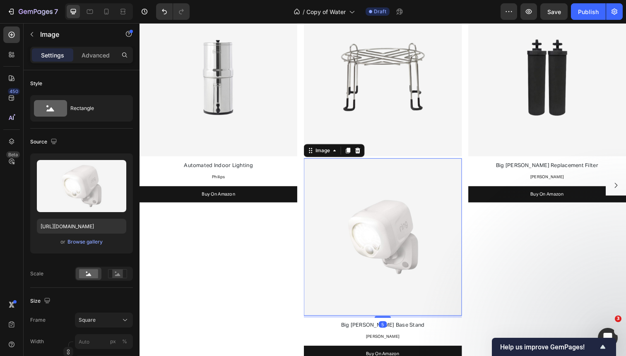
scroll to position [2451, 0]
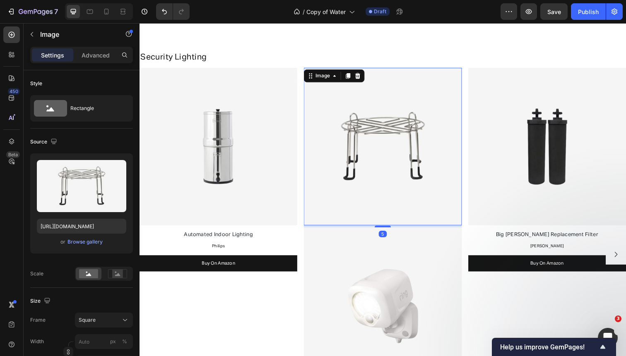
scroll to position [2297, 0]
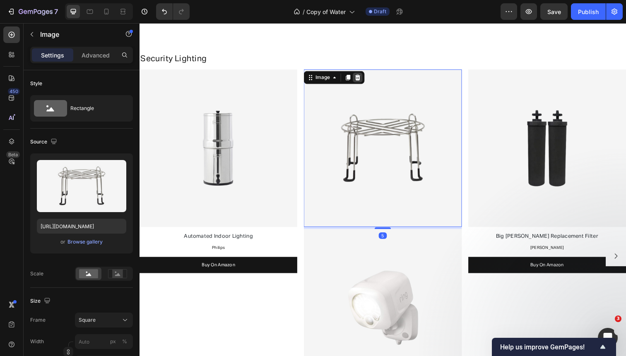
click at [363, 76] on icon at bounding box center [362, 79] width 7 height 7
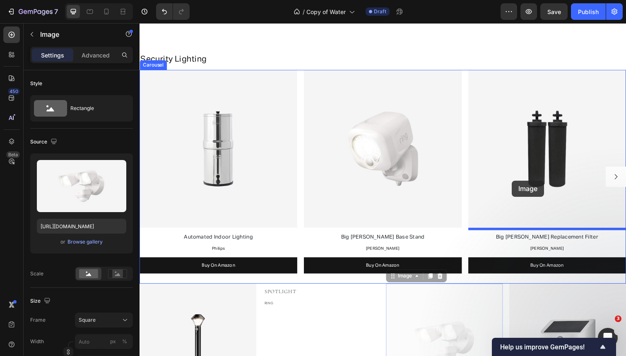
drag, startPoint x: 442, startPoint y: 332, endPoint x: 519, endPoint y: 184, distance: 166.9
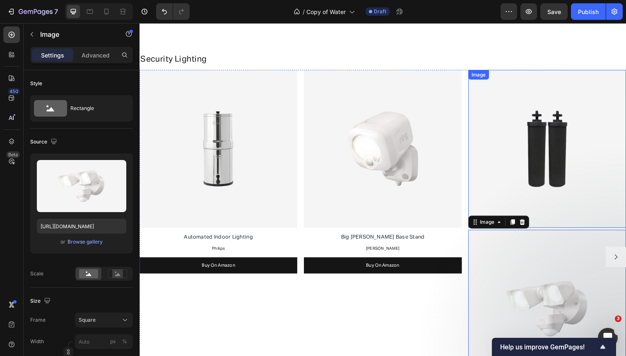
click at [531, 82] on img at bounding box center [555, 151] width 161 height 161
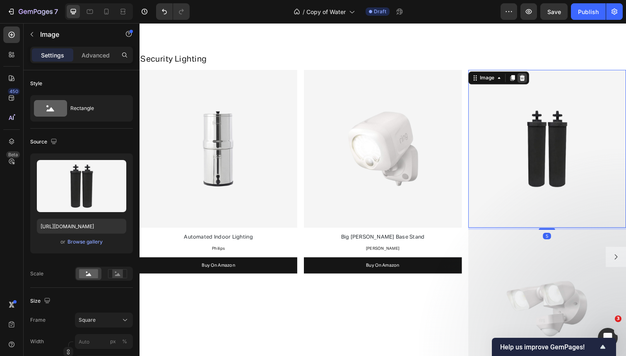
click at [532, 76] on icon at bounding box center [530, 79] width 7 height 7
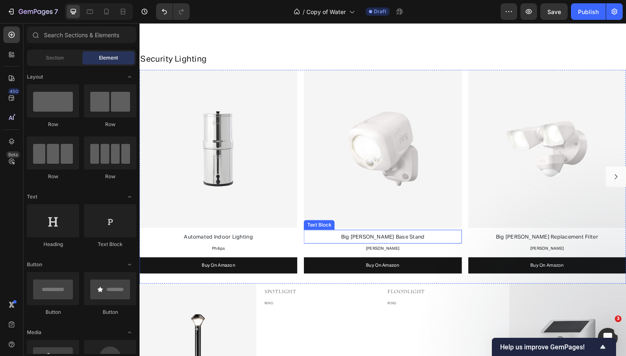
click at [378, 244] on p "Big [PERSON_NAME] Base Stand" at bounding box center [387, 242] width 159 height 12
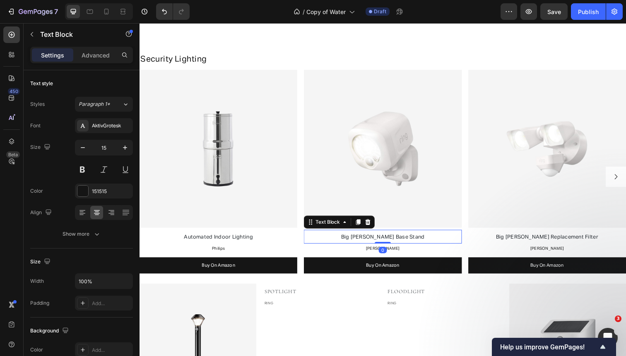
click at [378, 244] on p "Big [PERSON_NAME] Base Stand" at bounding box center [387, 242] width 159 height 12
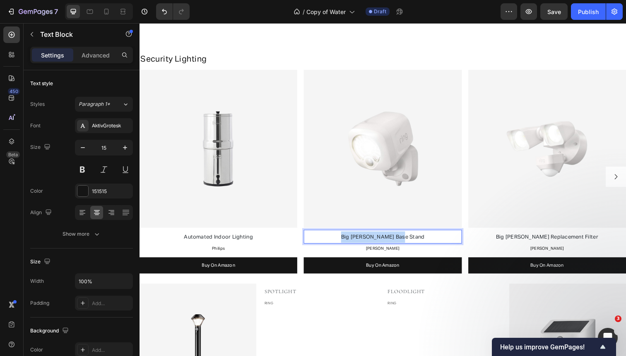
click at [378, 244] on p "Big [PERSON_NAME] Base Stand" at bounding box center [387, 242] width 159 height 12
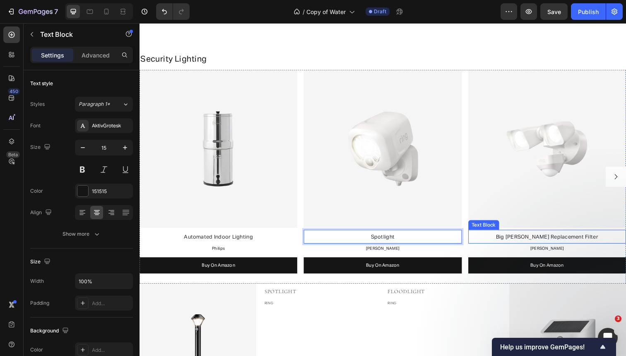
click at [543, 242] on span "Big [PERSON_NAME] Replacement Filter" at bounding box center [555, 242] width 104 height 5
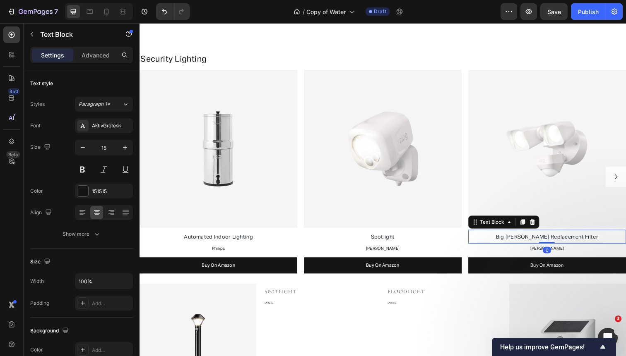
click at [543, 242] on span "Big [PERSON_NAME] Replacement Filter" at bounding box center [555, 242] width 104 height 5
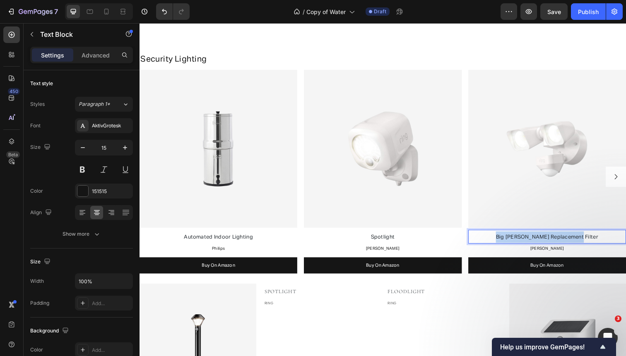
click at [543, 242] on span "Big [PERSON_NAME] Replacement Filter" at bounding box center [555, 242] width 104 height 5
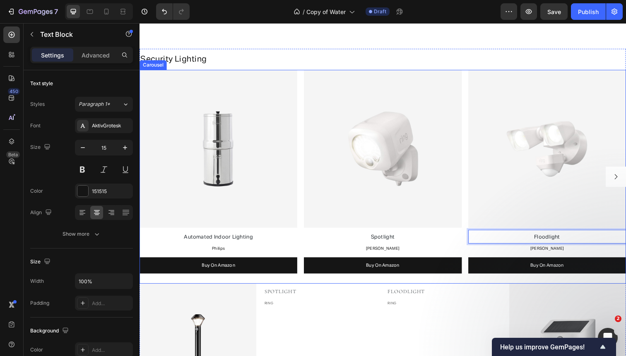
click at [304, 135] on div "Image Automated Indoor Lighting Text Block Philips Text Block Buy On Amazon But…" at bounding box center [387, 180] width 496 height 218
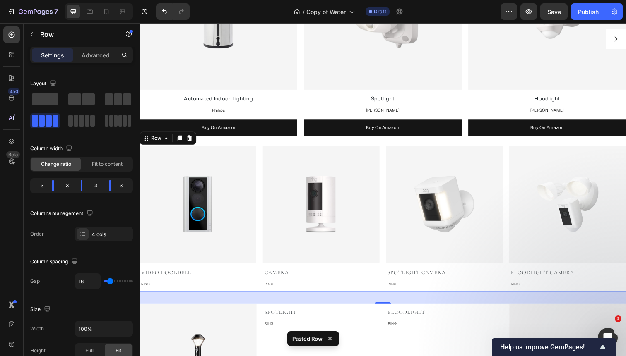
scroll to position [2303, 0]
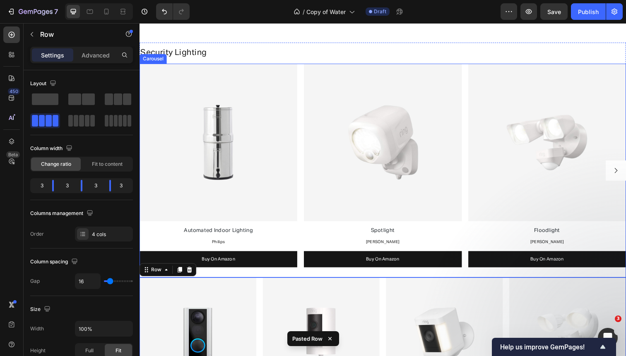
click at [302, 132] on div "Image Automated Indoor Lighting Text Block Philips Text Block Buy On Amazon But…" at bounding box center [387, 174] width 496 height 218
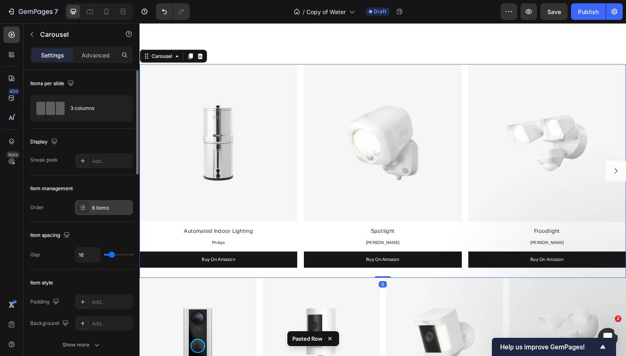
click at [102, 208] on div "8 items" at bounding box center [111, 207] width 39 height 7
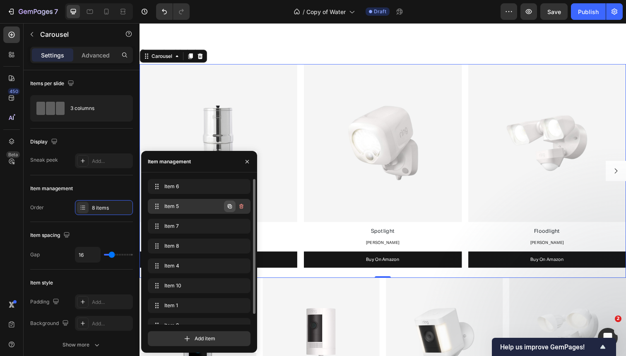
click at [229, 204] on icon "button" at bounding box center [230, 206] width 4 height 4
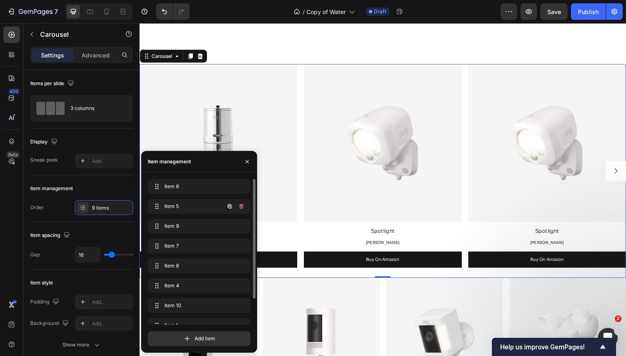
click at [229, 204] on icon "button" at bounding box center [230, 206] width 4 height 4
click at [248, 160] on icon "button" at bounding box center [246, 161] width 3 height 3
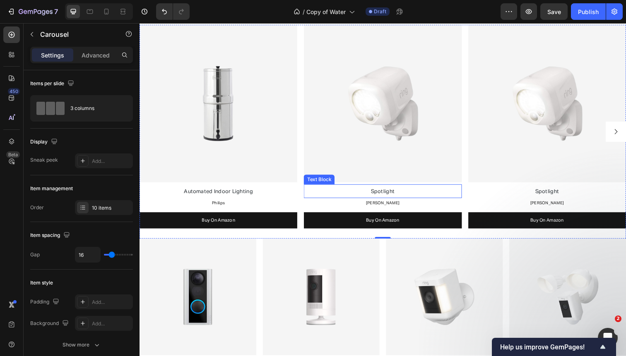
scroll to position [2342, 0]
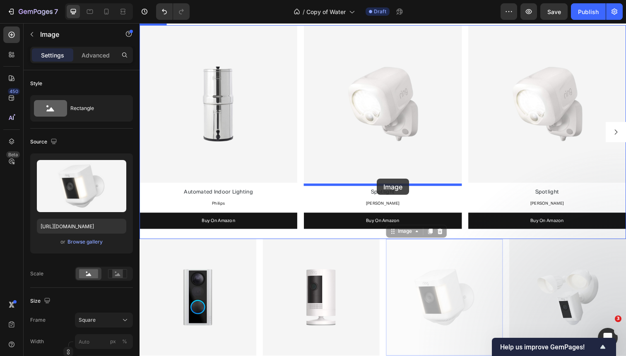
drag, startPoint x: 430, startPoint y: 287, endPoint x: 381, endPoint y: 182, distance: 115.5
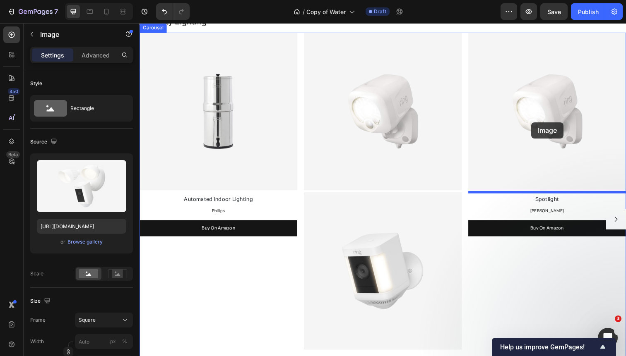
scroll to position [2328, 0]
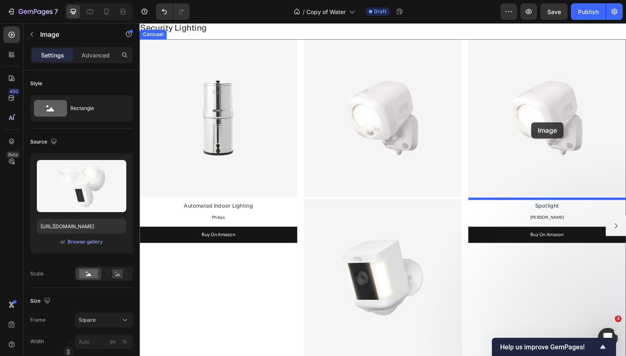
drag, startPoint x: 570, startPoint y: 239, endPoint x: 539, endPoint y: 130, distance: 113.3
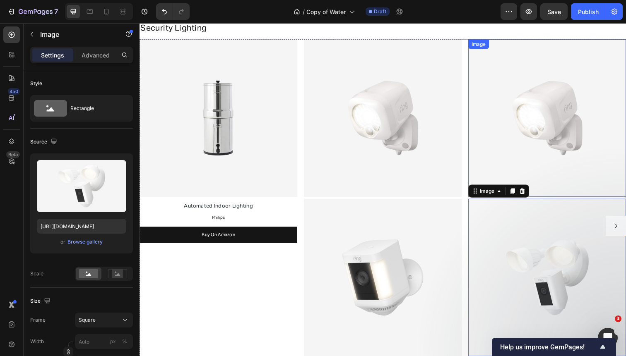
click at [536, 104] on img at bounding box center [555, 120] width 161 height 161
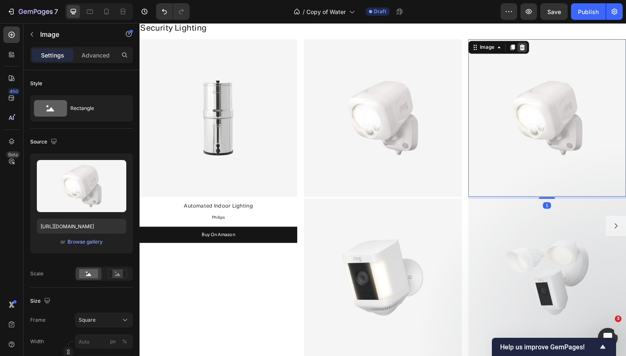
click at [527, 48] on icon at bounding box center [530, 48] width 7 height 7
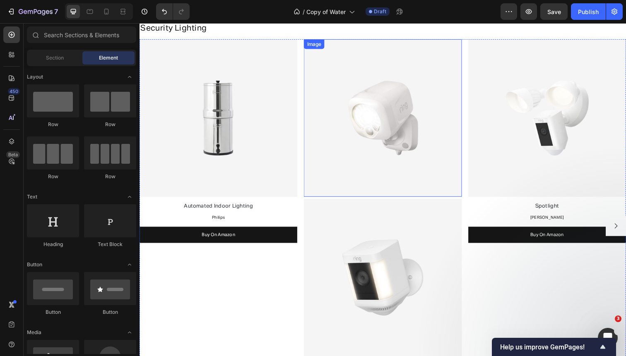
click at [425, 81] on img at bounding box center [387, 120] width 161 height 161
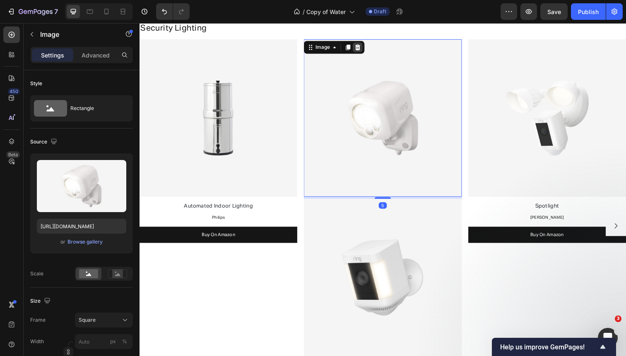
click at [364, 46] on icon at bounding box center [362, 48] width 7 height 7
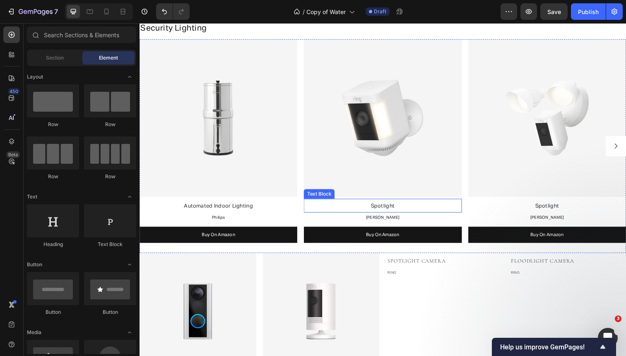
click at [396, 211] on span "Spotlight" at bounding box center [388, 210] width 24 height 5
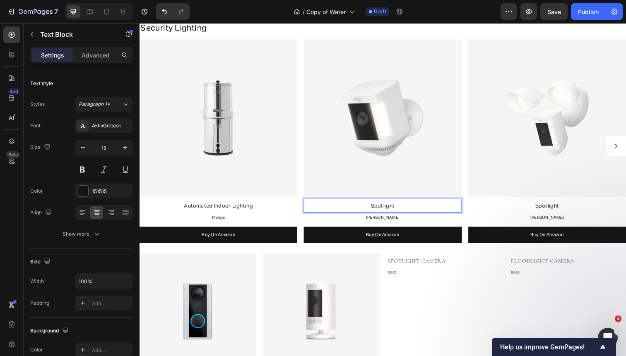
click at [406, 210] on p "Spotlight" at bounding box center [387, 210] width 159 height 12
click at [570, 210] on p "Spotlight" at bounding box center [555, 210] width 159 height 12
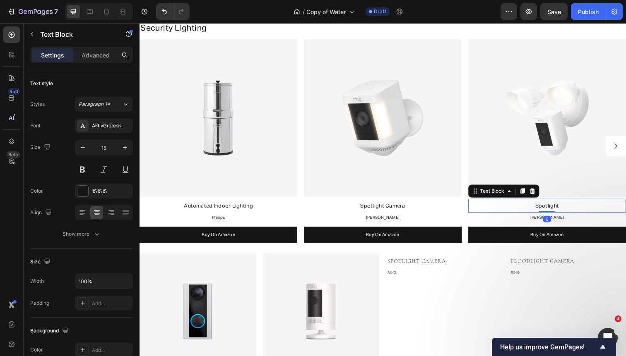
click at [556, 210] on span "Spotlight" at bounding box center [555, 210] width 24 height 5
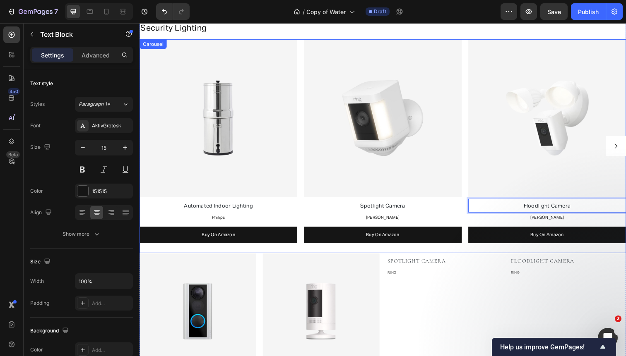
click at [471, 134] on div "Image Automated Indoor Lighting Text Block Philips Text Block Buy On Amazon But…" at bounding box center [387, 149] width 496 height 218
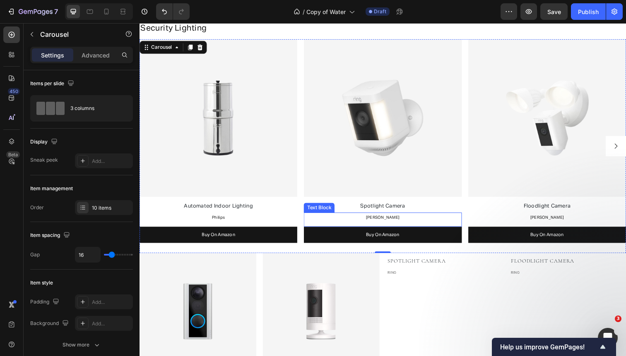
click at [393, 220] on span "[PERSON_NAME]" at bounding box center [387, 222] width 34 height 4
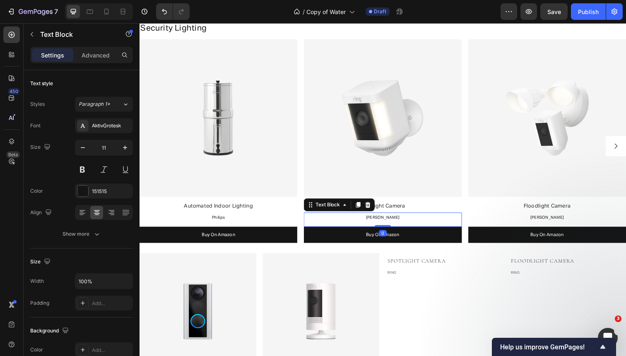
click at [393, 220] on span "[PERSON_NAME]" at bounding box center [387, 222] width 34 height 4
click at [388, 221] on span "Ring" at bounding box center [387, 222] width 9 height 4
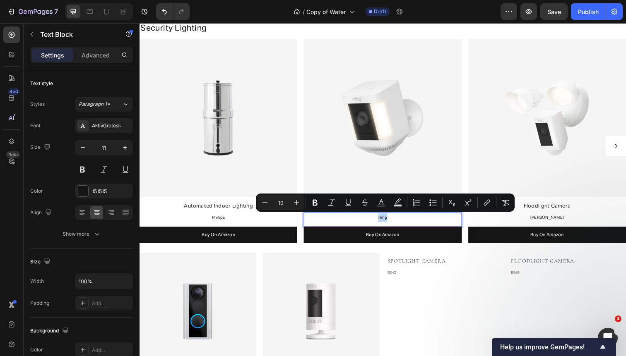
copy span "Ring"
click at [560, 221] on span "[PERSON_NAME]" at bounding box center [555, 222] width 34 height 4
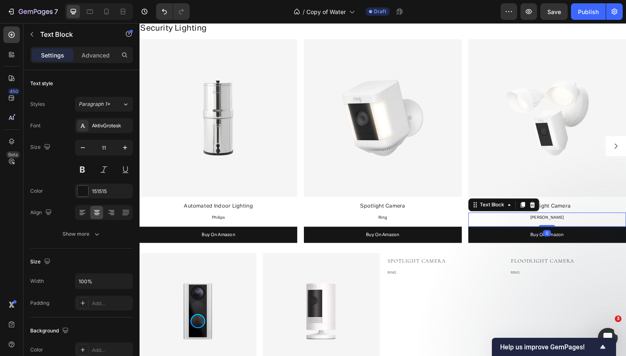
click at [560, 221] on span "[PERSON_NAME]" at bounding box center [555, 222] width 34 height 4
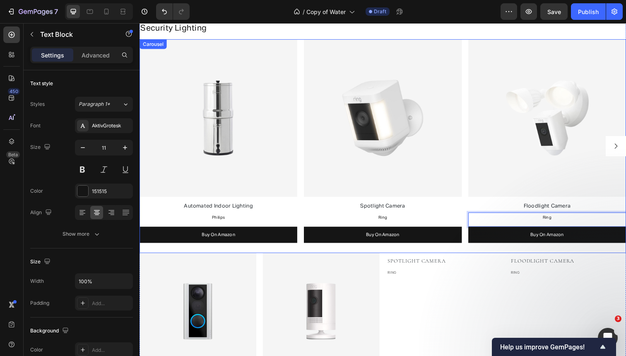
click at [625, 145] on icon "Carousel Next Arrow" at bounding box center [625, 148] width 7 height 7
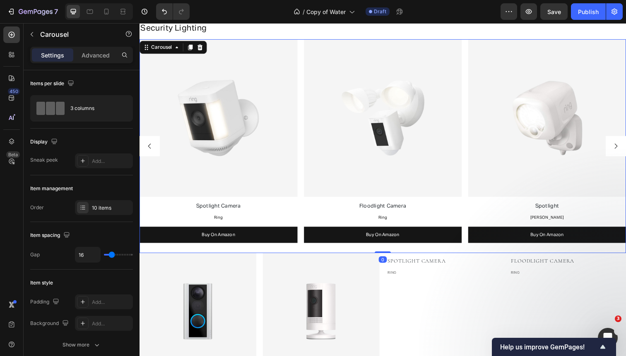
click at [625, 145] on icon "Carousel Next Arrow" at bounding box center [625, 148] width 7 height 7
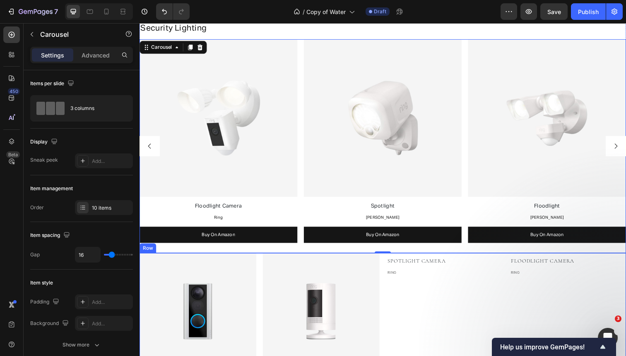
click at [386, 291] on div "Image Video Doorbell Text block RING Text block Image camera Text block RING Te…" at bounding box center [387, 332] width 496 height 149
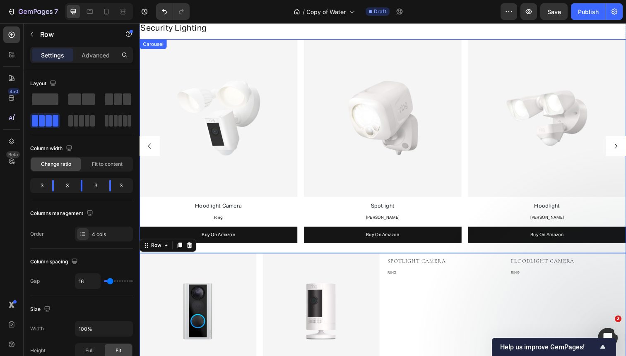
click at [623, 146] on icon "Carousel Next Arrow" at bounding box center [625, 148] width 7 height 7
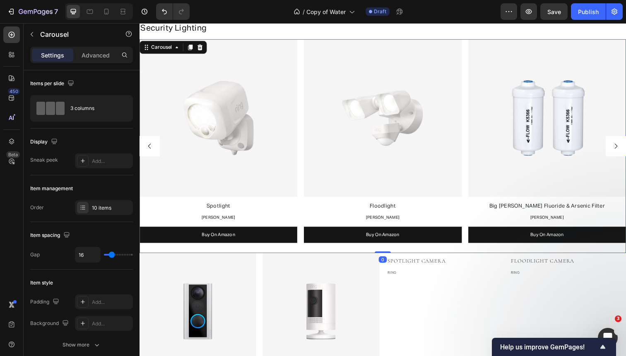
click at [623, 146] on icon "Carousel Next Arrow" at bounding box center [625, 148] width 7 height 7
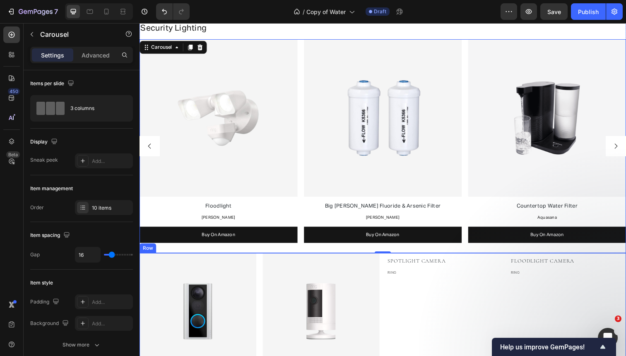
click at [259, 302] on div "Image Video Doorbell Text block RING Text block Image camera Text block RING Te…" at bounding box center [387, 332] width 496 height 149
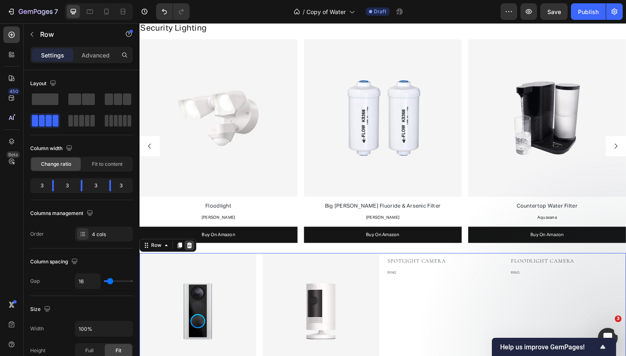
click at [190, 247] on icon at bounding box center [190, 250] width 7 height 7
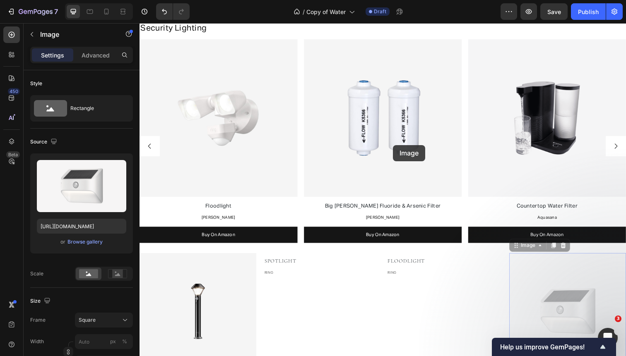
drag, startPoint x: 567, startPoint y: 274, endPoint x: 398, endPoint y: 147, distance: 211.9
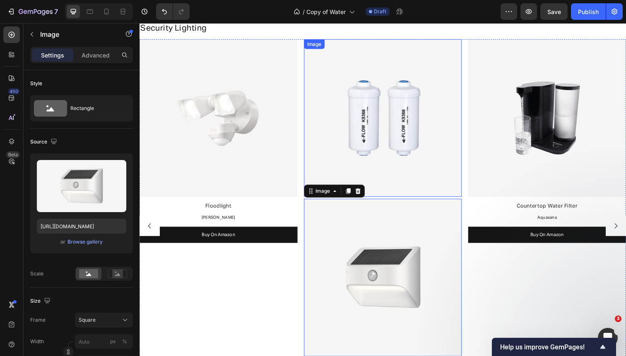
click at [401, 88] on img at bounding box center [387, 120] width 161 height 161
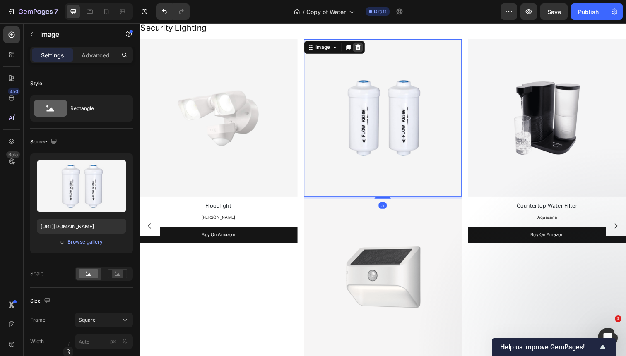
click at [364, 47] on icon at bounding box center [362, 48] width 7 height 7
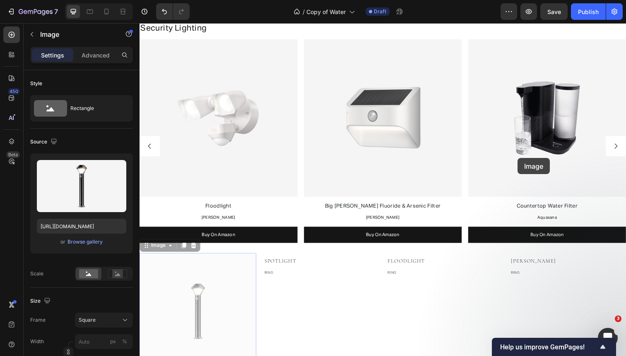
drag, startPoint x: 301, startPoint y: 268, endPoint x: 525, endPoint y: 161, distance: 248.3
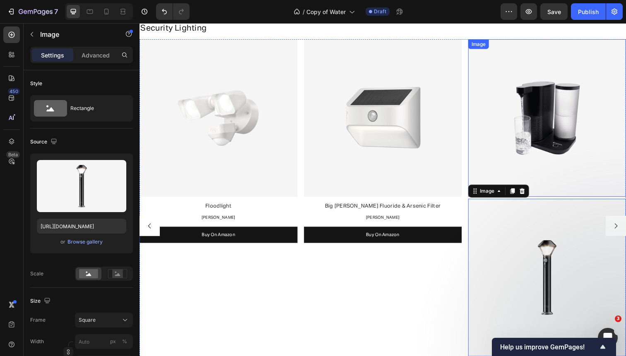
click at [537, 89] on img at bounding box center [555, 120] width 161 height 161
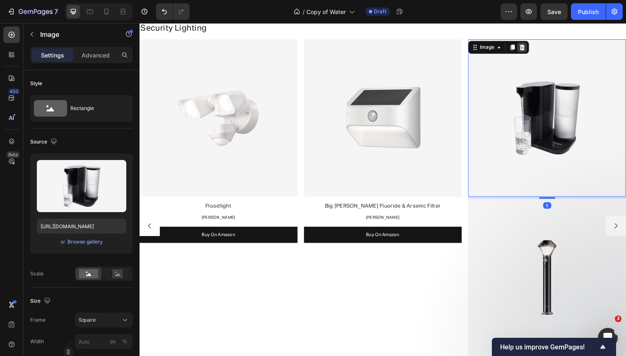
click at [530, 47] on icon at bounding box center [530, 48] width 7 height 7
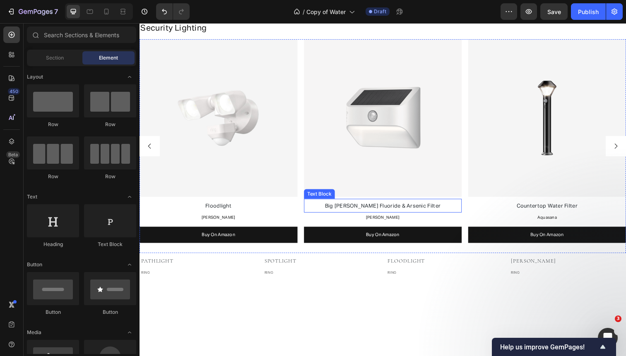
click at [363, 211] on span "Big [PERSON_NAME] Fluoride & Arsenic Filter" at bounding box center [387, 210] width 118 height 5
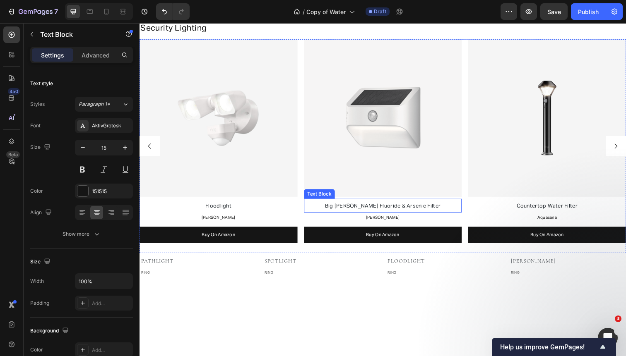
click at [363, 211] on span "Big [PERSON_NAME] Fluoride & Arsenic Filter" at bounding box center [387, 210] width 118 height 5
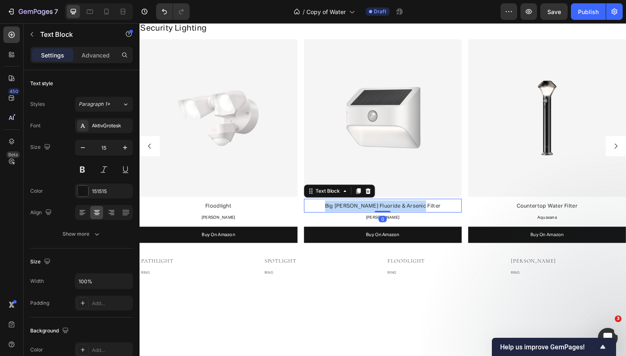
click at [363, 211] on span "Big [PERSON_NAME] Fluoride & Arsenic Filter" at bounding box center [387, 210] width 118 height 5
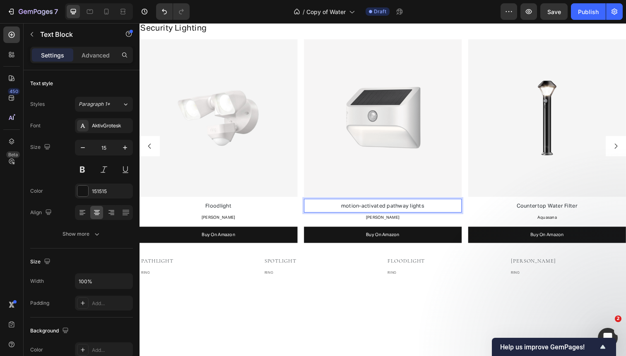
click at [348, 210] on span "motion-activated pathway lights" at bounding box center [387, 210] width 85 height 5
click at [369, 211] on span "Motion-activated pathway lights" at bounding box center [387, 210] width 85 height 5
click at [394, 211] on span "Motion-Activated pathway lights" at bounding box center [388, 210] width 86 height 5
click at [417, 210] on span "Motion-Activated Pathway lights" at bounding box center [388, 210] width 86 height 5
click at [411, 210] on span "Motion-Activated Pathway Lights" at bounding box center [387, 210] width 87 height 5
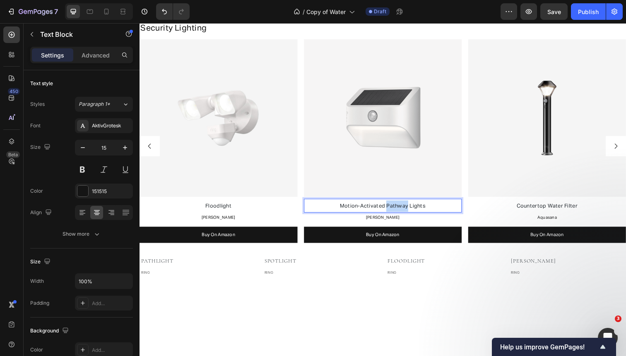
click at [411, 210] on span "Motion-Activated Pathway Lights" at bounding box center [387, 210] width 87 height 5
copy span "Motion-Activated Pathway Lights"
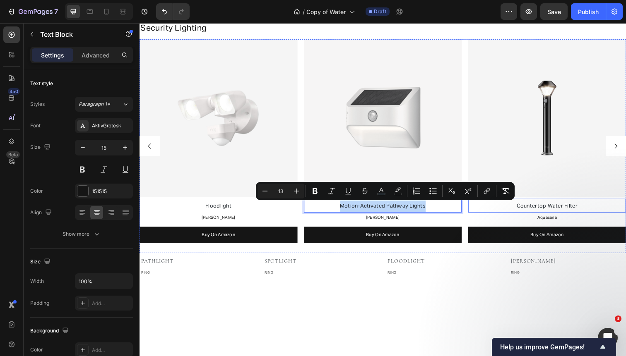
click at [539, 210] on span "Countertop Water Filter" at bounding box center [555, 210] width 62 height 5
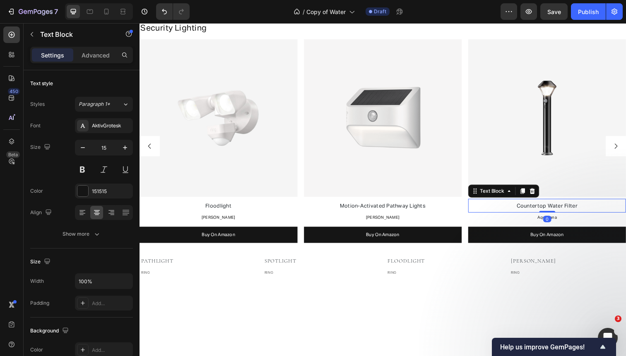
click at [539, 210] on span "Countertop Water Filter" at bounding box center [555, 210] width 62 height 5
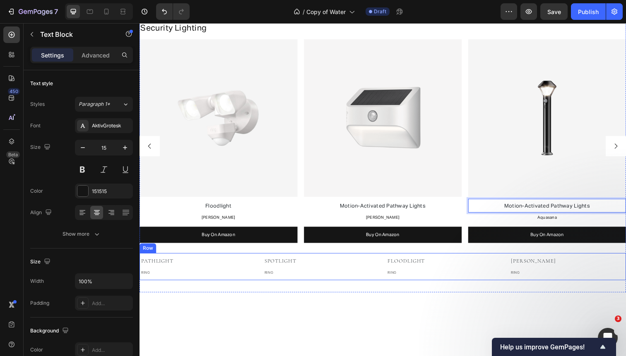
click at [507, 272] on div "Floodlight Text block RING Text block" at bounding box center [450, 272] width 119 height 28
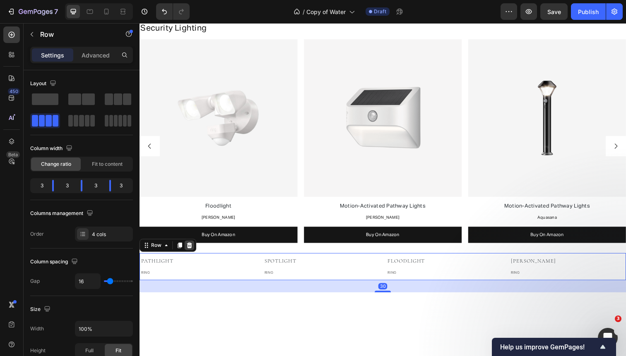
click at [191, 249] on icon at bounding box center [190, 250] width 5 height 6
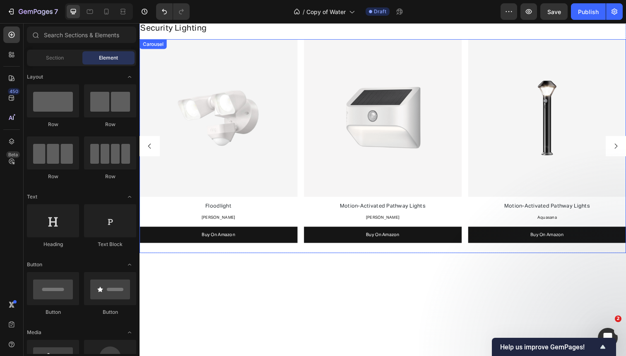
click at [469, 131] on div "Image Automated Indoor Lighting Text Block Philips Text Block Buy On Amazon But…" at bounding box center [387, 149] width 496 height 218
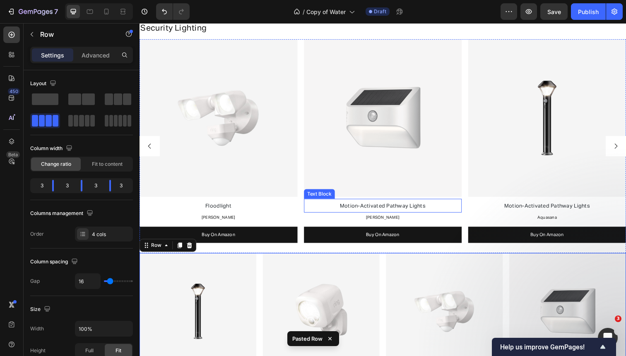
click at [409, 210] on span "Motion-Activated Pathway Lights" at bounding box center [387, 210] width 87 height 5
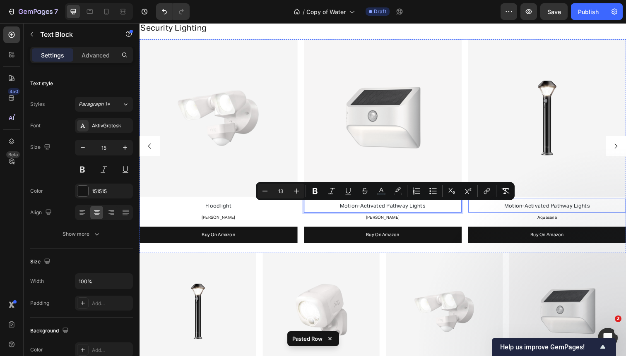
click at [530, 209] on span "Motion-Activated Pathway Lights" at bounding box center [555, 210] width 87 height 5
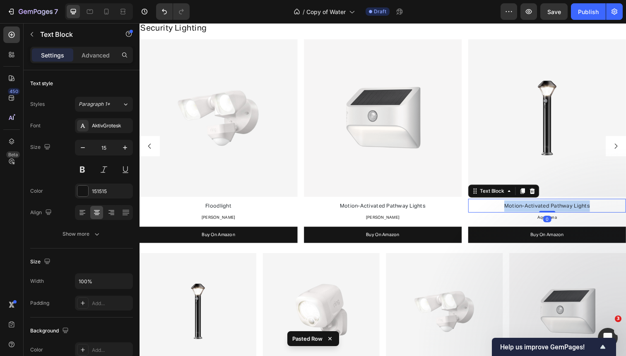
click at [530, 209] on span "Motion-Activated Pathway Lights" at bounding box center [555, 210] width 87 height 5
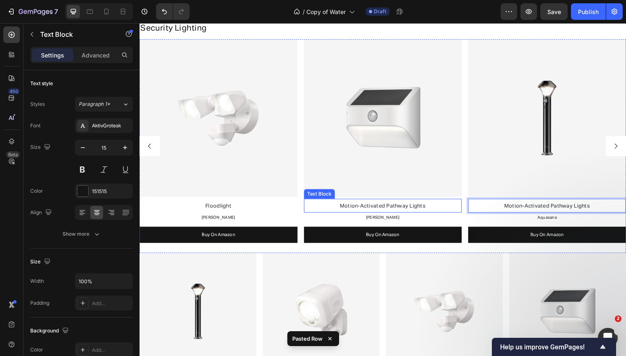
click at [400, 211] on span "Motion-Activated Pathway Lights" at bounding box center [387, 210] width 87 height 5
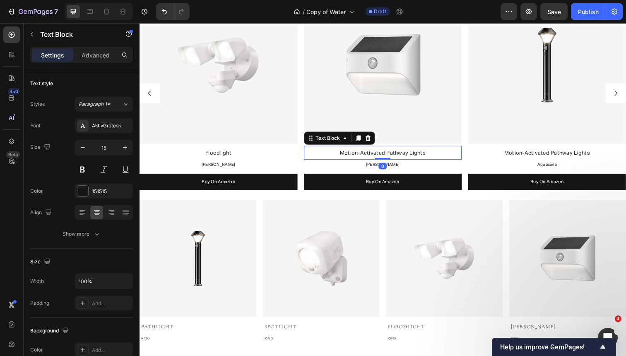
scroll to position [2384, 0]
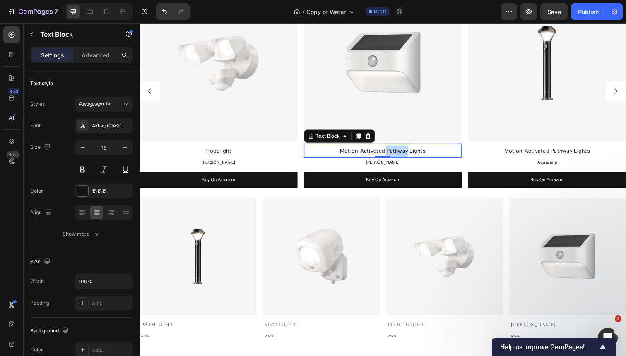
click at [400, 153] on span "Motion-Activated Pathway Lights" at bounding box center [387, 153] width 87 height 5
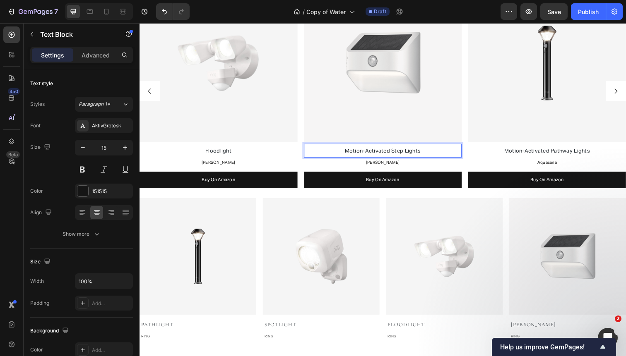
click at [402, 153] on span "Motion-Activated Step Lights" at bounding box center [387, 153] width 77 height 5
click at [399, 150] on p "Motion-Activated Pathway Lights" at bounding box center [387, 154] width 159 height 12
click at [399, 153] on span "Motion-Activated Pathway Lights" at bounding box center [387, 153] width 87 height 5
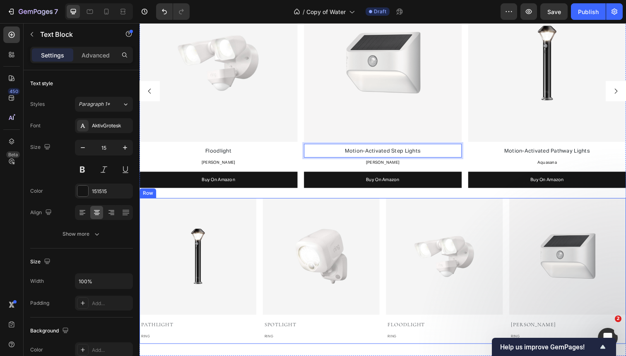
click at [389, 208] on div "Image Pathlight Text block RING Text block Image Spotlight Text block RING Text…" at bounding box center [387, 276] width 496 height 149
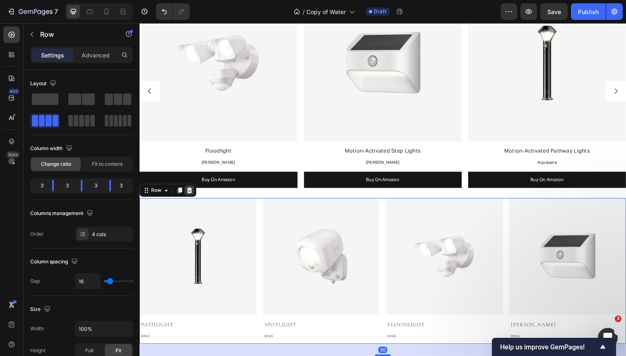
click at [189, 194] on icon at bounding box center [190, 194] width 7 height 7
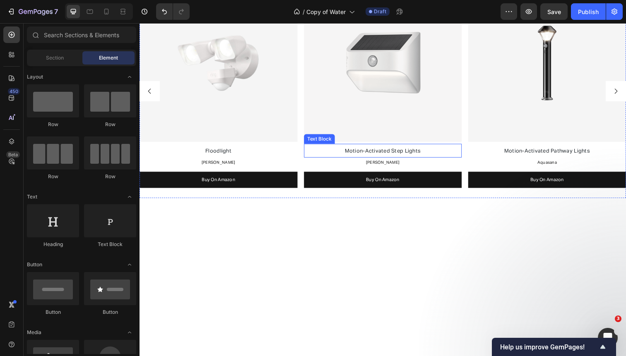
click at [389, 155] on span "Motion-Activated Step Lights" at bounding box center [387, 153] width 77 height 5
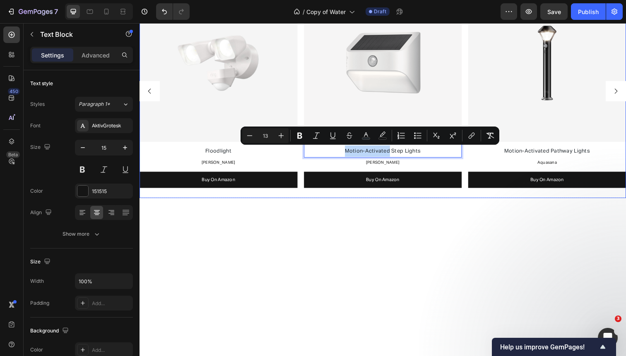
drag, startPoint x: 395, startPoint y: 154, endPoint x: 305, endPoint y: 151, distance: 89.8
click at [305, 151] on div "Image Automated Indoor Lighting Text Block Philips Text Block Buy On Amazon But…" at bounding box center [387, 92] width 496 height 218
copy span "Motion-Activated"
click at [218, 153] on span "Floodlight" at bounding box center [220, 153] width 26 height 5
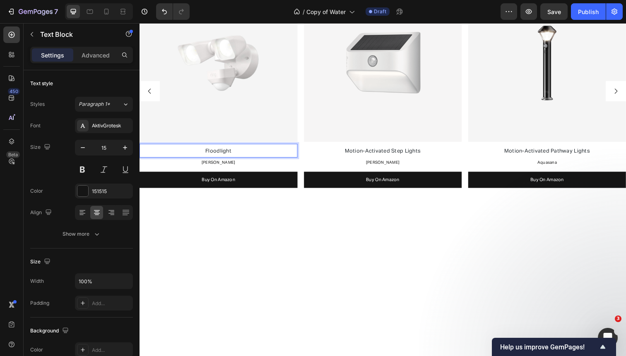
click at [207, 153] on span "Floodlight" at bounding box center [220, 153] width 26 height 5
click at [369, 153] on span "Motion-Activated Step Lights" at bounding box center [387, 153] width 77 height 5
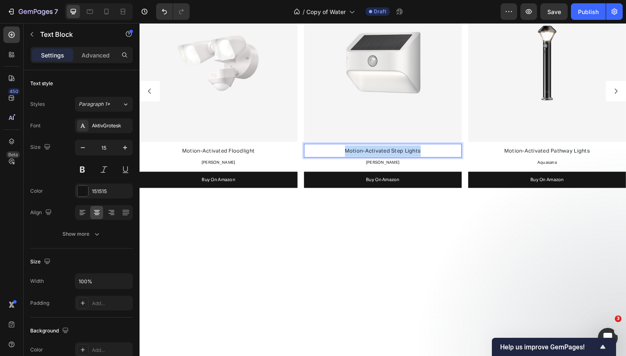
click at [369, 153] on span "Motion-Activated Step Lights" at bounding box center [387, 153] width 77 height 5
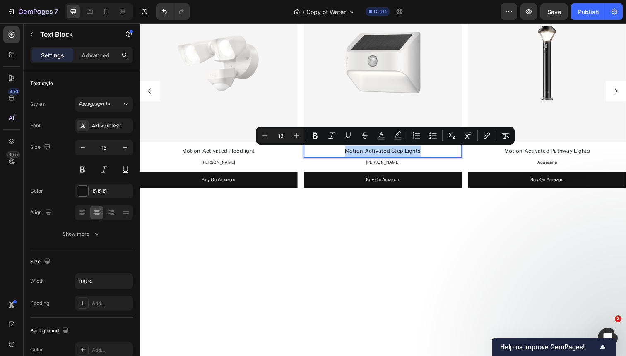
click at [432, 153] on p "Motion-Activated Step Lights" at bounding box center [387, 154] width 159 height 12
click at [433, 154] on p "Motion-Activated Step Lights" at bounding box center [387, 154] width 159 height 12
click at [451, 168] on p "[PERSON_NAME]" at bounding box center [387, 165] width 159 height 9
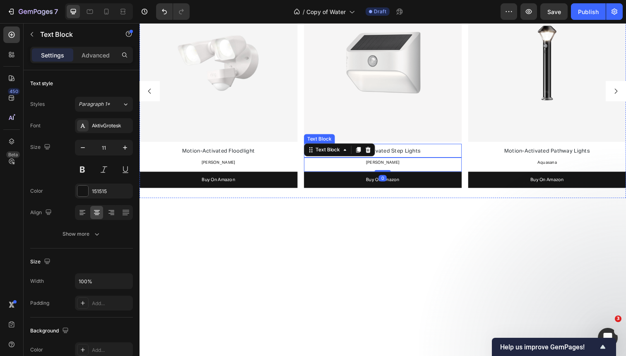
click at [441, 153] on p "Motion-Activated Step Lights" at bounding box center [387, 154] width 159 height 12
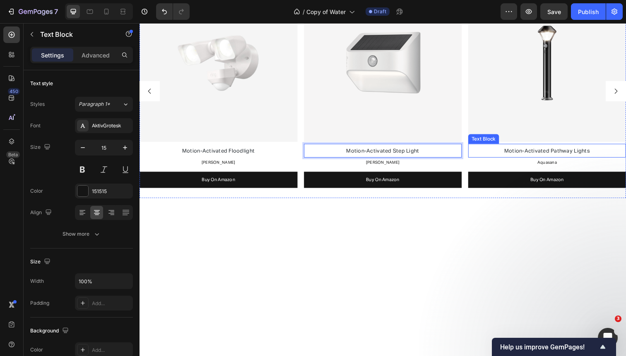
click at [602, 153] on p "Motion-Activated Pathway Lights" at bounding box center [555, 154] width 159 height 12
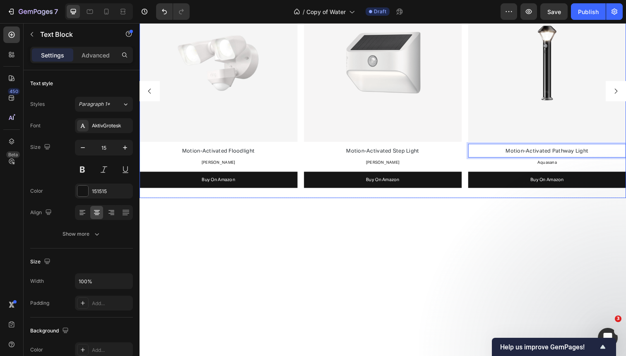
click at [144, 94] on button "Carousel Back Arrow" at bounding box center [149, 92] width 21 height 21
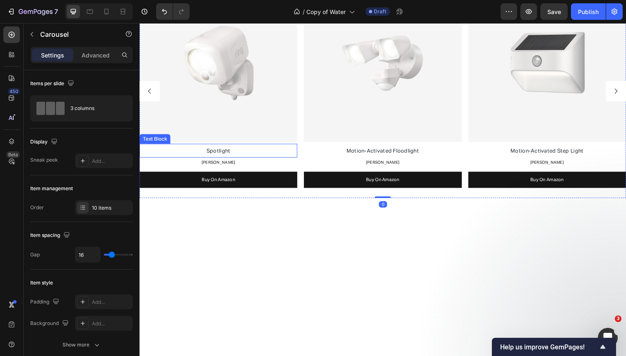
click at [237, 153] on p "Spotlight" at bounding box center [219, 154] width 159 height 12
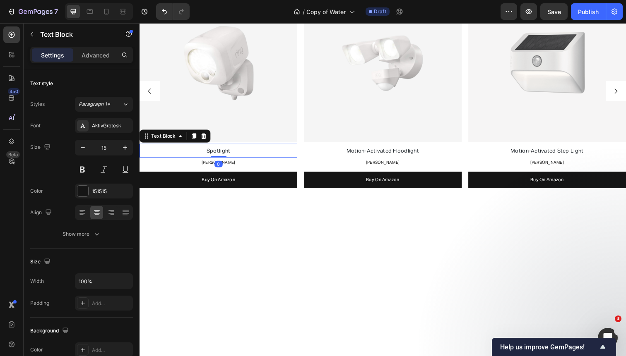
click at [237, 153] on p "Spotlight" at bounding box center [219, 154] width 159 height 12
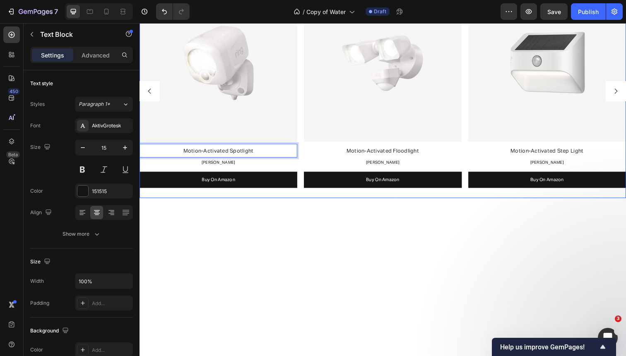
click at [150, 91] on icon "Carousel Back Arrow" at bounding box center [149, 92] width 3 height 5
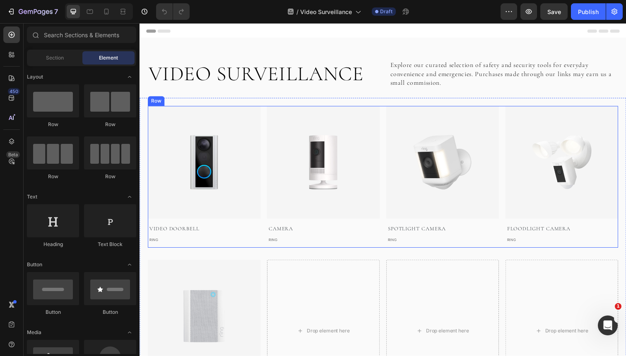
click at [386, 161] on div "Image Video Doorbell Text block RING Text block Image camera Text block RING Te…" at bounding box center [388, 180] width 480 height 145
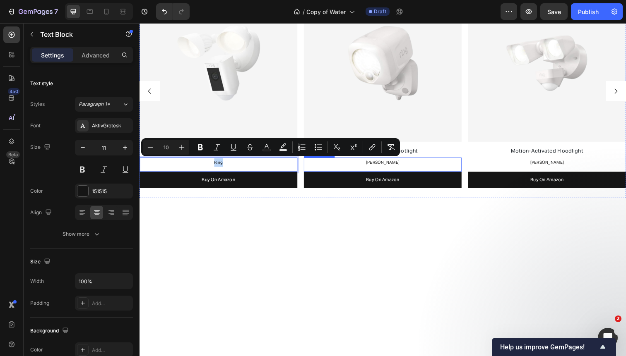
click at [385, 165] on span "[PERSON_NAME]" at bounding box center [387, 165] width 34 height 4
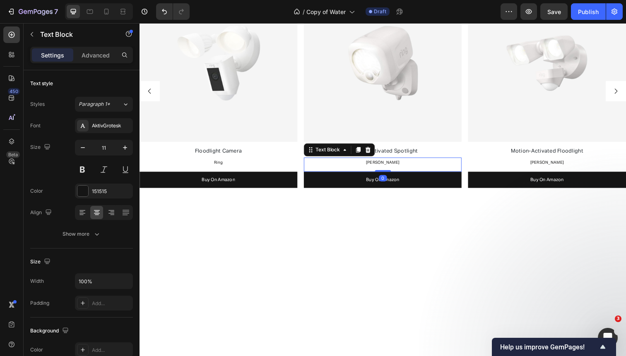
click at [385, 165] on span "[PERSON_NAME]" at bounding box center [387, 165] width 34 height 4
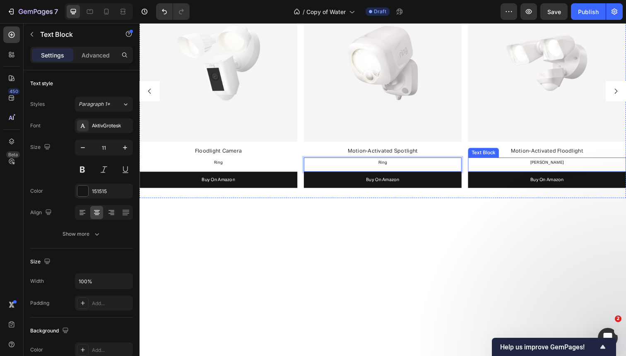
click at [552, 165] on span "[PERSON_NAME]" at bounding box center [555, 165] width 34 height 4
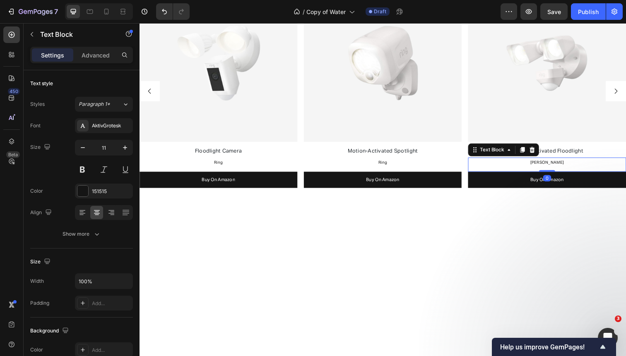
click at [552, 165] on span "[PERSON_NAME]" at bounding box center [555, 165] width 34 height 4
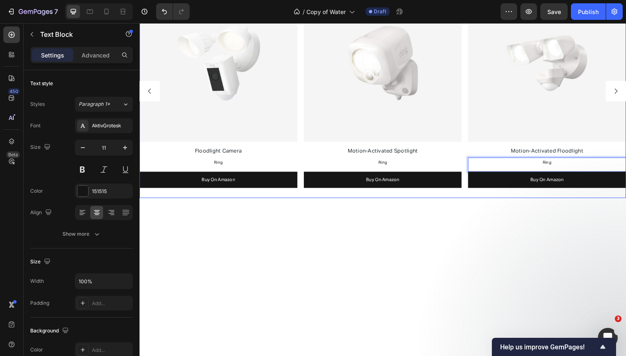
click at [622, 95] on icon "Carousel Next Arrow" at bounding box center [625, 92] width 7 height 7
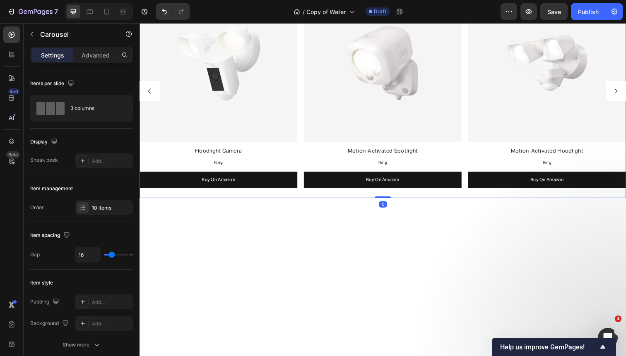
click at [622, 95] on icon "Carousel Next Arrow" at bounding box center [625, 92] width 7 height 7
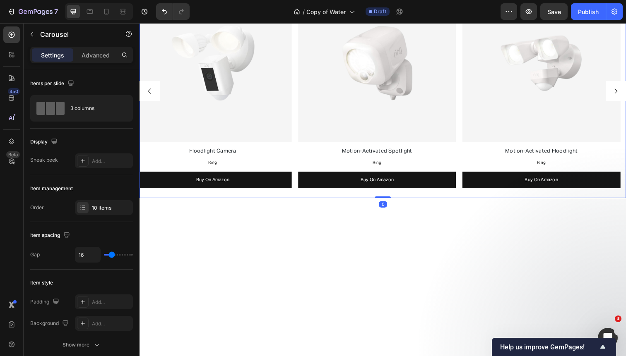
click at [622, 95] on icon "Carousel Next Arrow" at bounding box center [625, 92] width 7 height 7
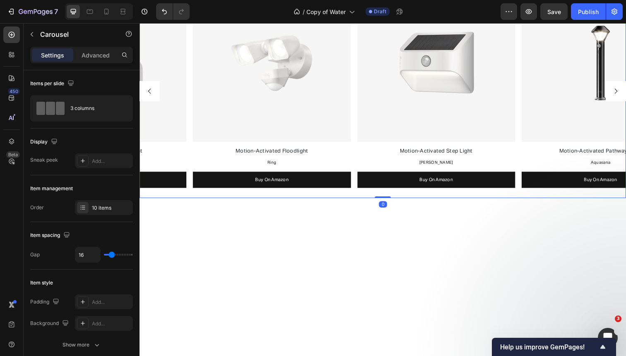
click at [622, 95] on icon "Carousel Next Arrow" at bounding box center [625, 92] width 7 height 7
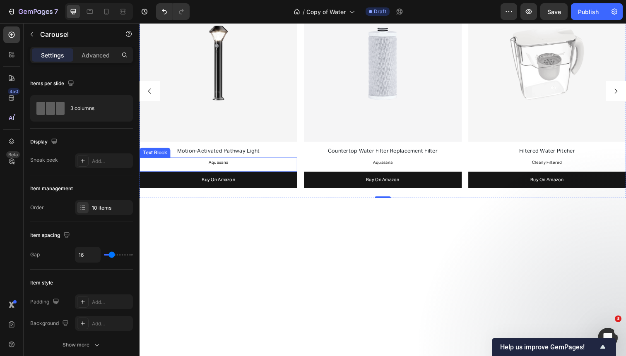
click at [224, 167] on span "Aquasana" at bounding box center [220, 165] width 20 height 4
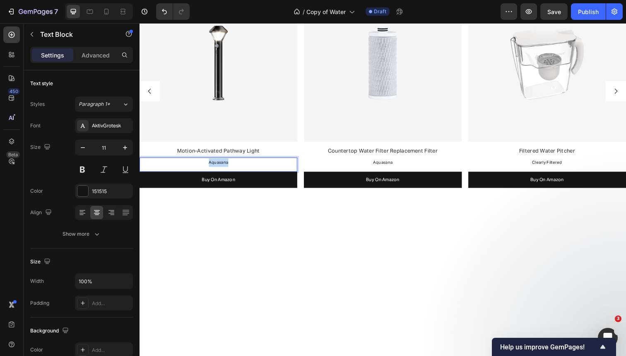
click at [224, 167] on span "Aquasana" at bounding box center [220, 165] width 20 height 4
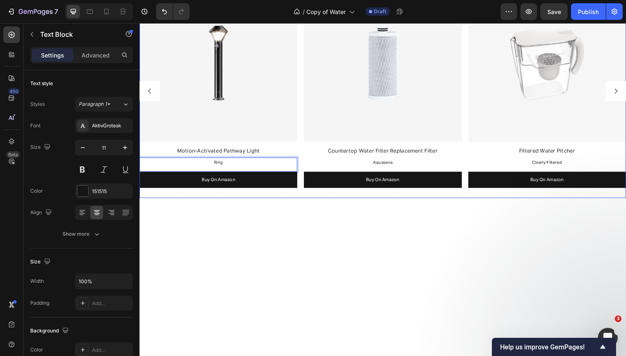
click at [151, 92] on icon "Carousel Back Arrow" at bounding box center [149, 92] width 7 height 7
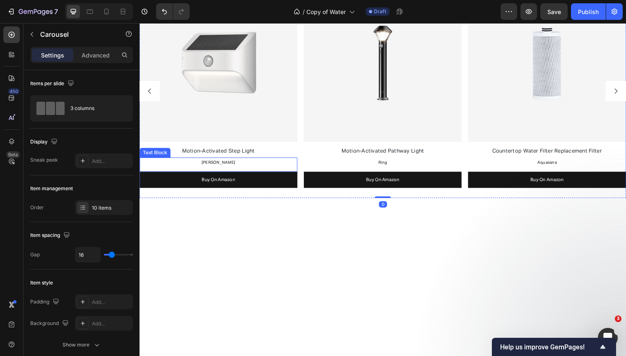
click at [218, 165] on span "[PERSON_NAME]" at bounding box center [220, 165] width 34 height 4
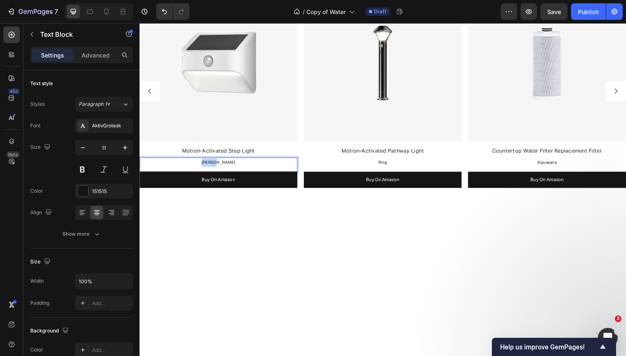
click at [218, 165] on span "[PERSON_NAME]" at bounding box center [220, 165] width 34 height 4
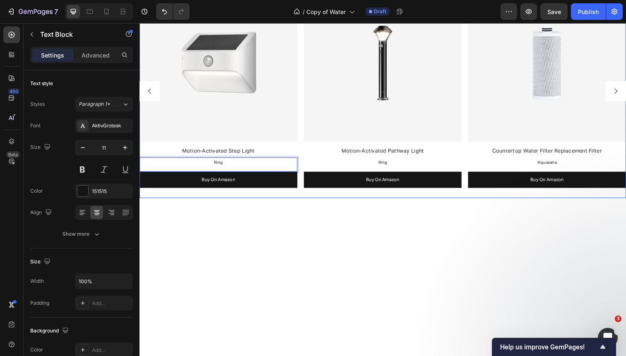
click at [304, 109] on div "Image Automated Indoor Lighting Text Block Philips Text Block Buy On Amazon But…" at bounding box center [387, 92] width 496 height 218
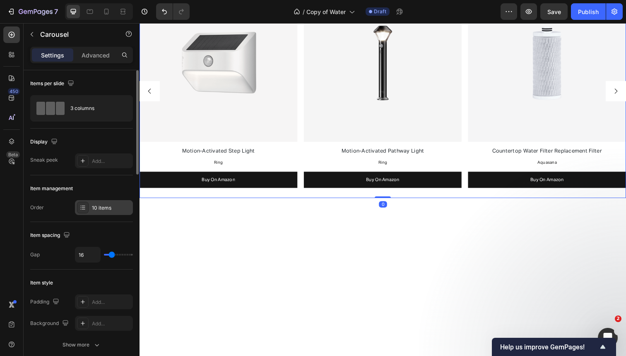
click at [102, 212] on div "10 items" at bounding box center [104, 207] width 58 height 15
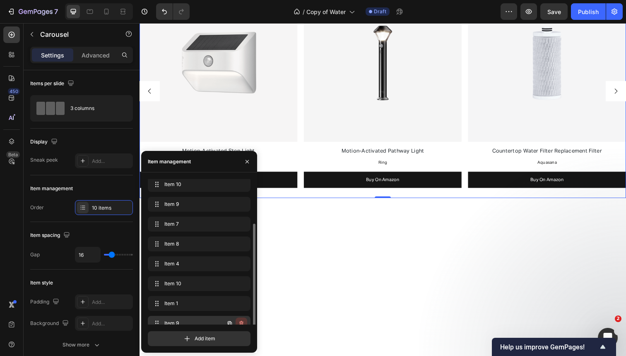
scroll to position [51, 0]
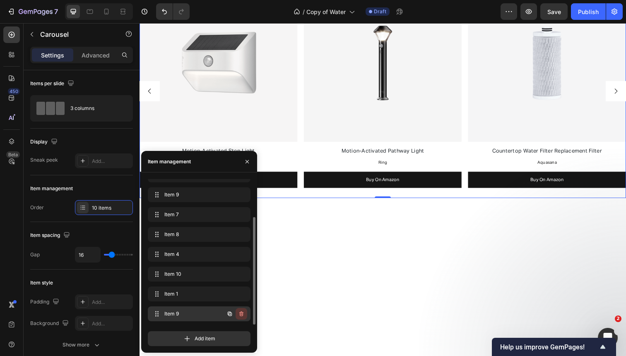
click at [242, 314] on icon "button" at bounding box center [242, 315] width 0 height 2
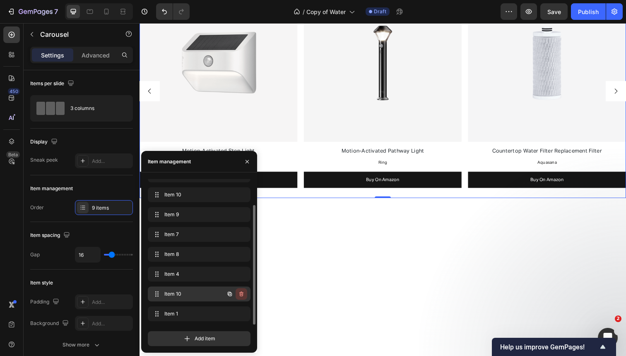
scroll to position [31, 0]
click at [241, 314] on icon "button" at bounding box center [241, 314] width 7 height 7
click at [241, 314] on div "Delete" at bounding box center [235, 313] width 15 height 7
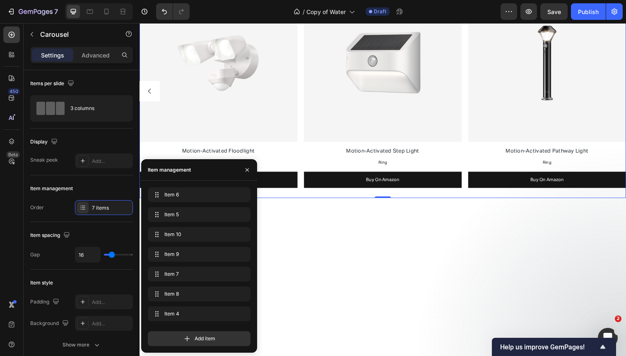
scroll to position [0, 0]
click at [247, 170] on icon "button" at bounding box center [246, 169] width 3 height 3
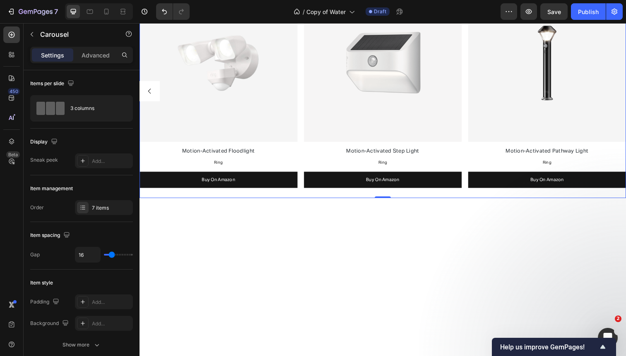
click at [150, 93] on icon "Carousel Back Arrow" at bounding box center [149, 92] width 7 height 7
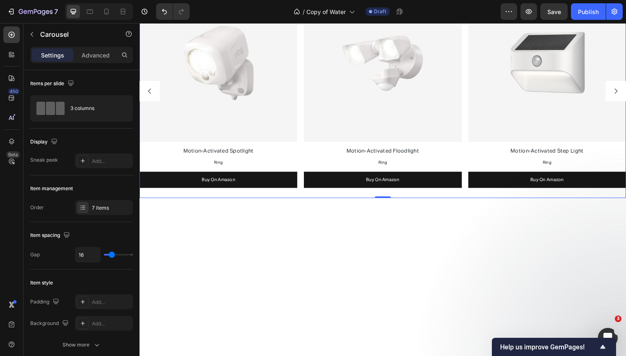
click at [150, 93] on icon "Carousel Back Arrow" at bounding box center [149, 92] width 7 height 7
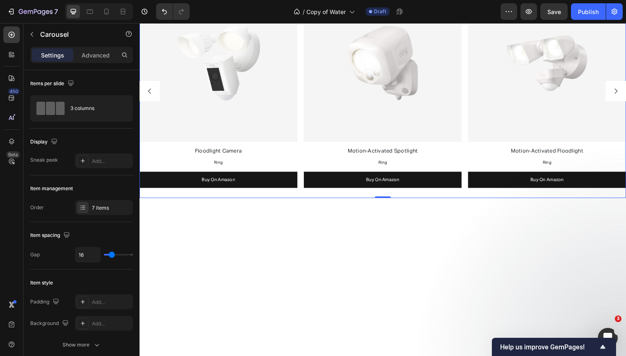
click at [150, 93] on icon "Carousel Back Arrow" at bounding box center [149, 92] width 7 height 7
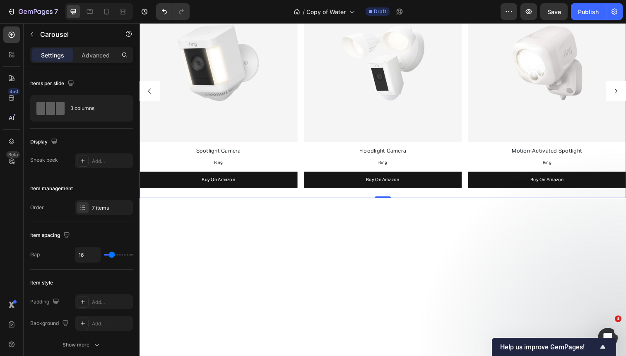
click at [150, 93] on icon "Carousel Back Arrow" at bounding box center [149, 92] width 7 height 7
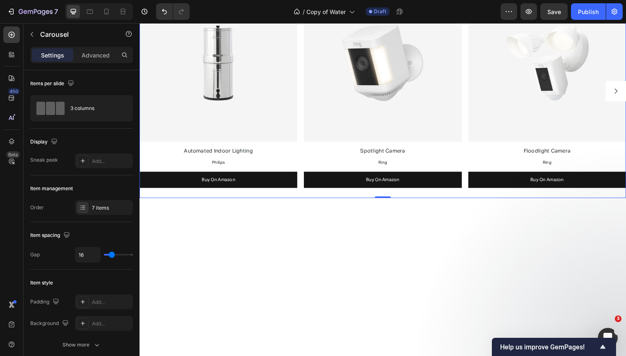
click at [304, 84] on div "Image Automated Indoor Lighting Text Block Philips Text Block Buy On Amazon But…" at bounding box center [387, 92] width 496 height 218
click at [98, 208] on div "7 items" at bounding box center [111, 207] width 39 height 7
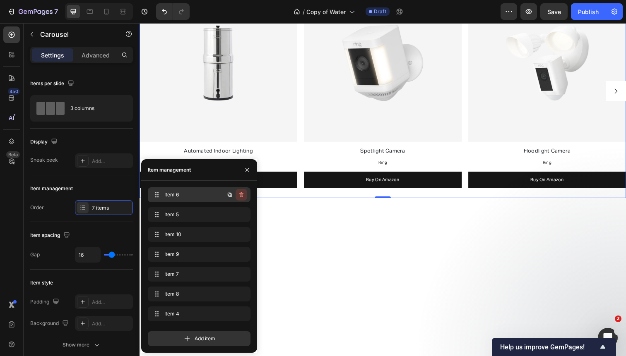
click at [242, 193] on icon "button" at bounding box center [241, 194] width 4 height 5
click at [242, 193] on div "Delete" at bounding box center [235, 194] width 15 height 7
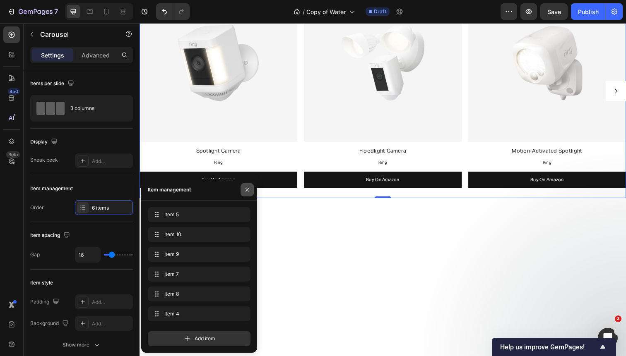
click at [247, 188] on icon "button" at bounding box center [247, 190] width 7 height 7
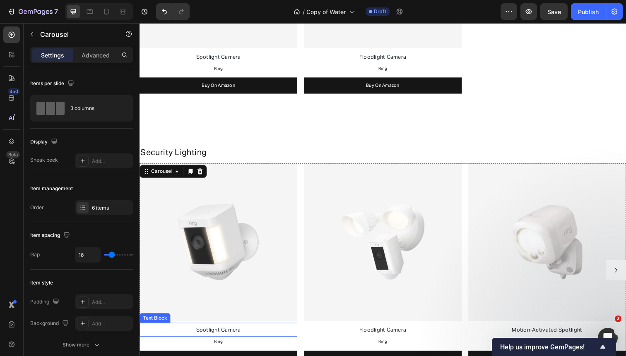
scroll to position [2200, 0]
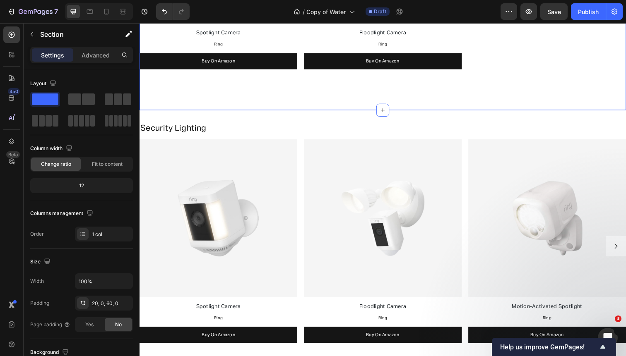
scroll to position [2227, 0]
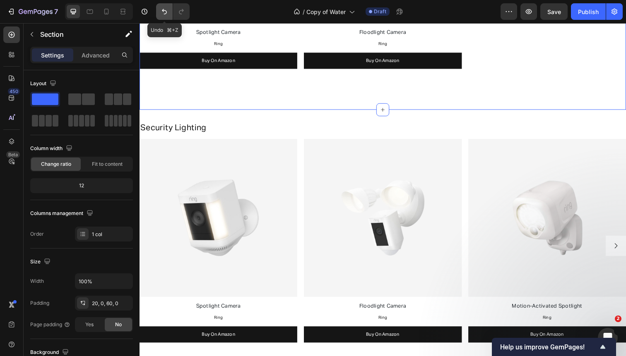
click at [163, 10] on icon "Undo/Redo" at bounding box center [164, 11] width 5 height 5
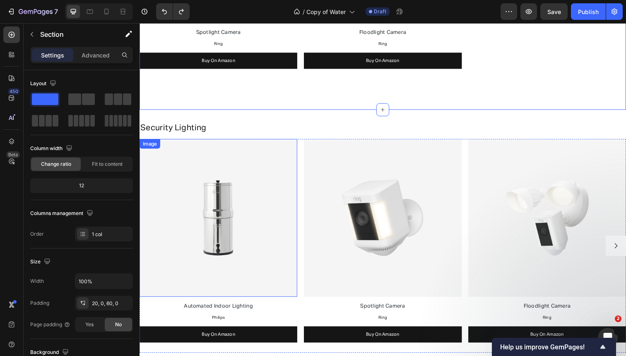
click at [216, 250] on img at bounding box center [219, 221] width 161 height 161
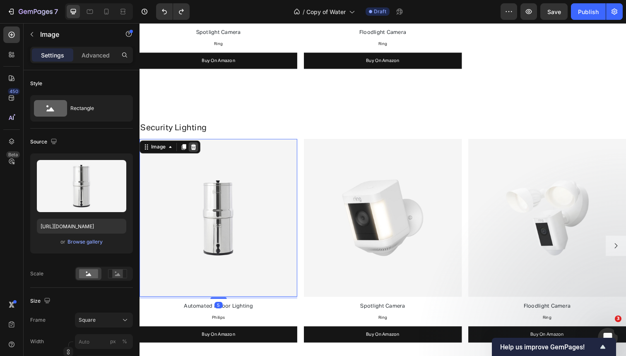
click at [196, 147] on icon at bounding box center [194, 150] width 5 height 6
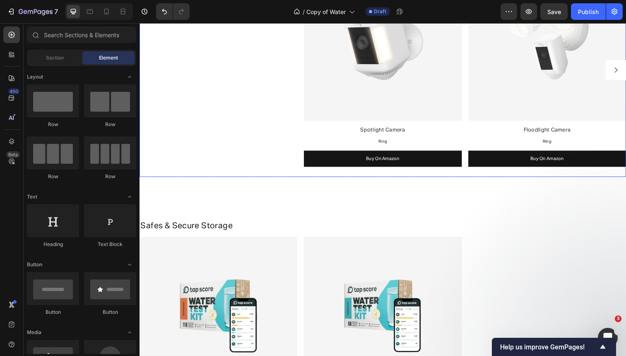
scroll to position [2406, 0]
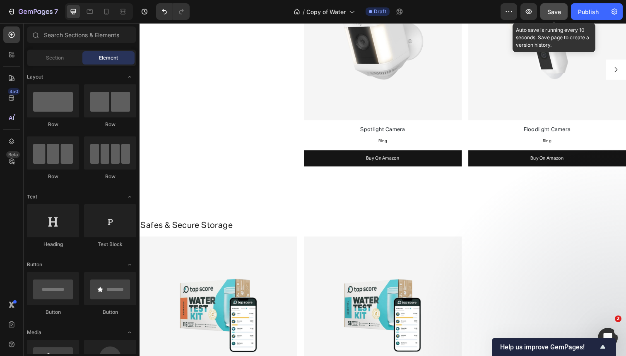
click at [561, 14] on button "Save" at bounding box center [553, 11] width 27 height 17
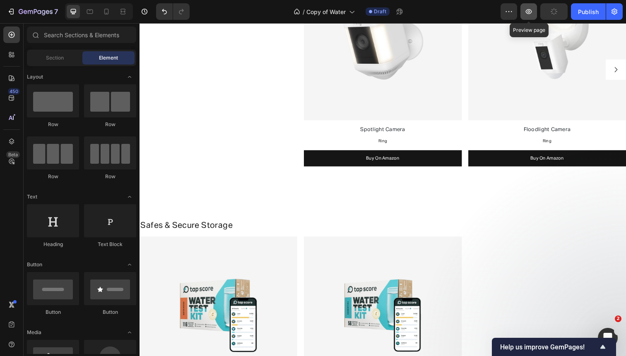
click at [530, 14] on icon "button" at bounding box center [528, 11] width 6 height 5
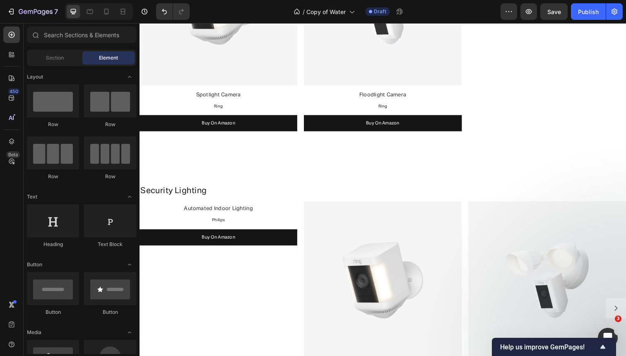
scroll to position [2163, 0]
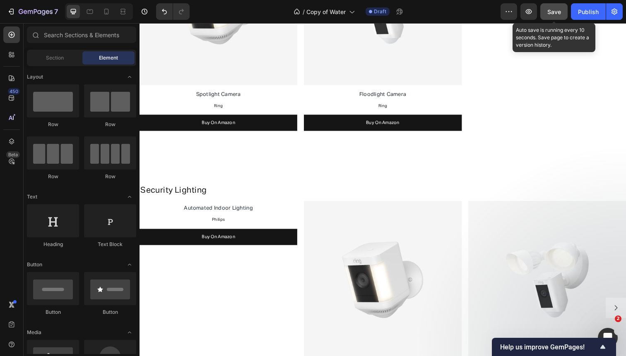
click at [556, 12] on span "Save" at bounding box center [554, 11] width 14 height 7
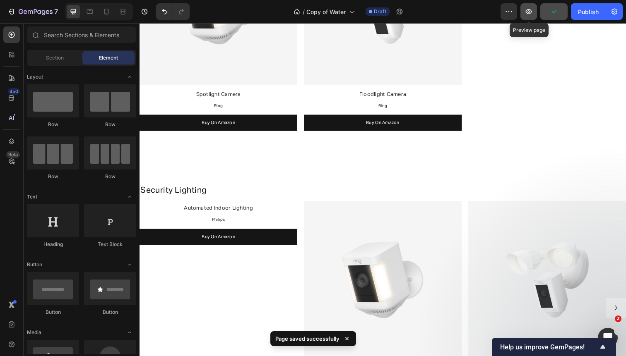
click at [532, 14] on icon "button" at bounding box center [528, 11] width 8 height 8
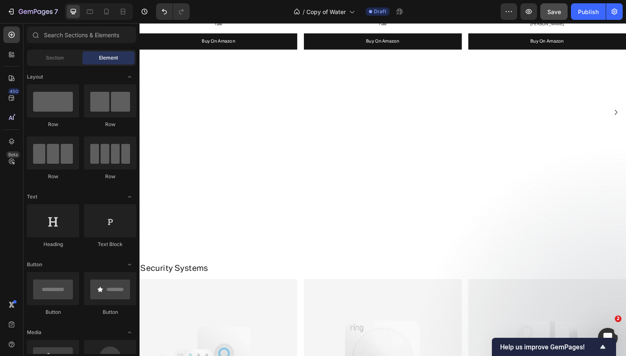
scroll to position [1223, 0]
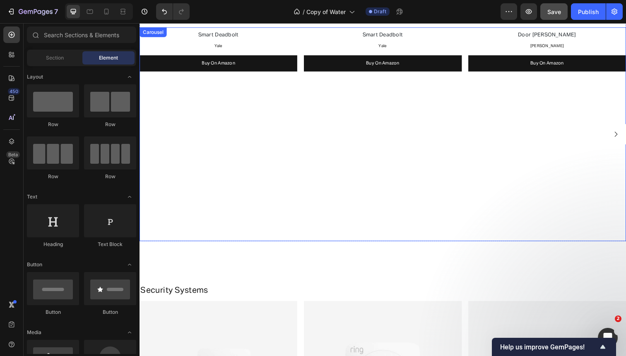
click at [271, 143] on div "Smart Deadbolt Text Block Yale Text Block Buy On Amazon Button" at bounding box center [219, 137] width 161 height 218
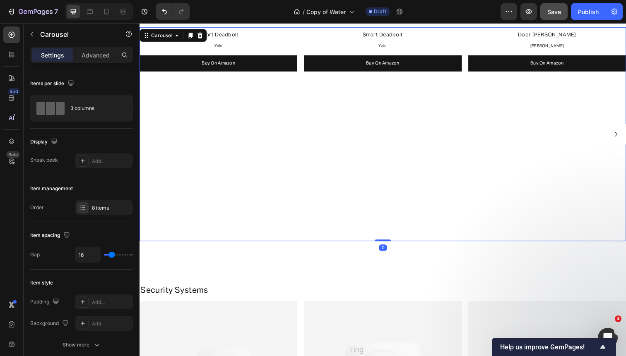
click at [478, 138] on div "Door Reif Text Block Berkey Text Block Buy On Amazon Button" at bounding box center [555, 137] width 161 height 218
click at [618, 137] on button "Carousel Next Arrow" at bounding box center [625, 137] width 21 height 21
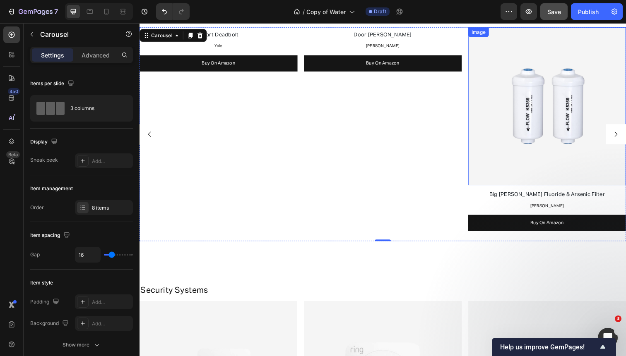
click at [523, 93] on img at bounding box center [555, 108] width 161 height 161
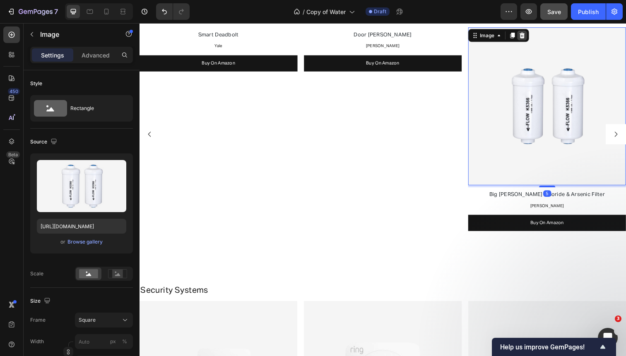
click at [532, 37] on icon at bounding box center [529, 36] width 5 height 6
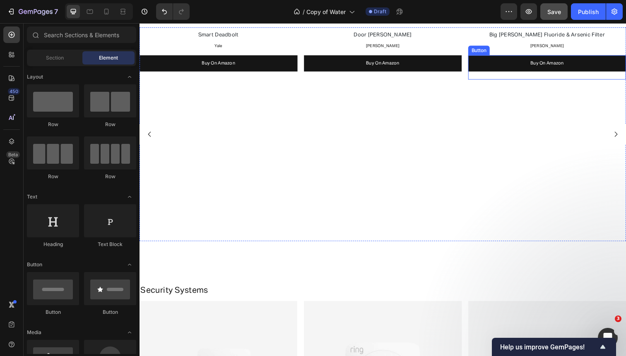
scroll to position [1120, 0]
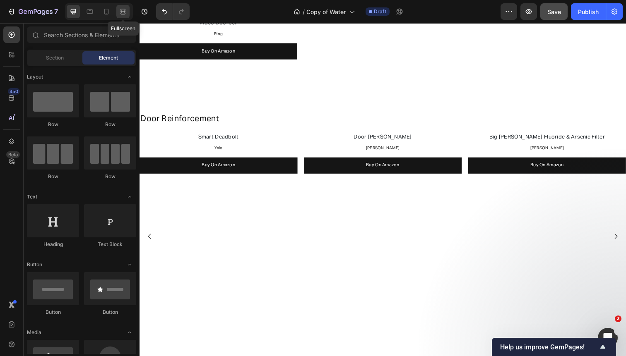
click at [121, 12] on icon at bounding box center [123, 11] width 8 height 8
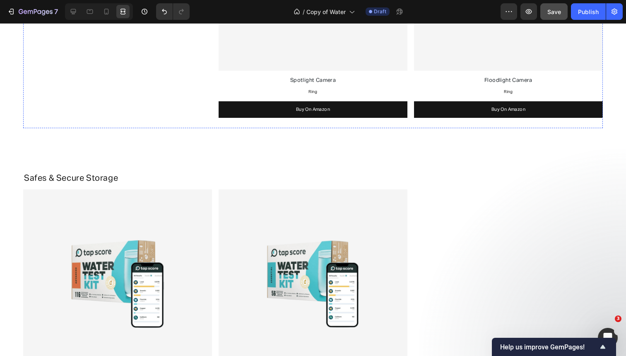
scroll to position [2629, 0]
